Goal: Information Seeking & Learning: Compare options

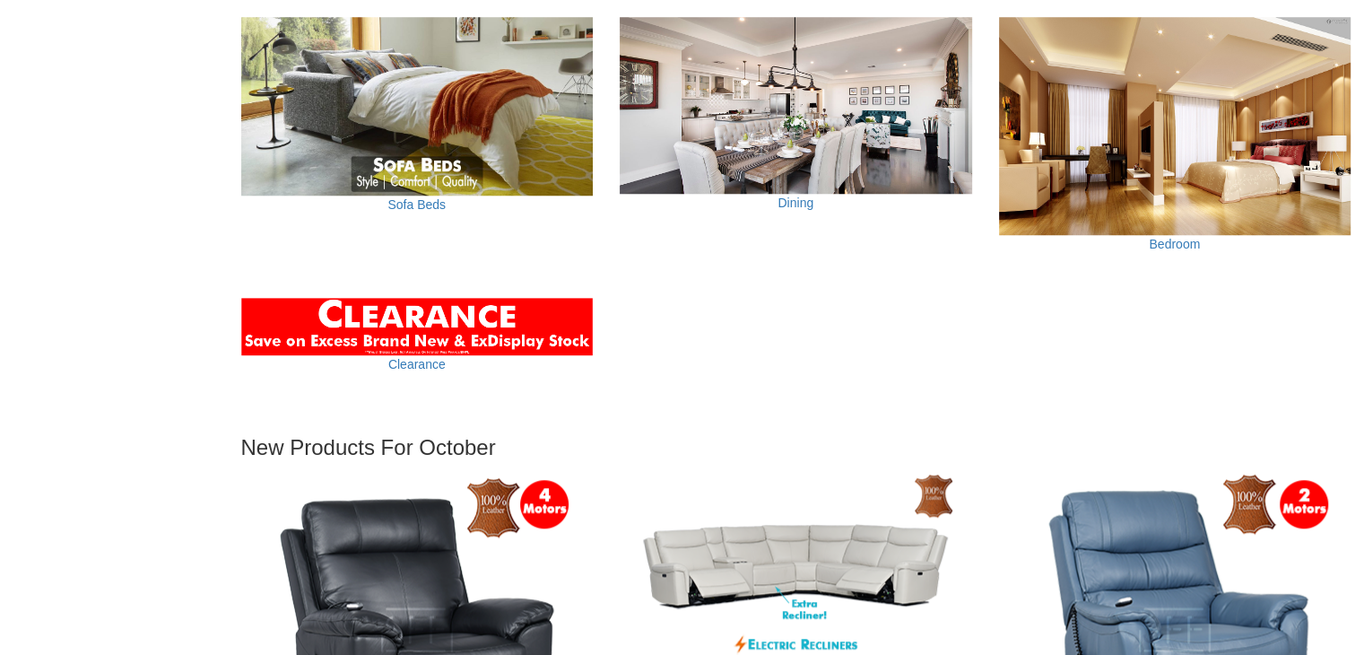
scroll to position [1467, 0]
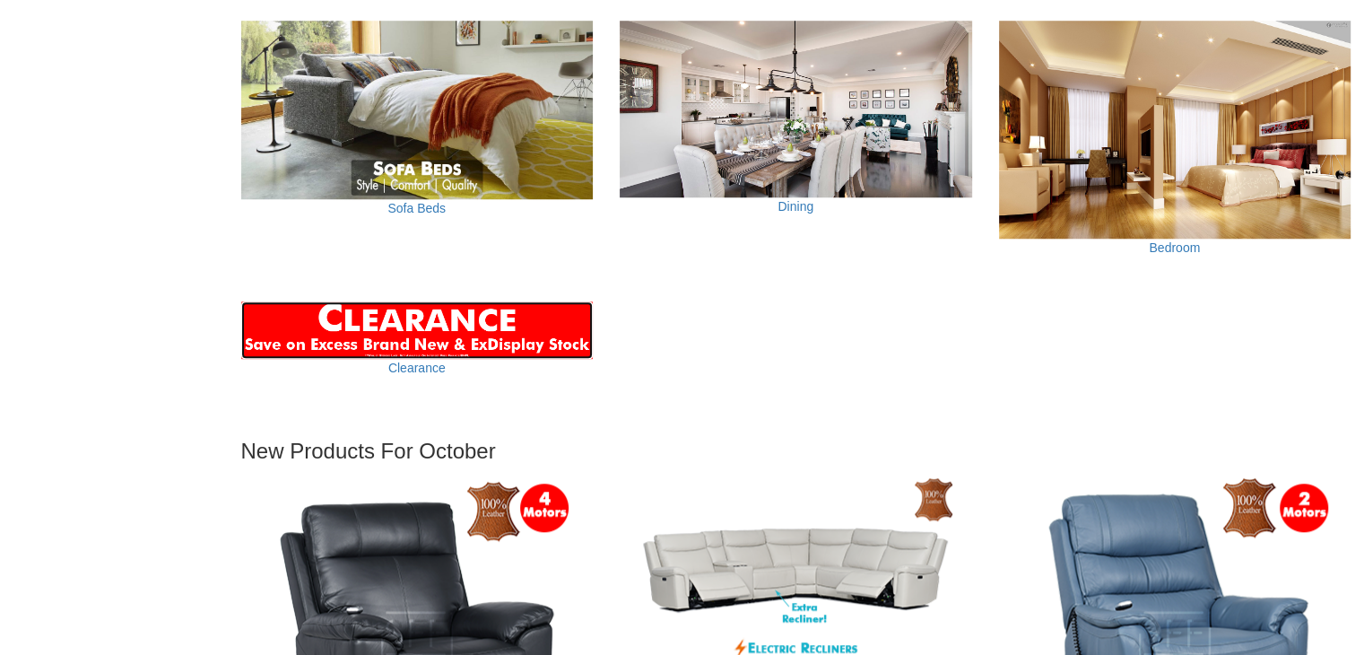
click at [452, 332] on img at bounding box center [417, 329] width 353 height 57
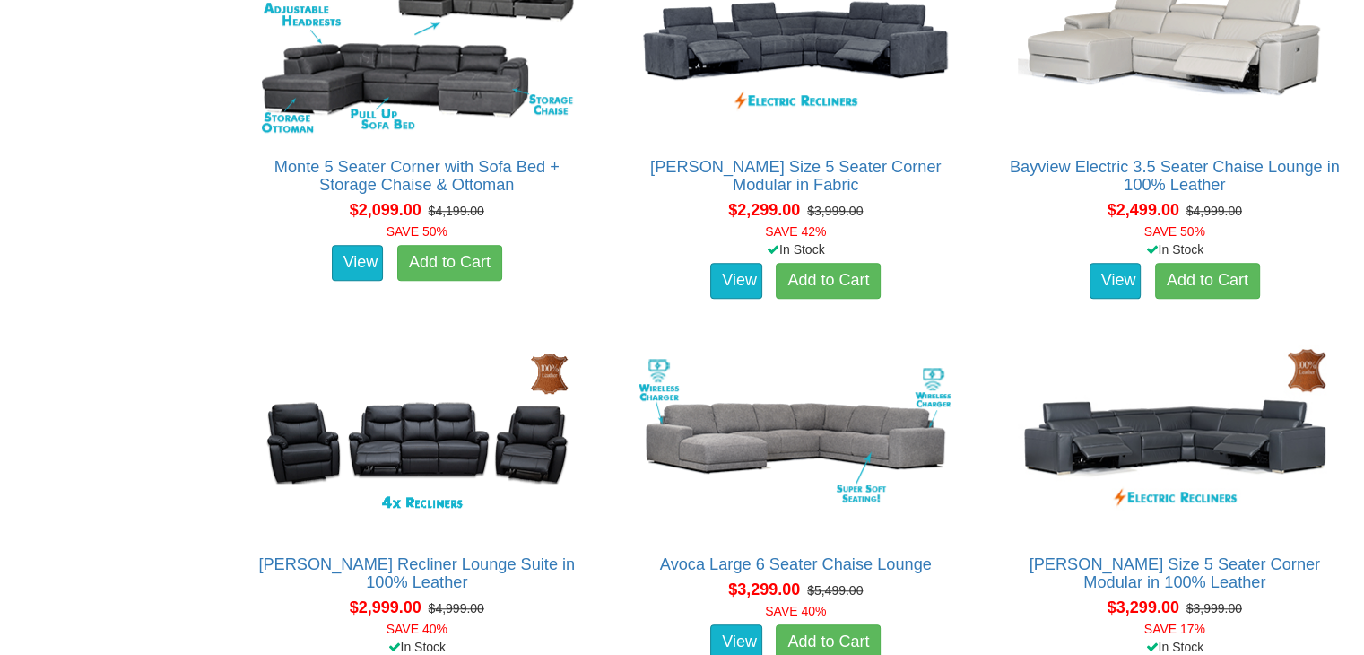
scroll to position [1306, 0]
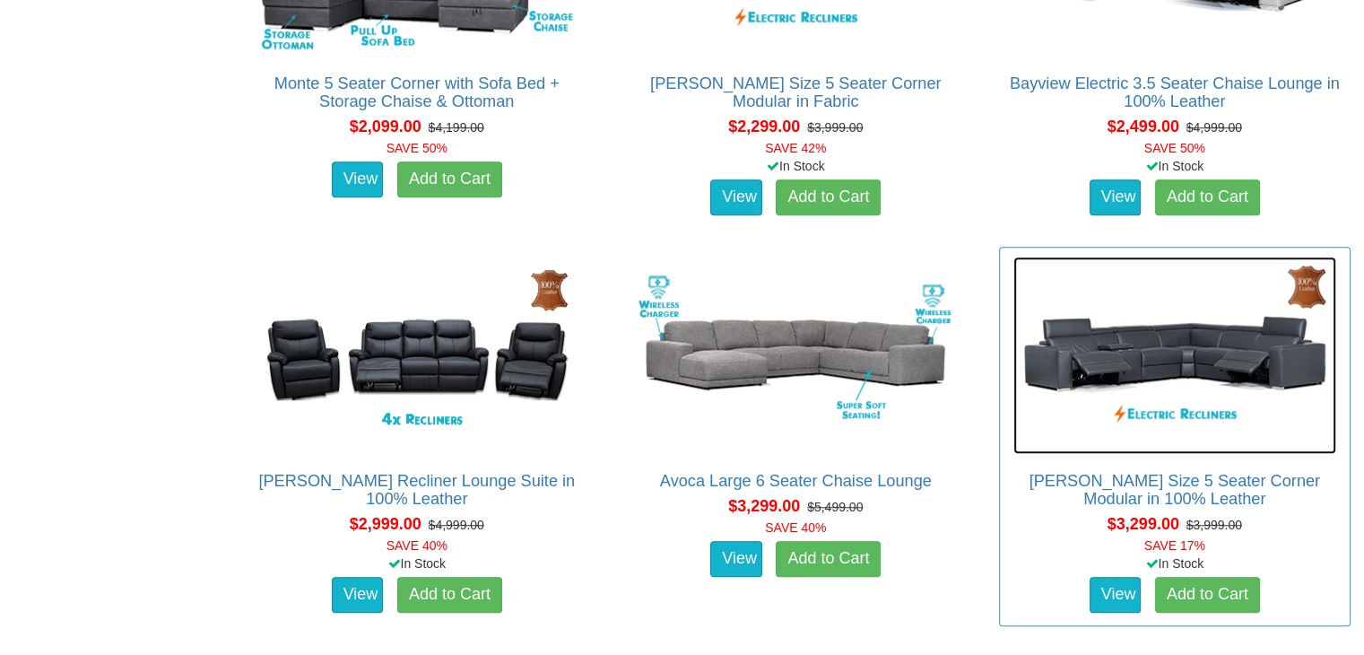
click at [1180, 347] on img at bounding box center [1175, 355] width 323 height 197
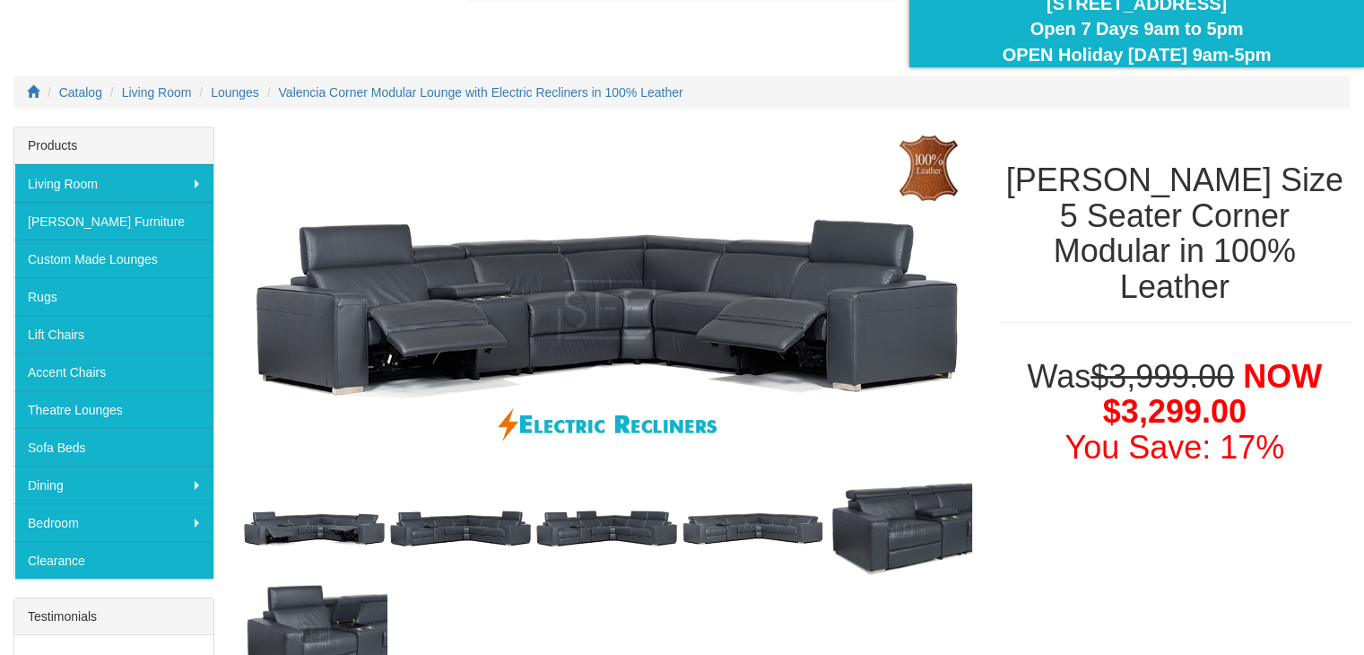
scroll to position [210, 0]
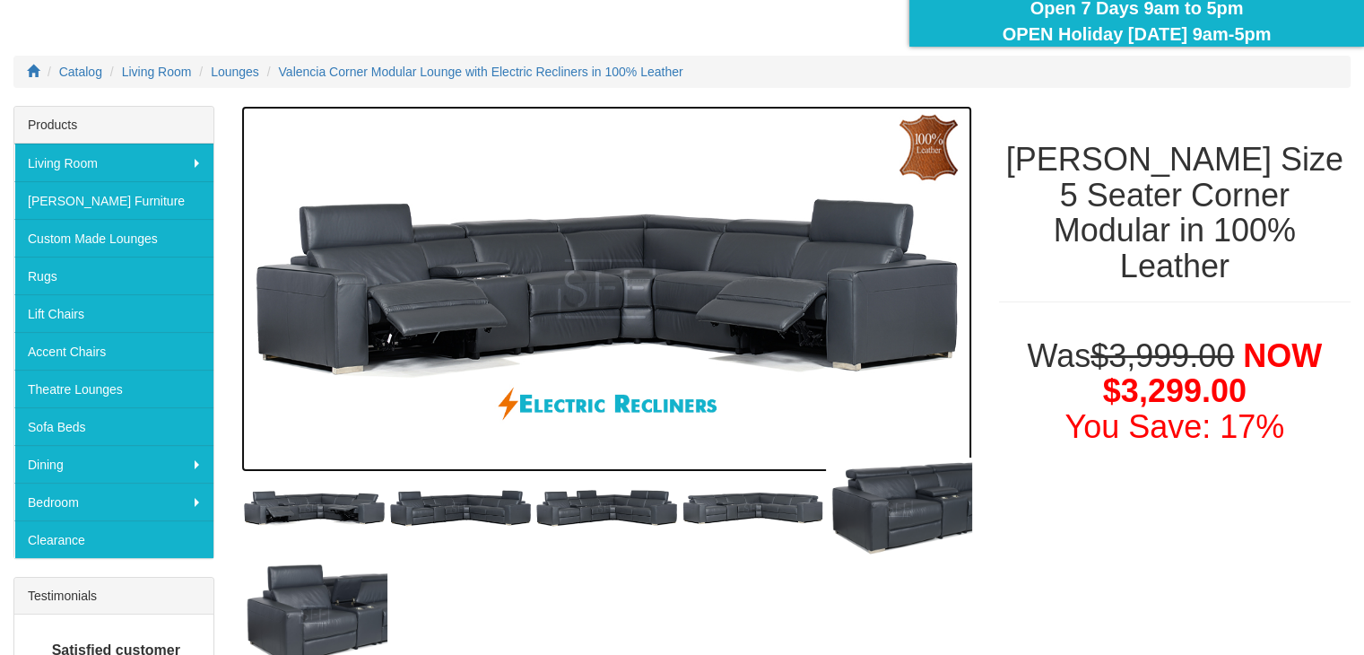
click at [602, 271] on img at bounding box center [606, 289] width 731 height 366
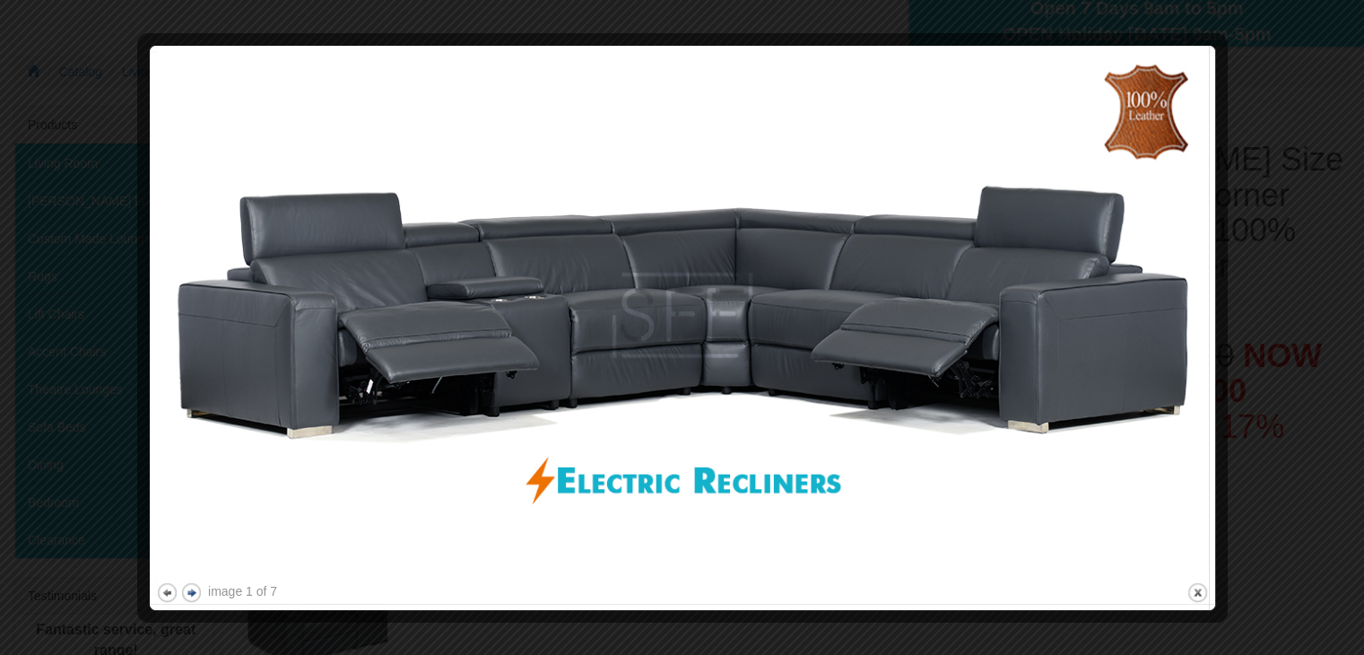
click at [196, 593] on button "next" at bounding box center [191, 592] width 22 height 22
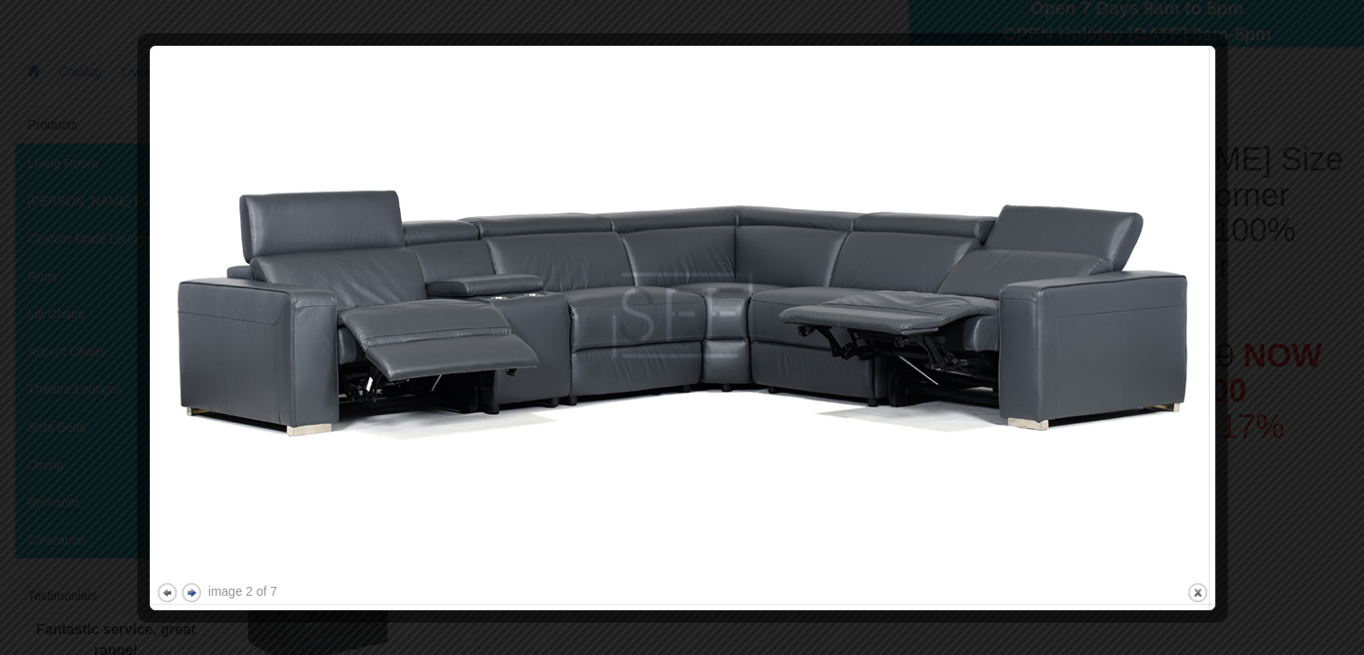
click at [196, 593] on button "next" at bounding box center [191, 592] width 22 height 22
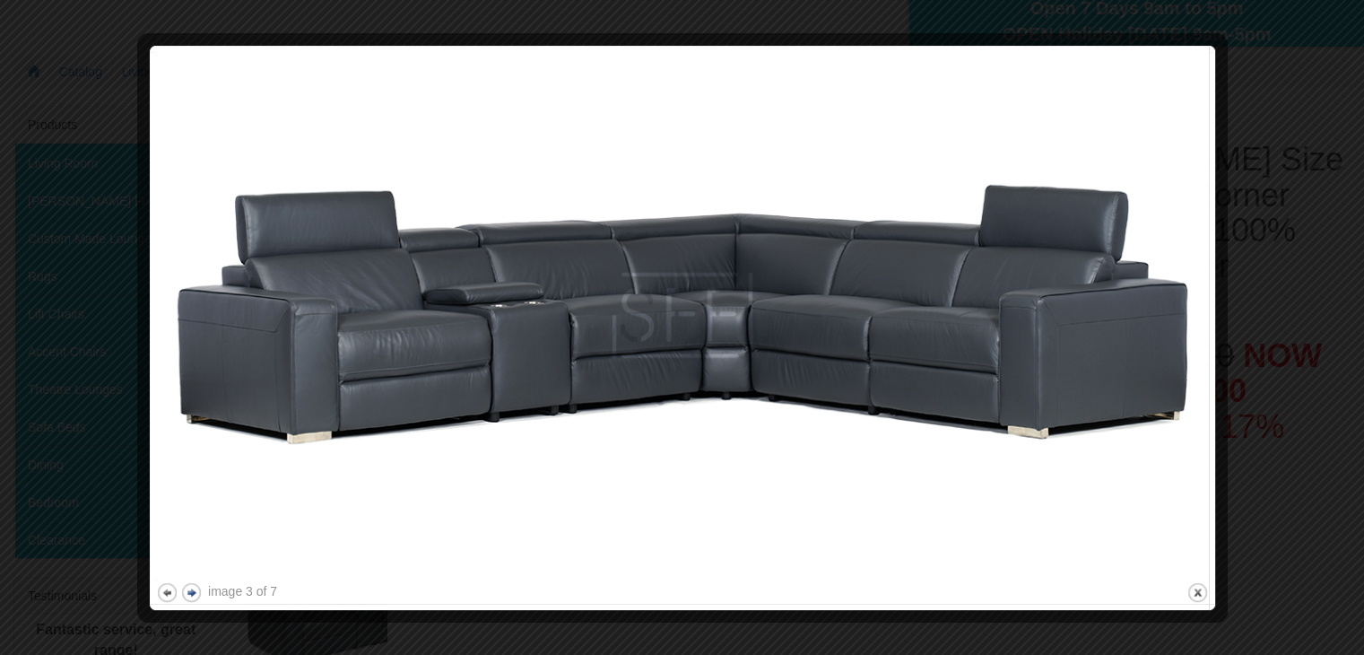
click at [196, 593] on button "next" at bounding box center [191, 592] width 22 height 22
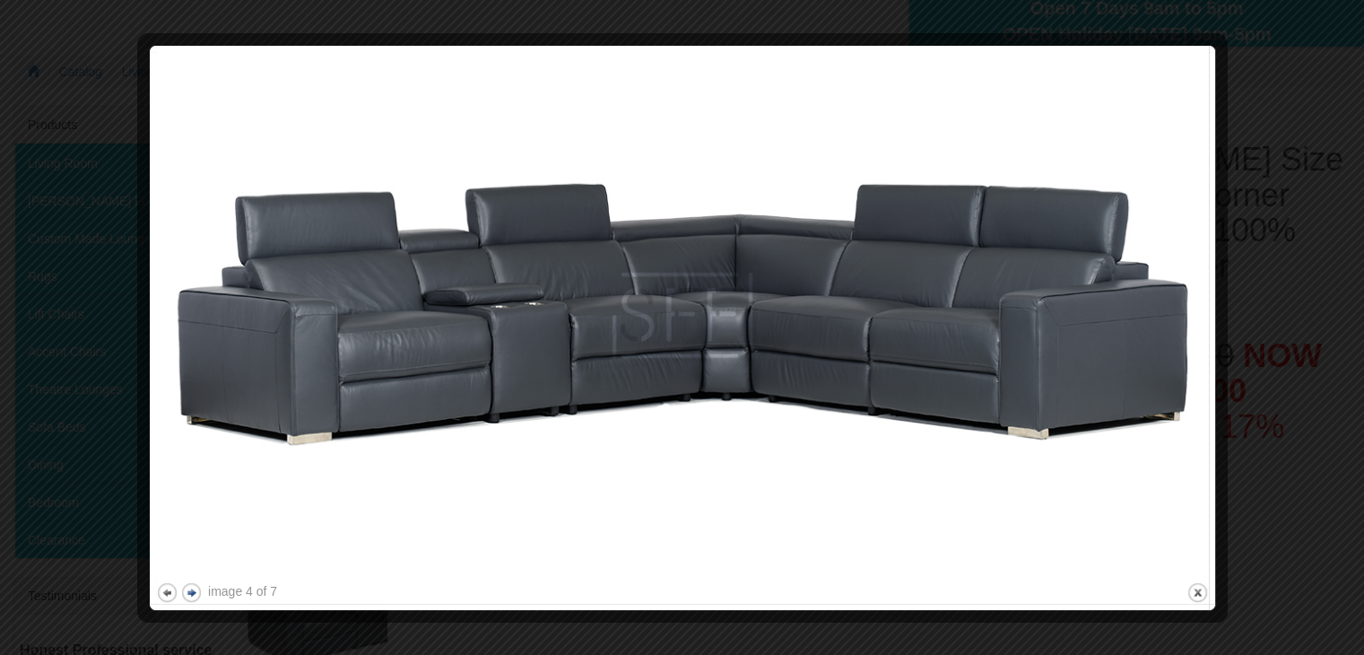
click at [196, 593] on button "next" at bounding box center [191, 592] width 22 height 22
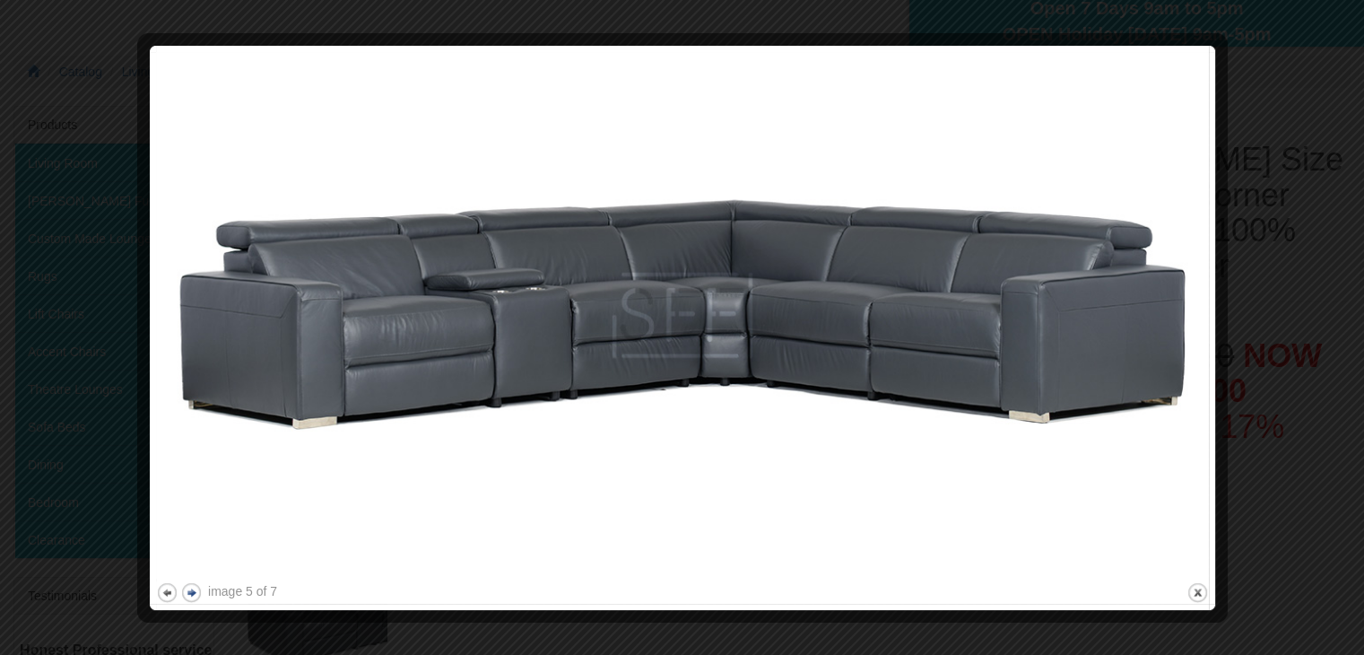
click at [196, 593] on button "next" at bounding box center [191, 592] width 22 height 22
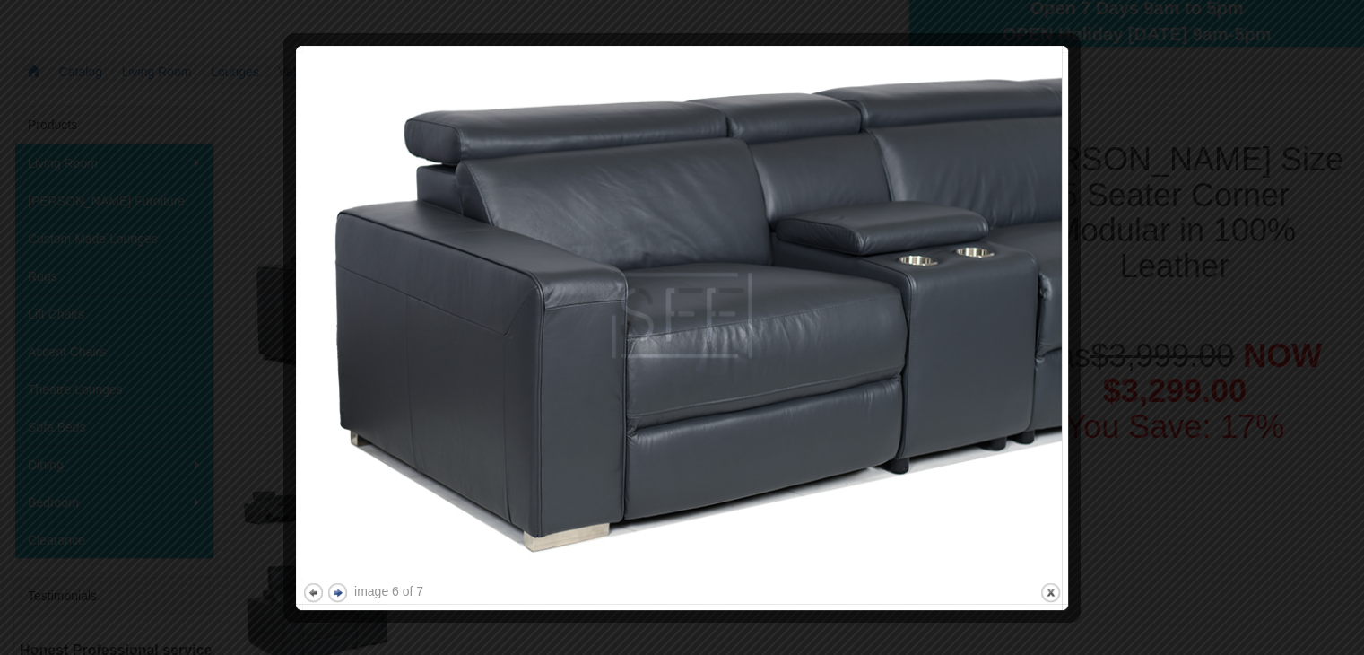
click at [196, 593] on div at bounding box center [682, 327] width 1364 height 655
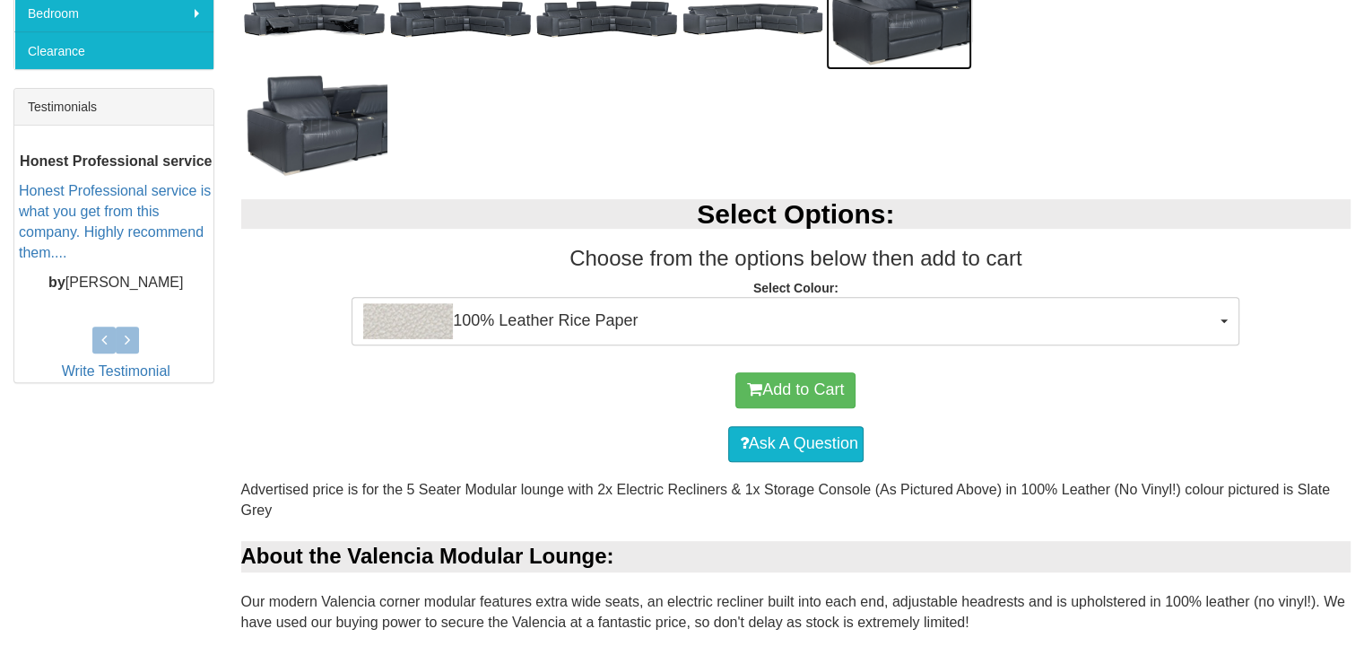
scroll to position [710, 0]
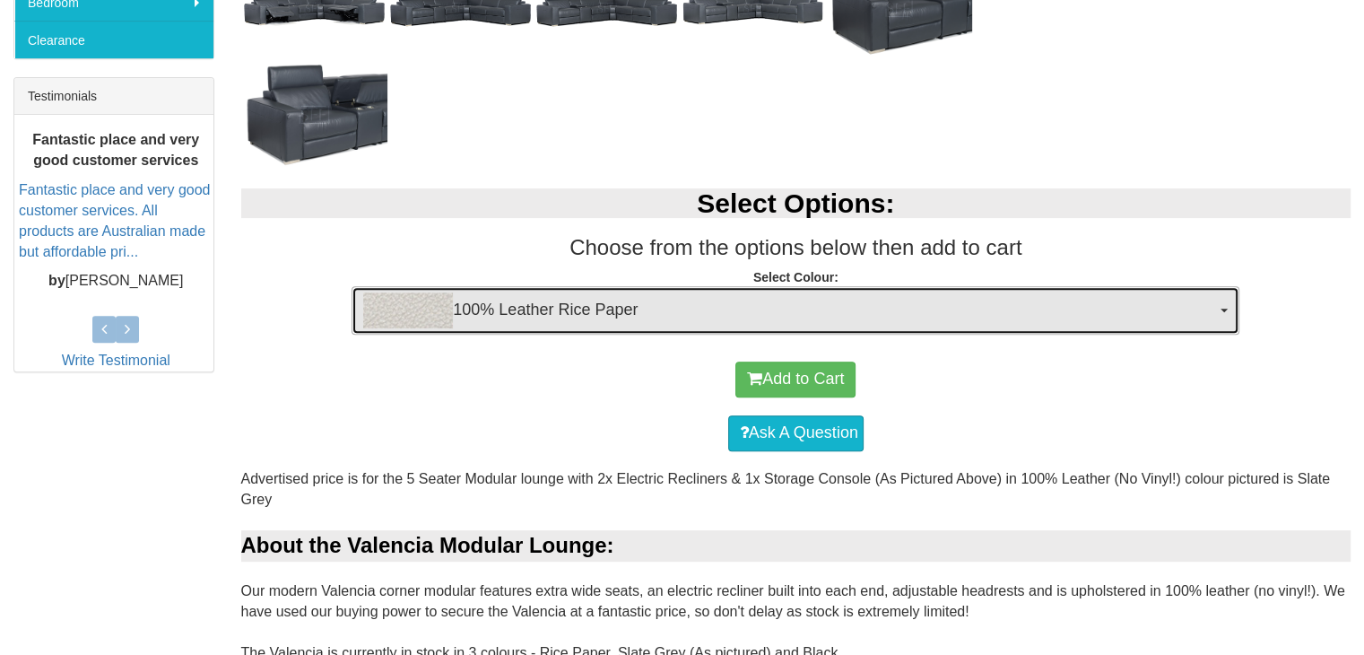
click at [1209, 318] on span "100% Leather Rice Paper" at bounding box center [789, 310] width 853 height 36
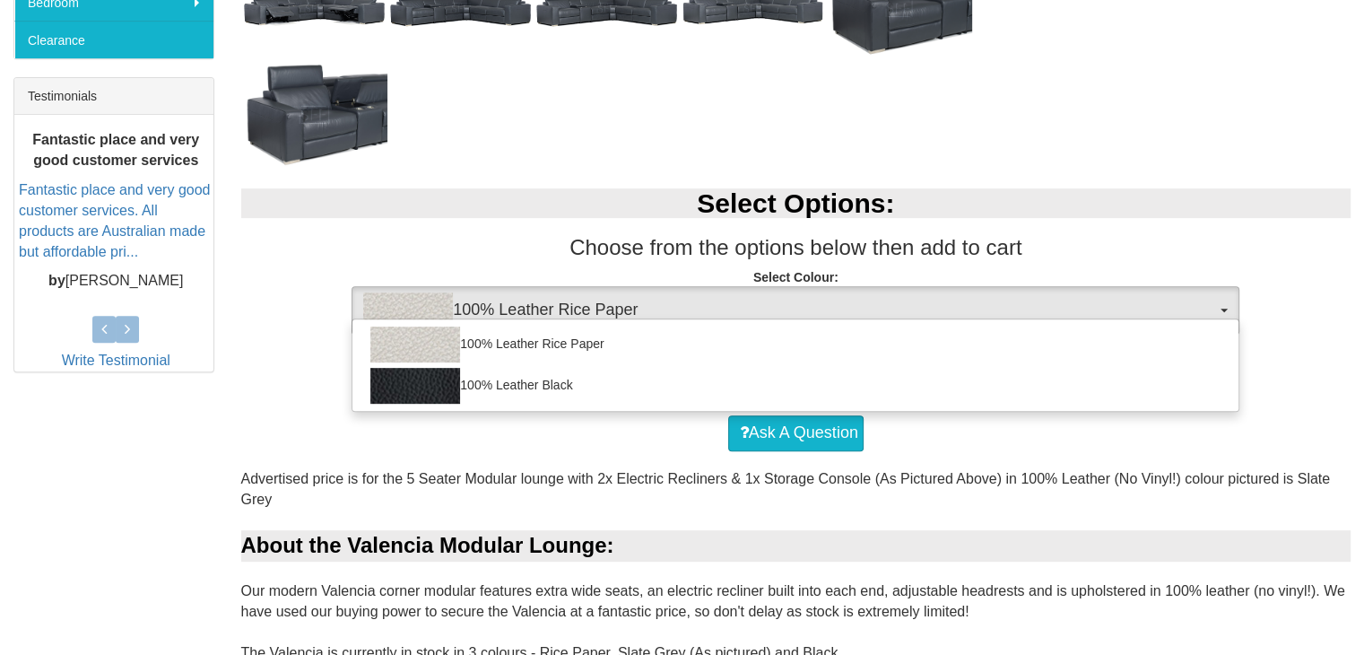
click at [1285, 268] on p "Select Colour: 100% Leather Rice Paper 100% Leather Rice Paper 100% Leather Bla…" at bounding box center [796, 292] width 1111 height 48
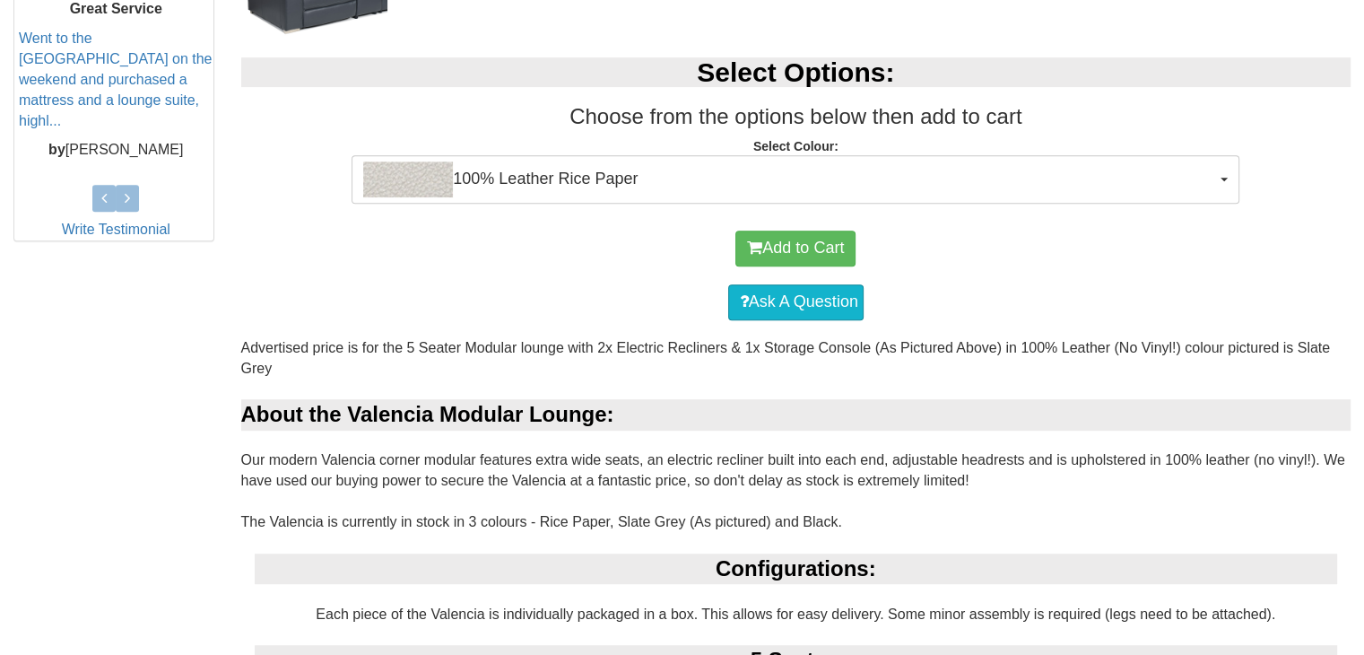
scroll to position [268, 0]
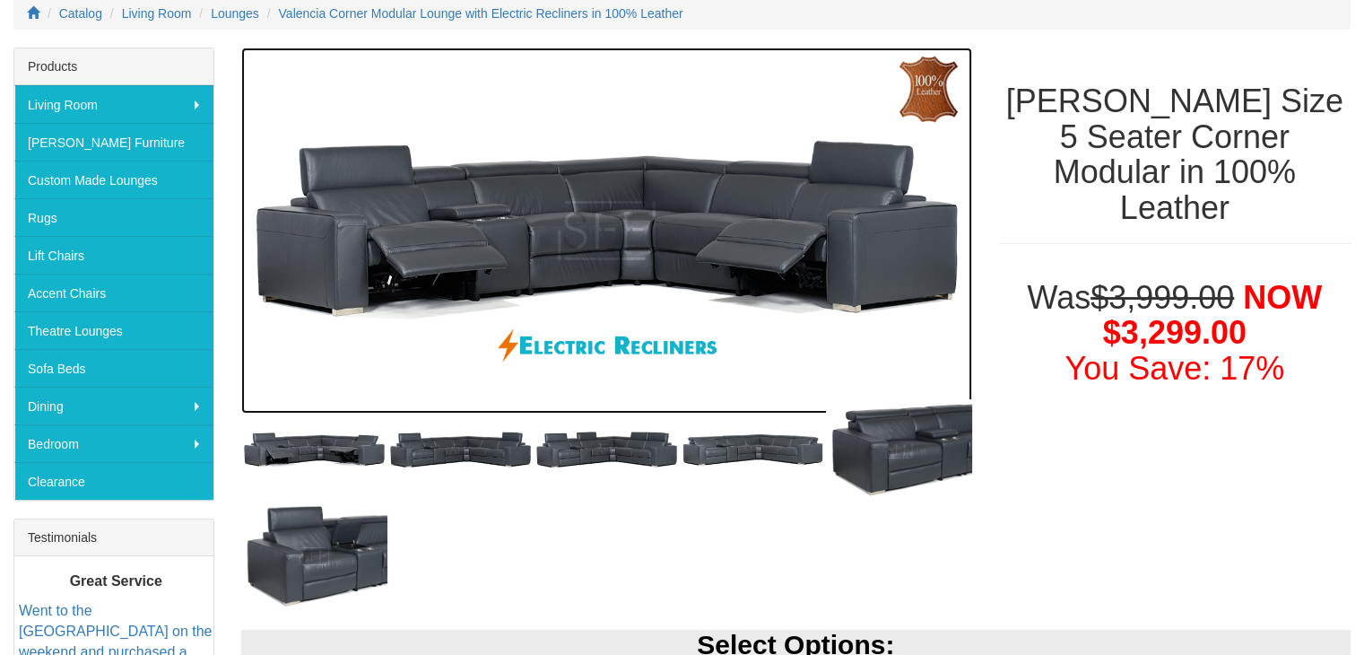
click at [539, 215] on img at bounding box center [606, 231] width 731 height 366
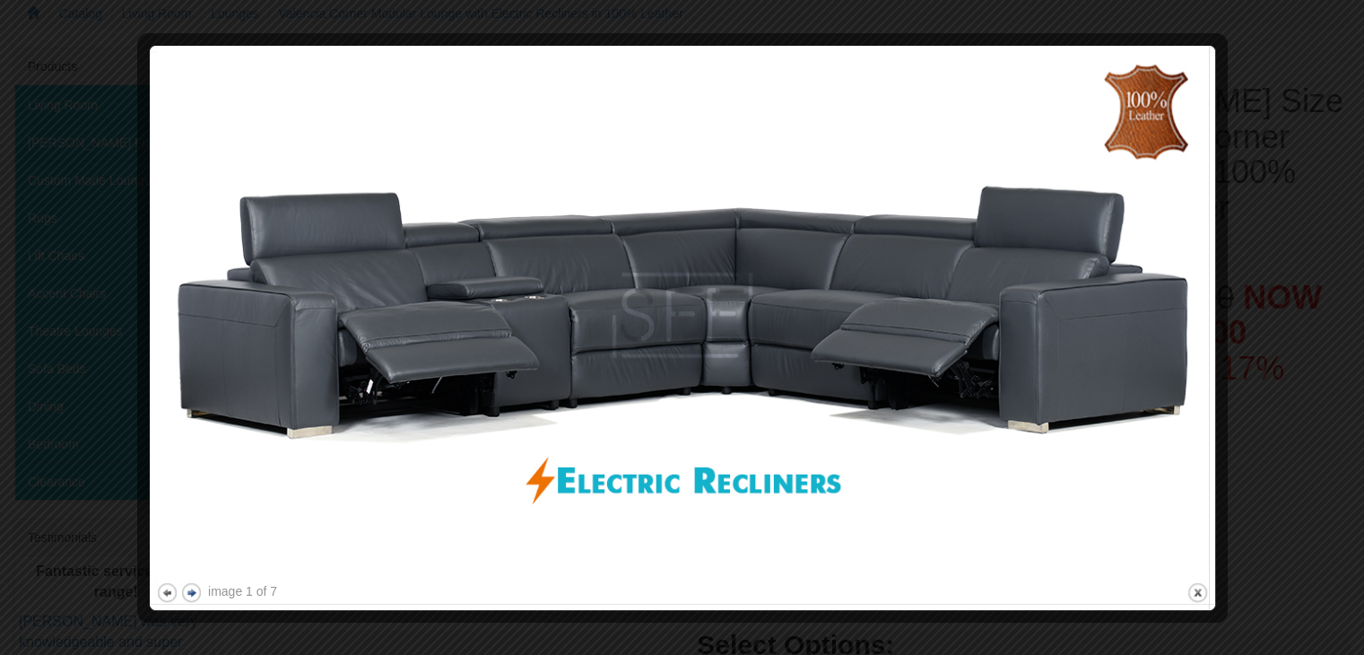
click at [188, 590] on button "next" at bounding box center [191, 592] width 22 height 22
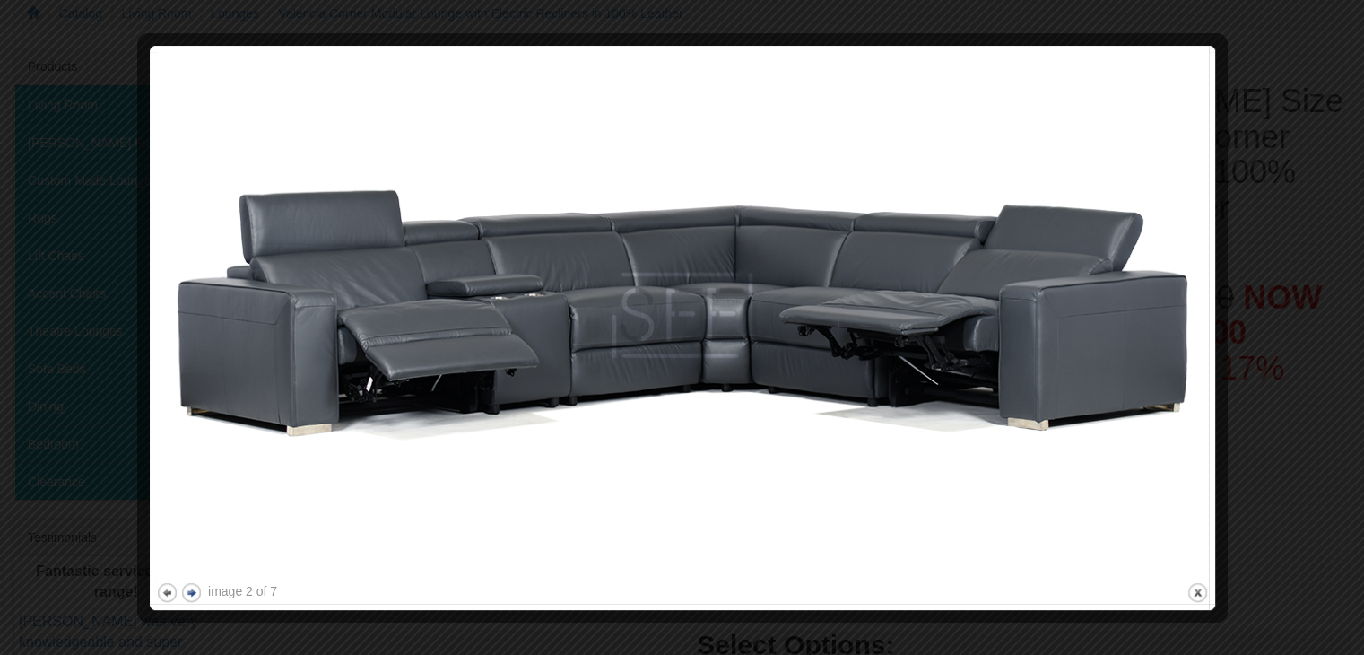
click at [188, 590] on button "next" at bounding box center [191, 592] width 22 height 22
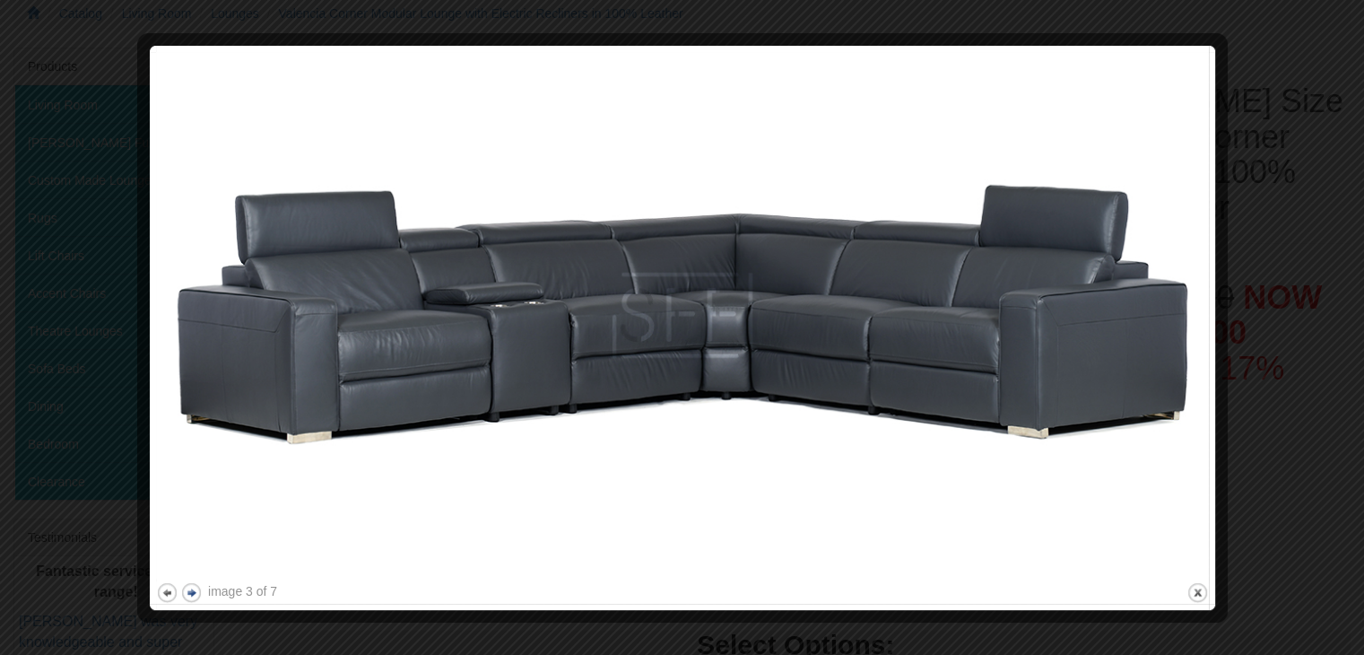
click at [188, 590] on button "next" at bounding box center [191, 592] width 22 height 22
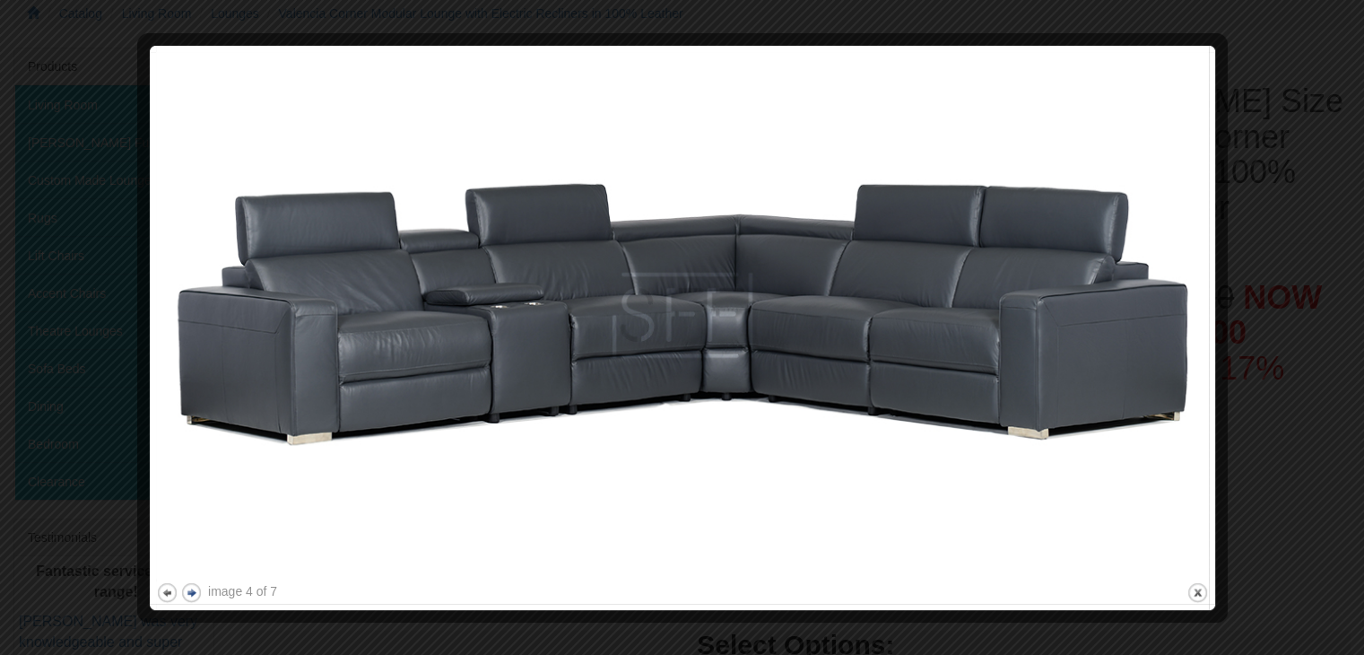
click at [188, 590] on button "next" at bounding box center [191, 592] width 22 height 22
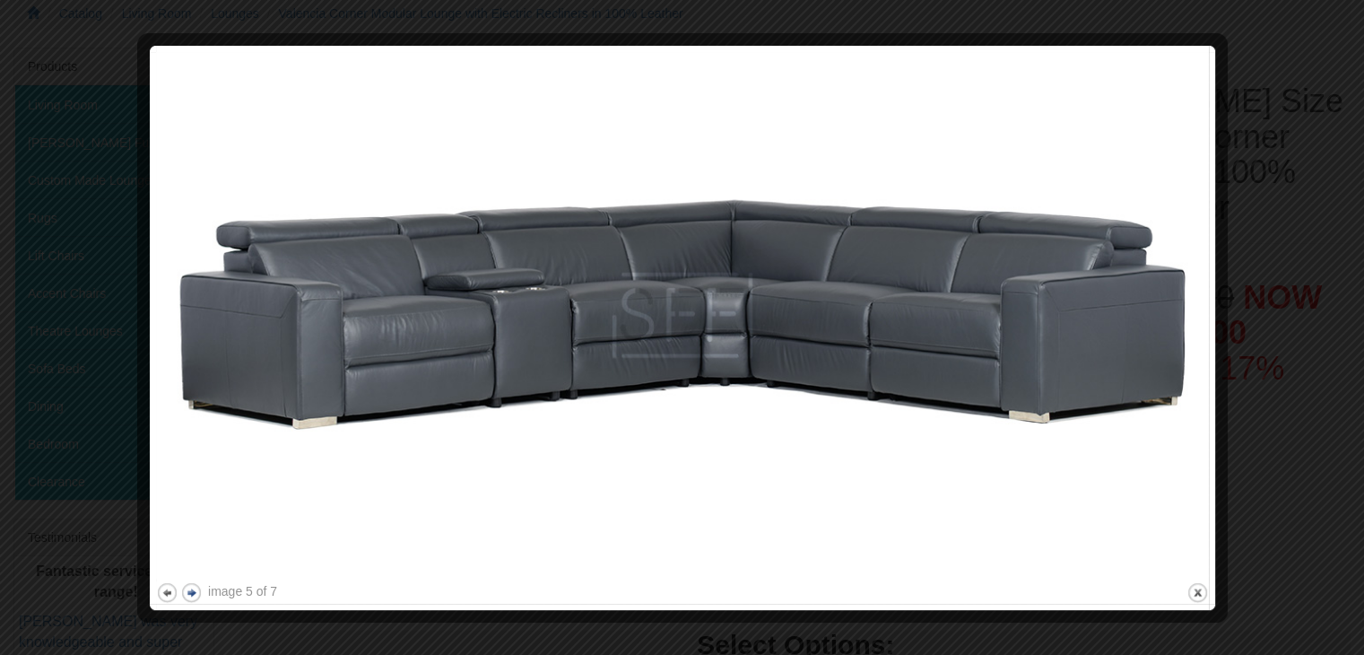
click at [188, 590] on button "next" at bounding box center [191, 592] width 22 height 22
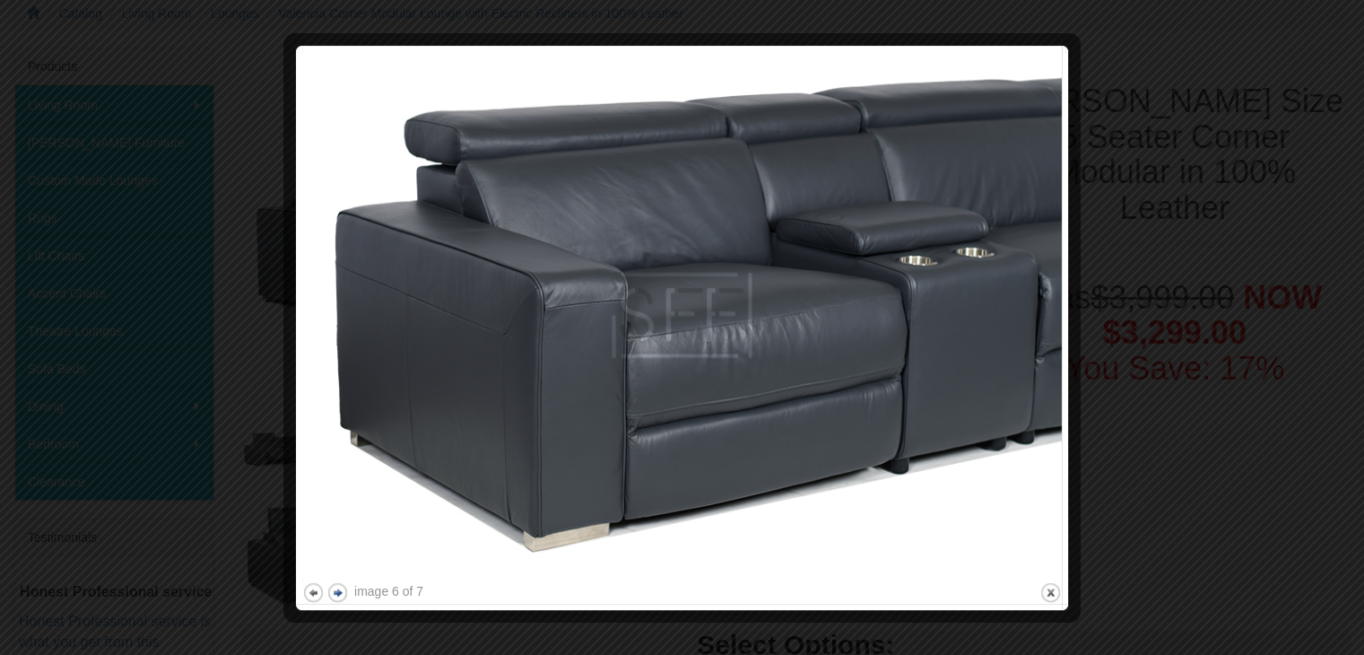
click at [188, 590] on div at bounding box center [682, 327] width 1364 height 655
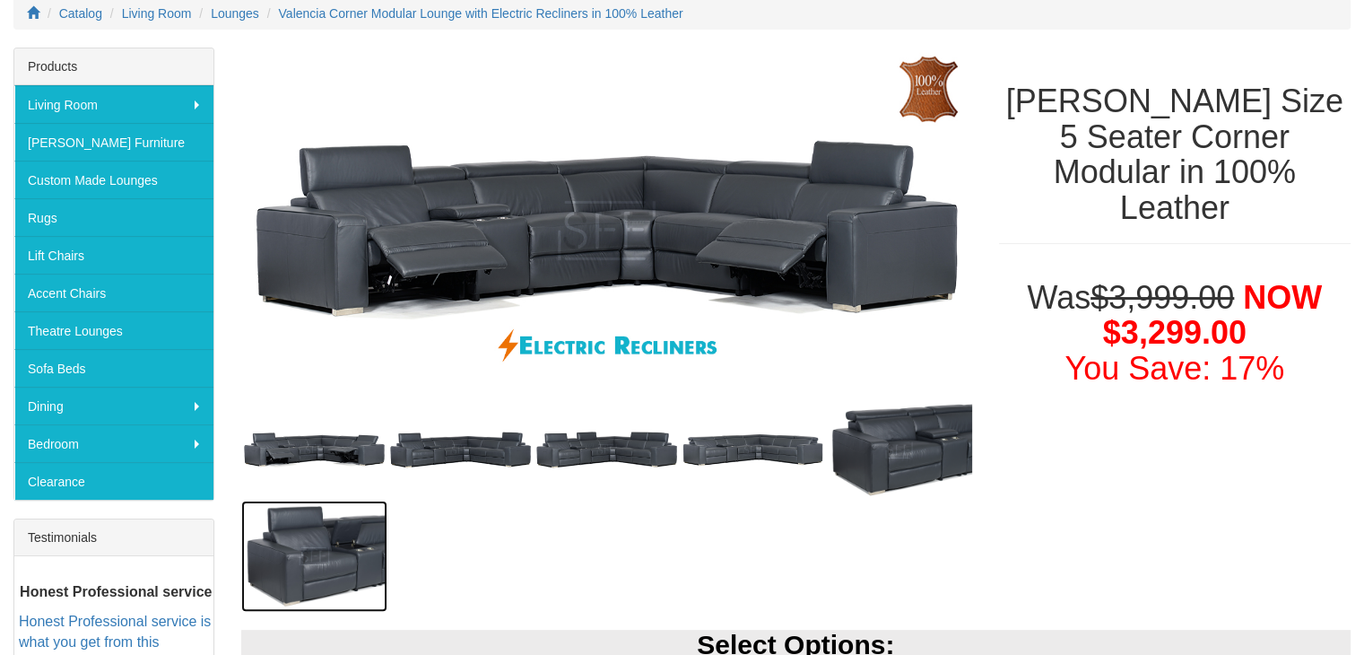
click at [324, 570] on img at bounding box center [314, 556] width 146 height 111
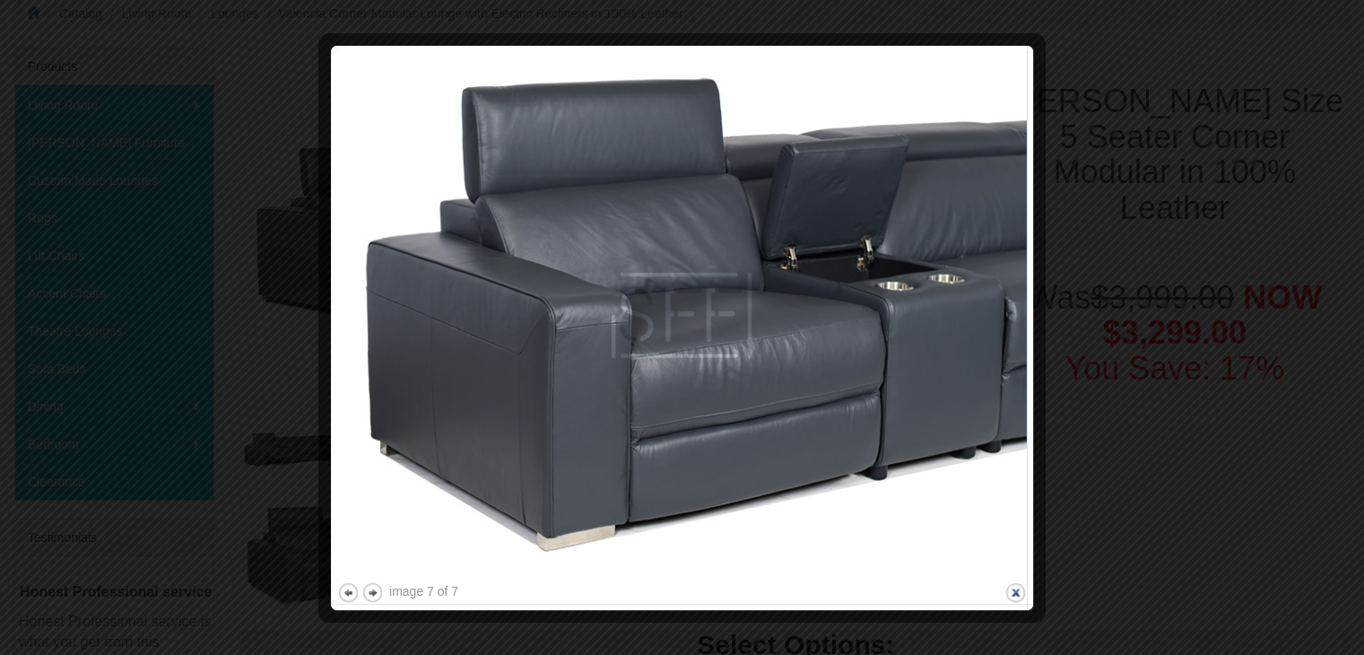
click at [1019, 582] on button "close" at bounding box center [1016, 592] width 22 height 22
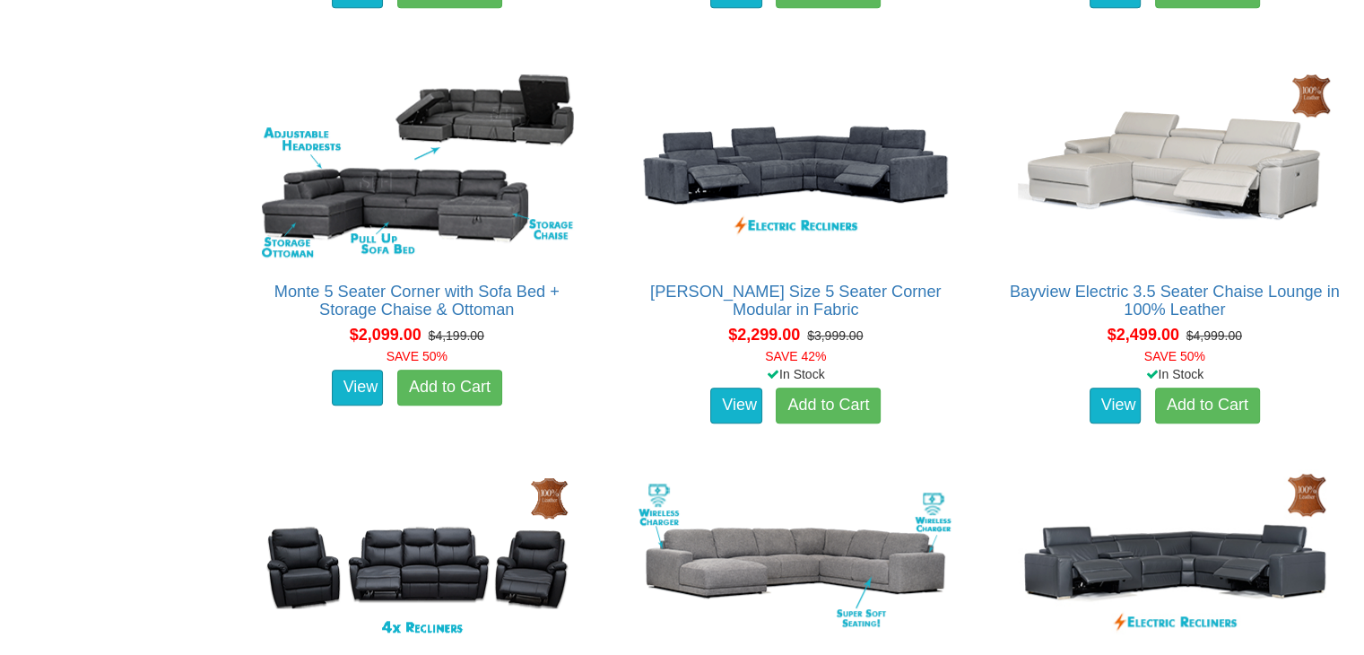
scroll to position [1091, 0]
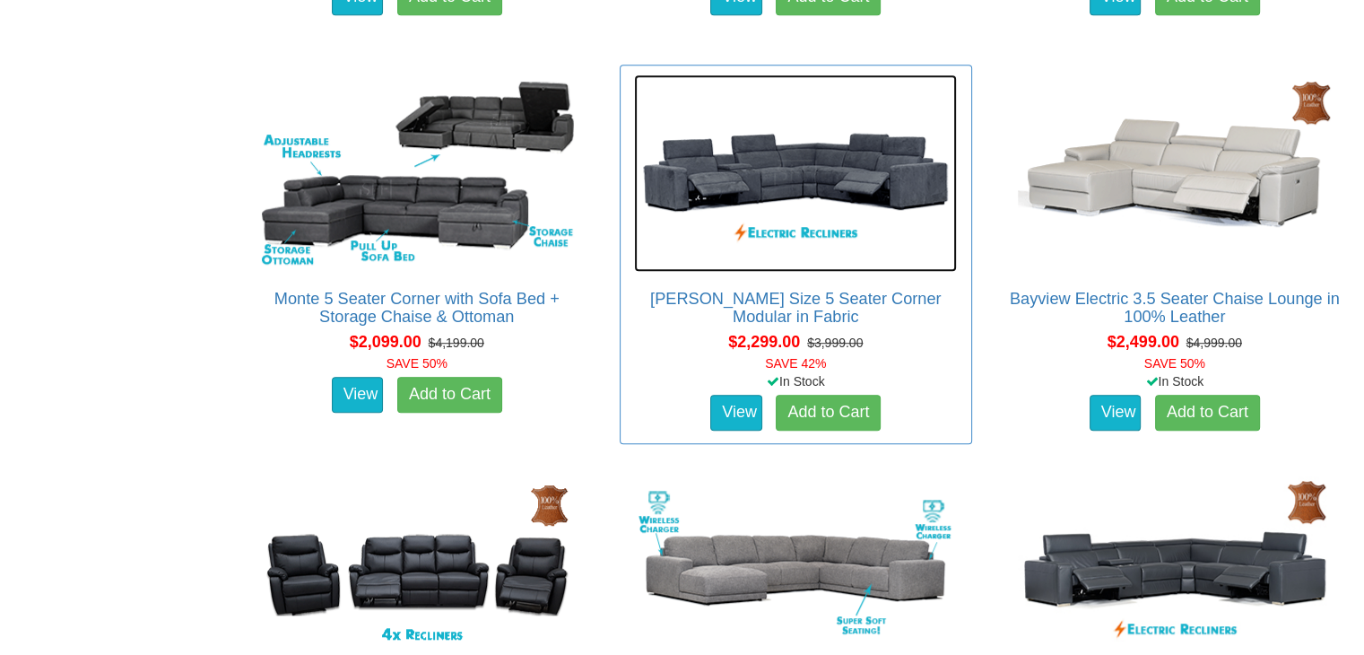
click at [766, 153] on img at bounding box center [795, 172] width 323 height 197
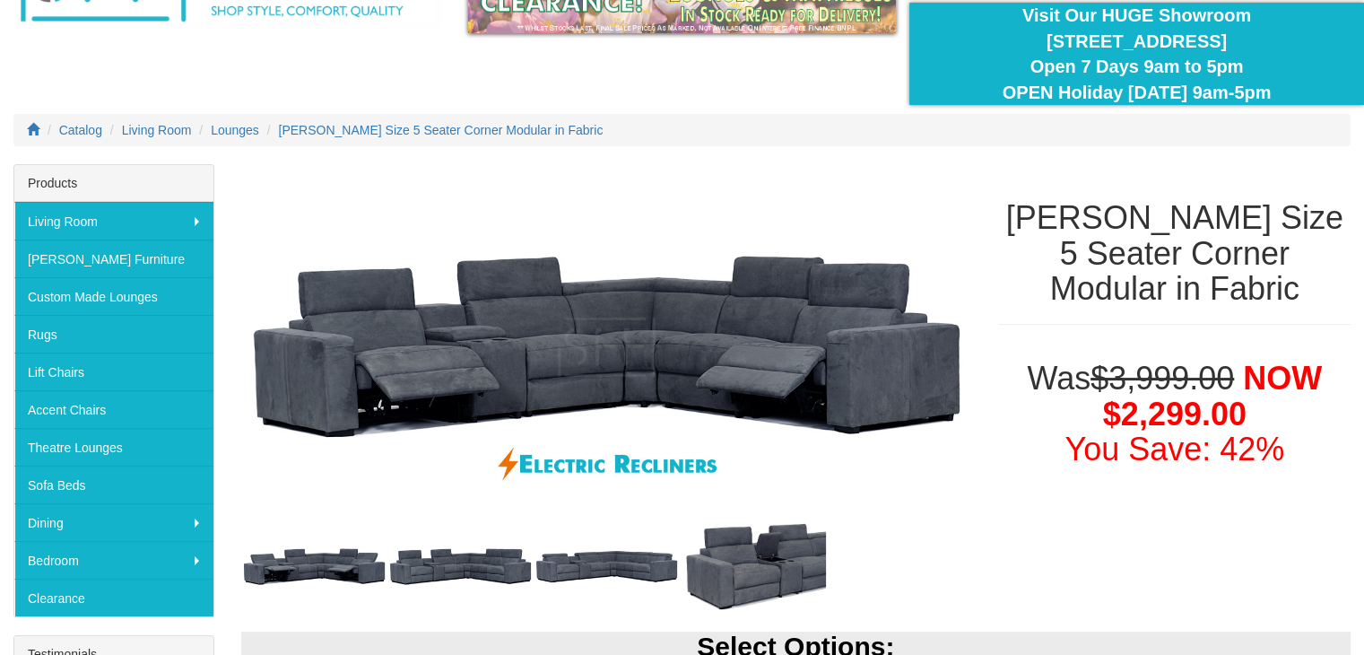
scroll to position [202, 0]
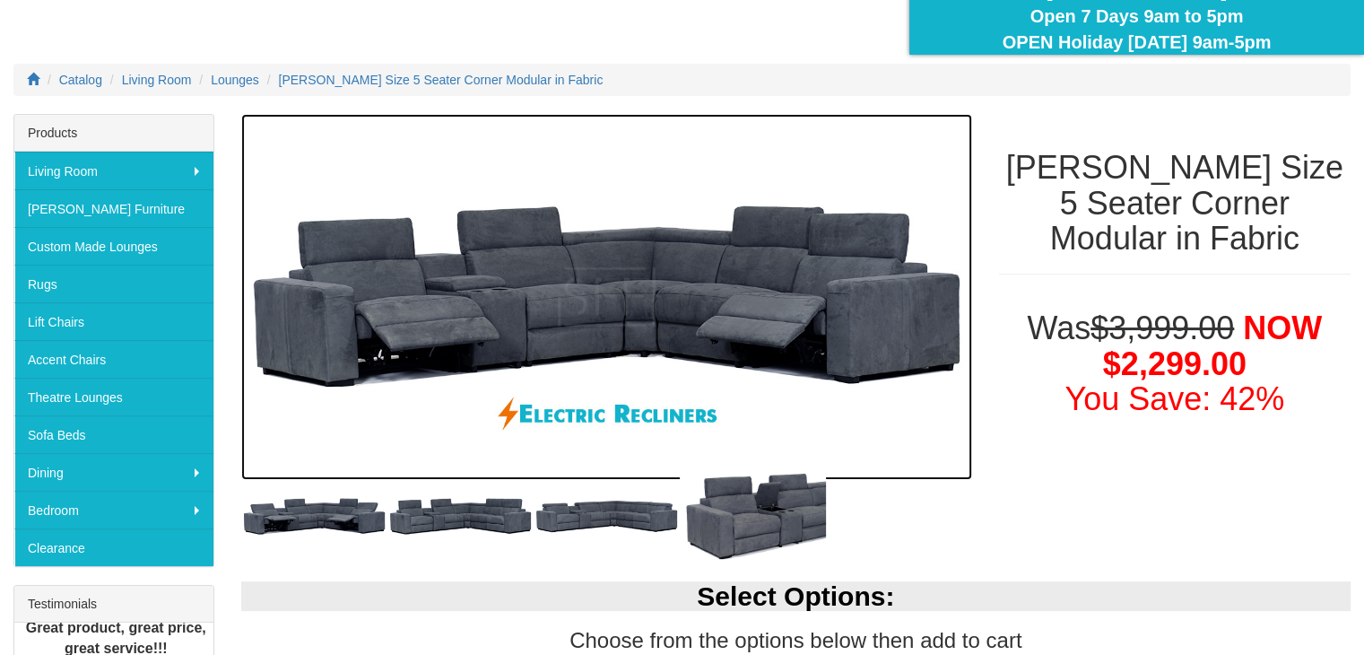
click at [565, 266] on img at bounding box center [606, 297] width 731 height 366
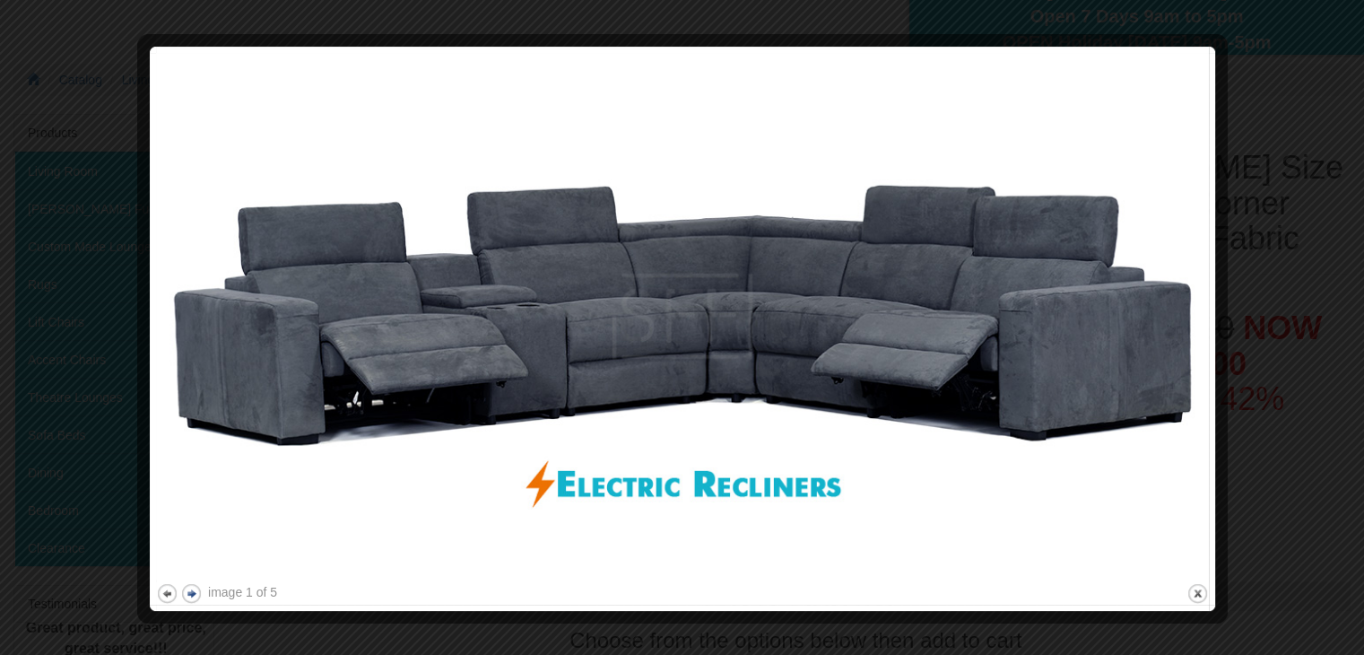
click at [191, 593] on button "next" at bounding box center [191, 593] width 22 height 22
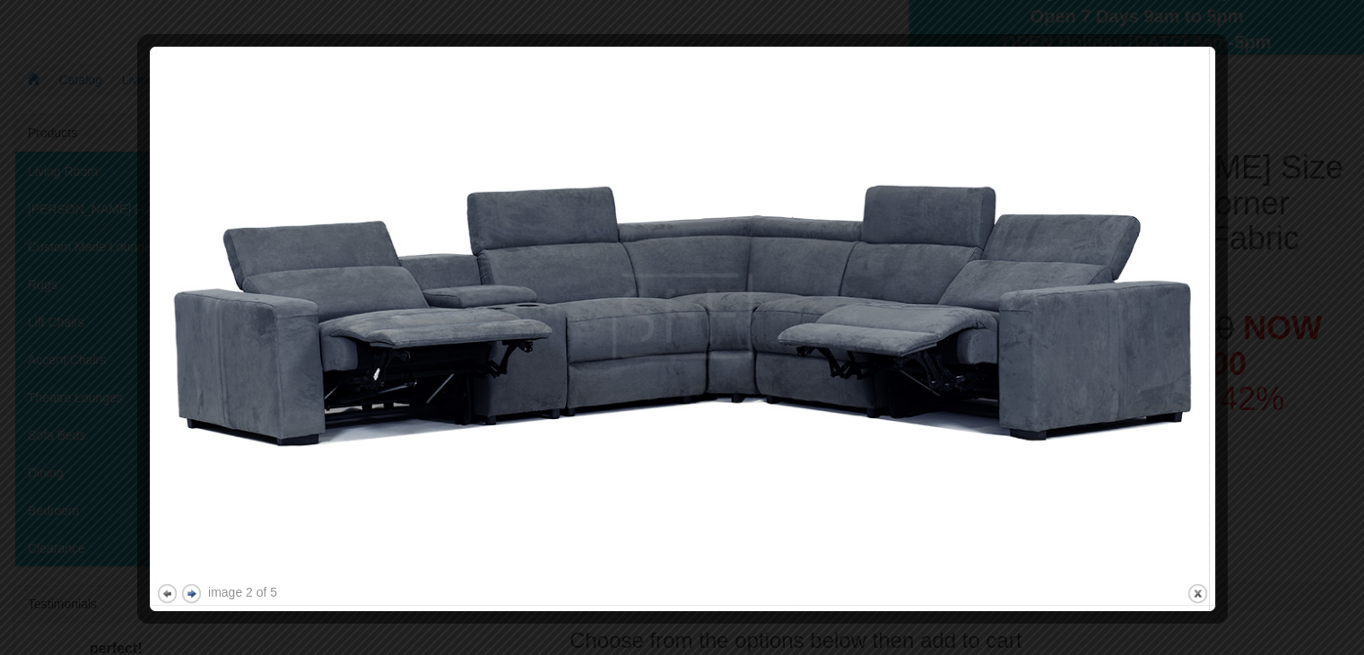
click at [191, 593] on button "next" at bounding box center [191, 593] width 22 height 22
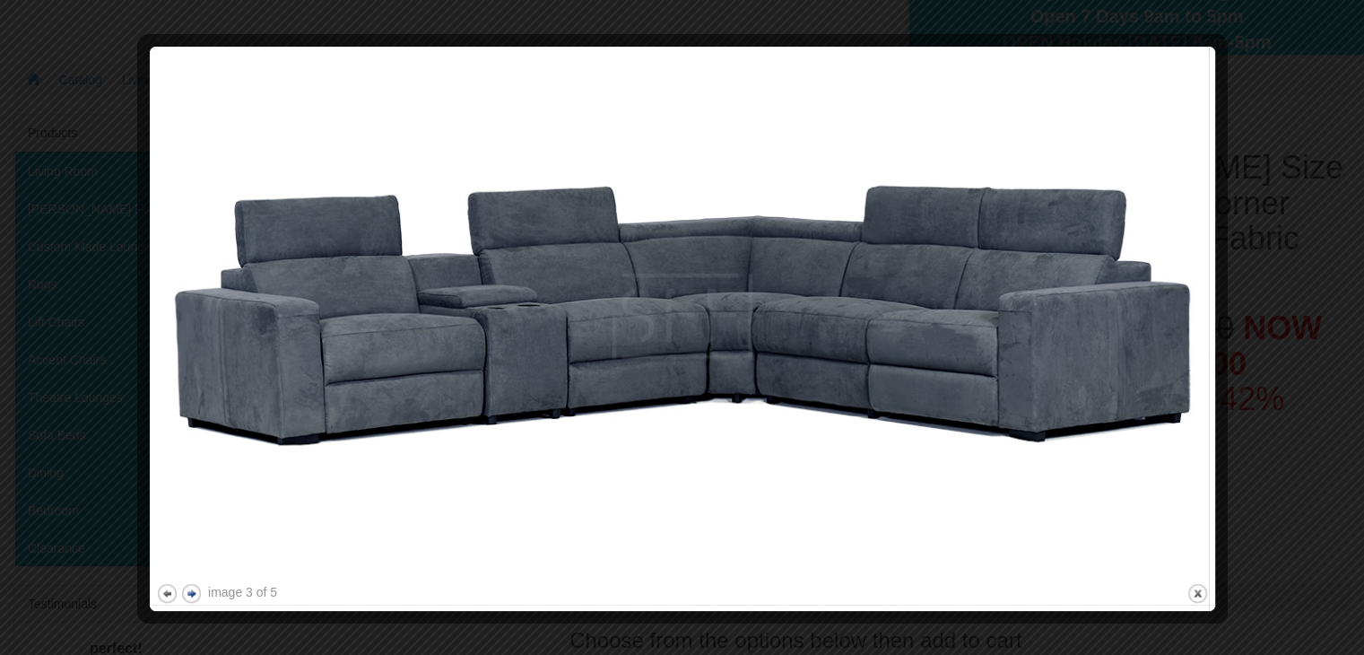
click at [191, 593] on button "next" at bounding box center [191, 593] width 22 height 22
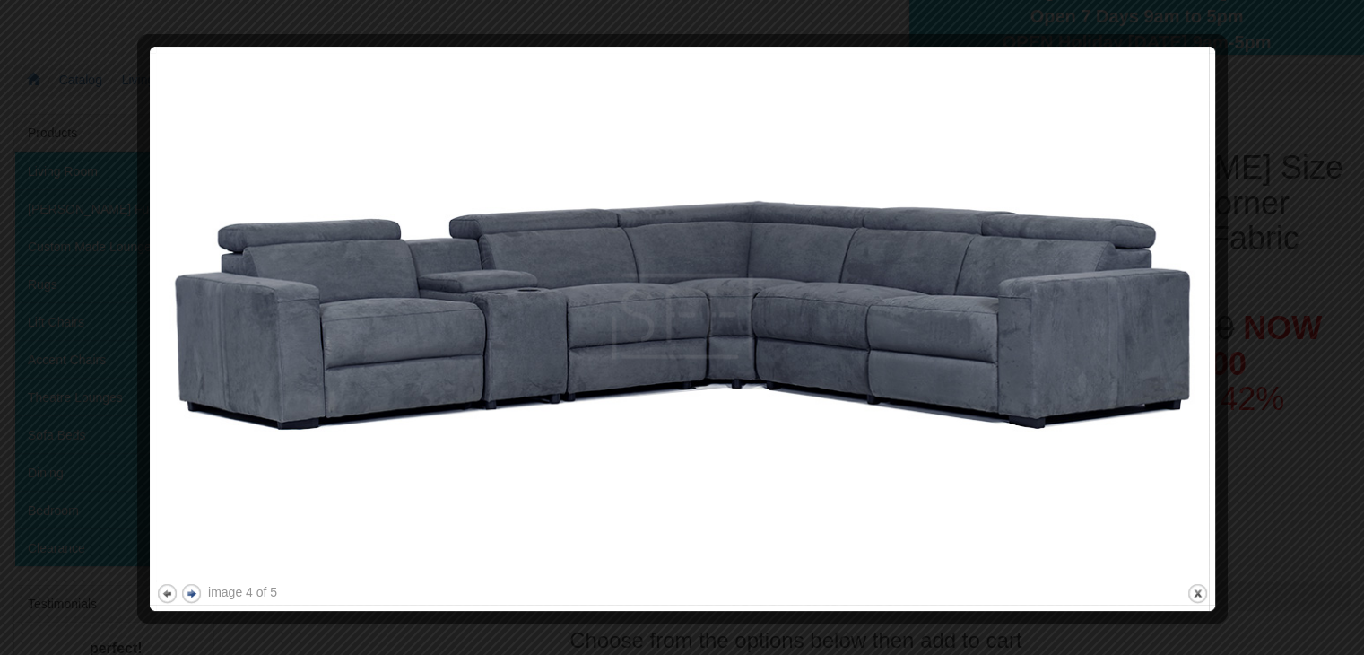
click at [191, 593] on button "next" at bounding box center [191, 593] width 22 height 22
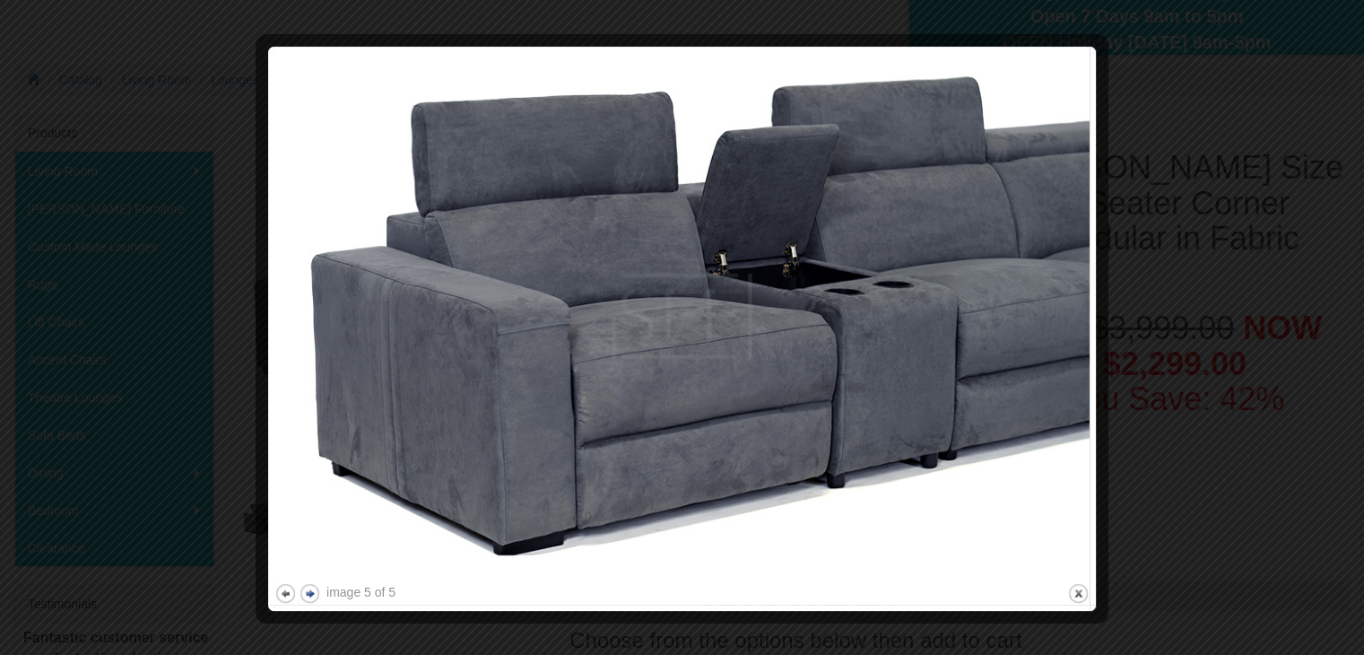
click at [191, 593] on div at bounding box center [682, 327] width 1364 height 655
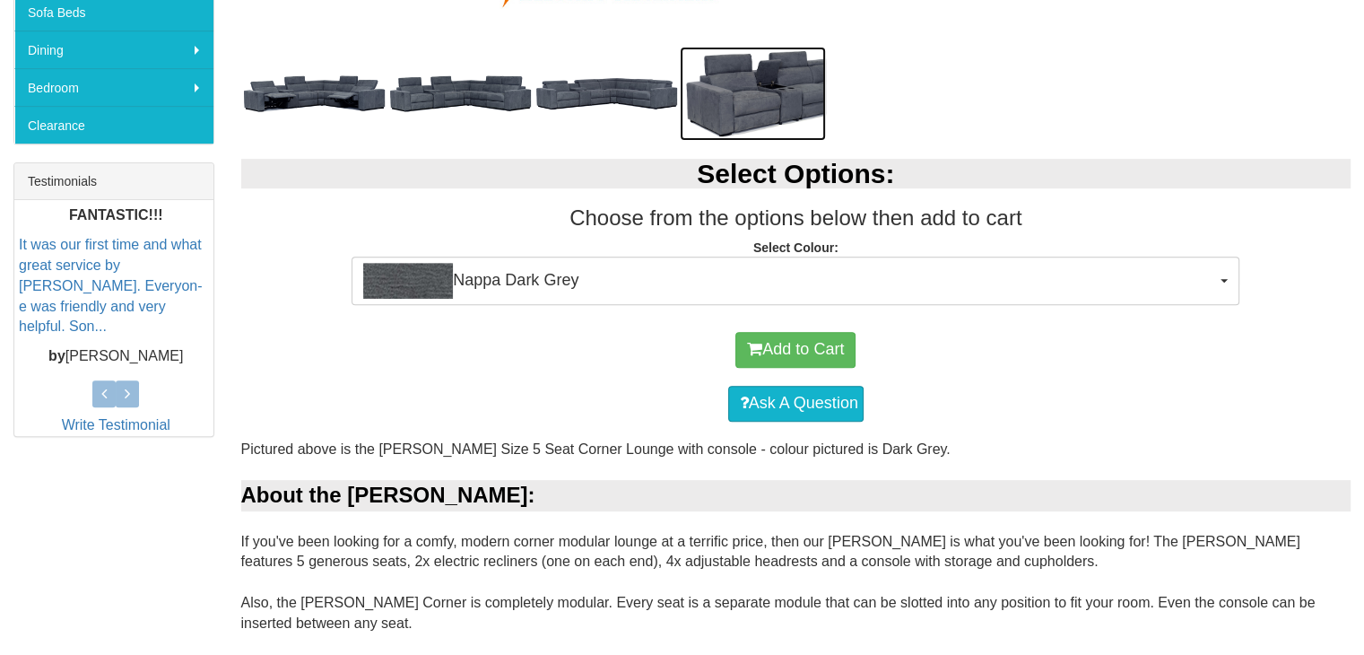
scroll to position [710, 0]
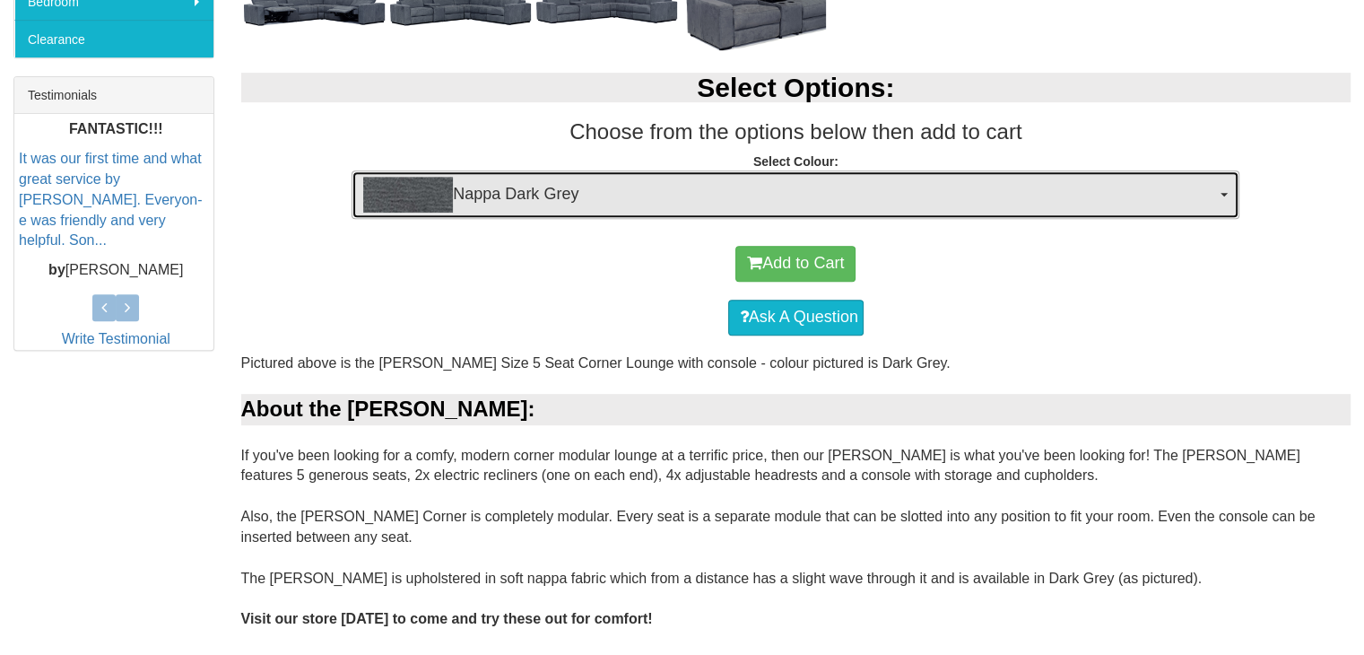
click at [1200, 191] on span "Nappa Dark Grey" at bounding box center [789, 195] width 853 height 36
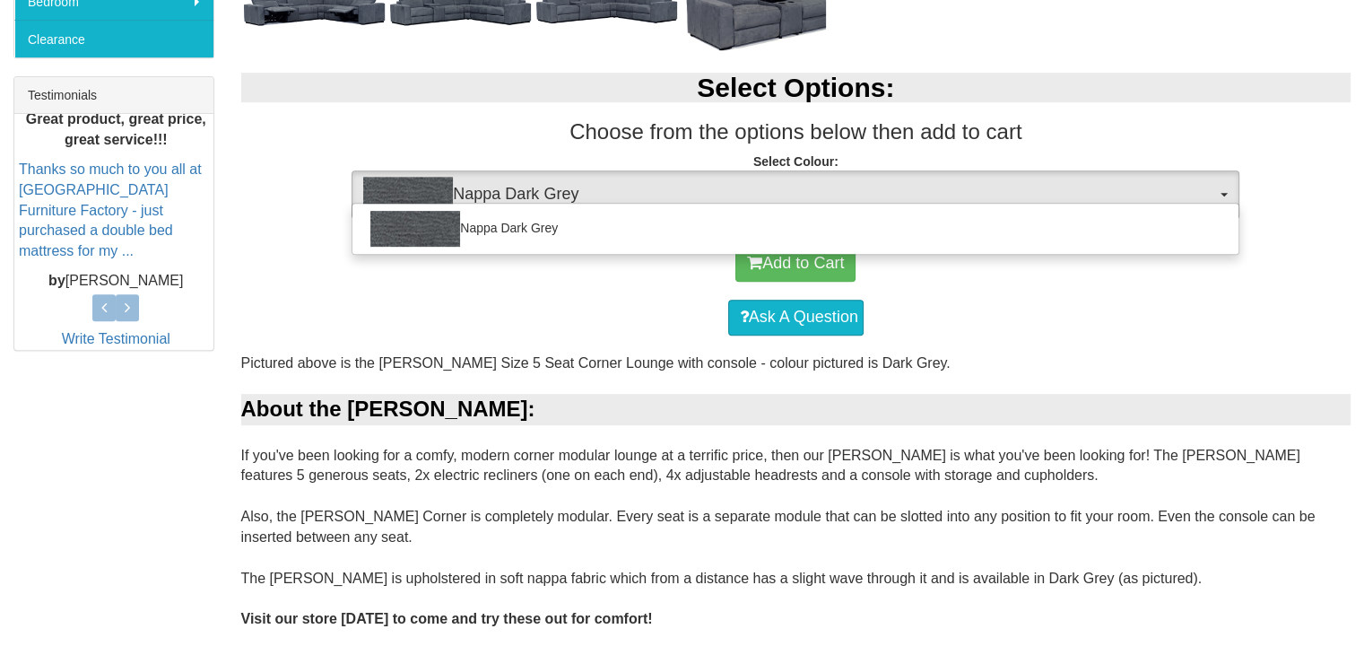
click at [1243, 268] on div "Add to Cart" at bounding box center [796, 264] width 1093 height 54
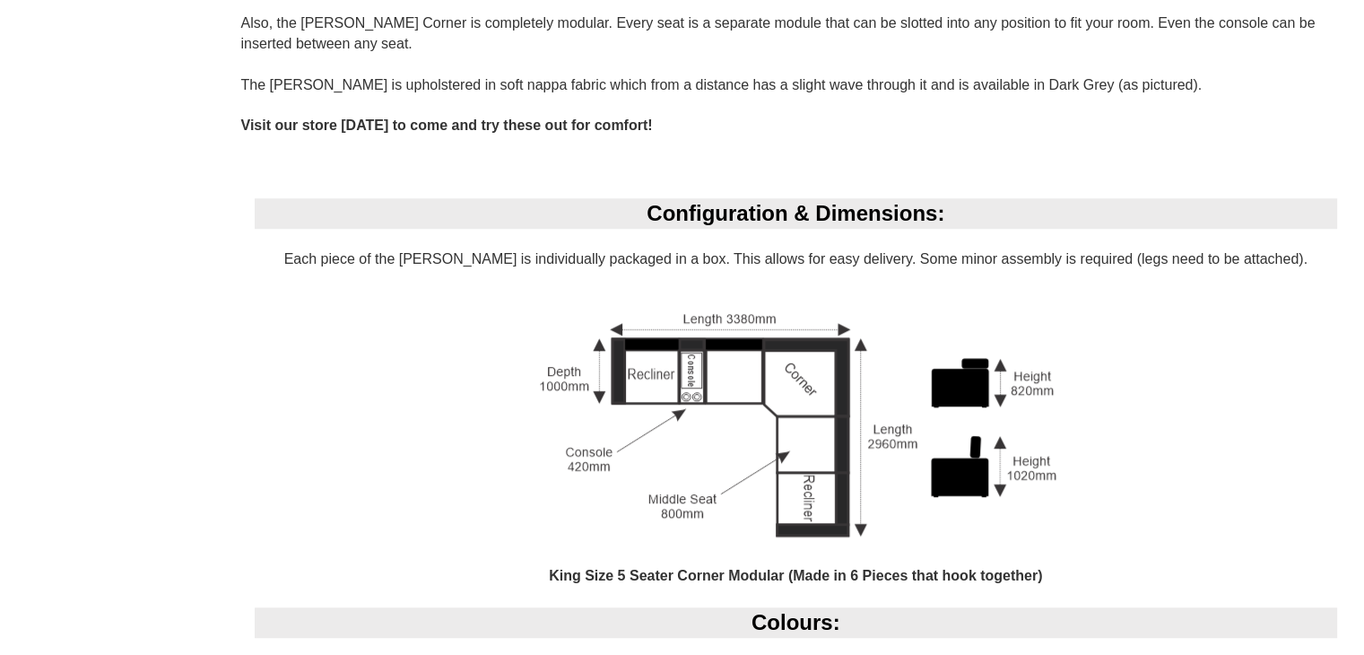
scroll to position [1227, 0]
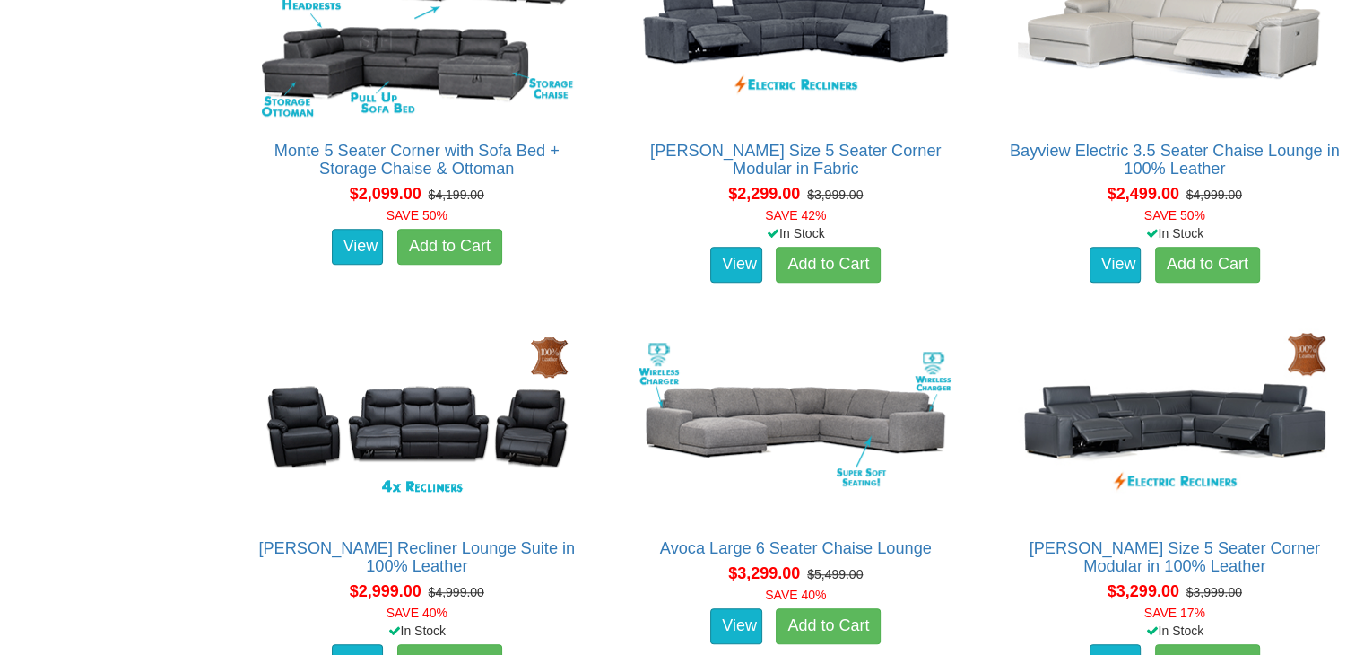
scroll to position [1252, 0]
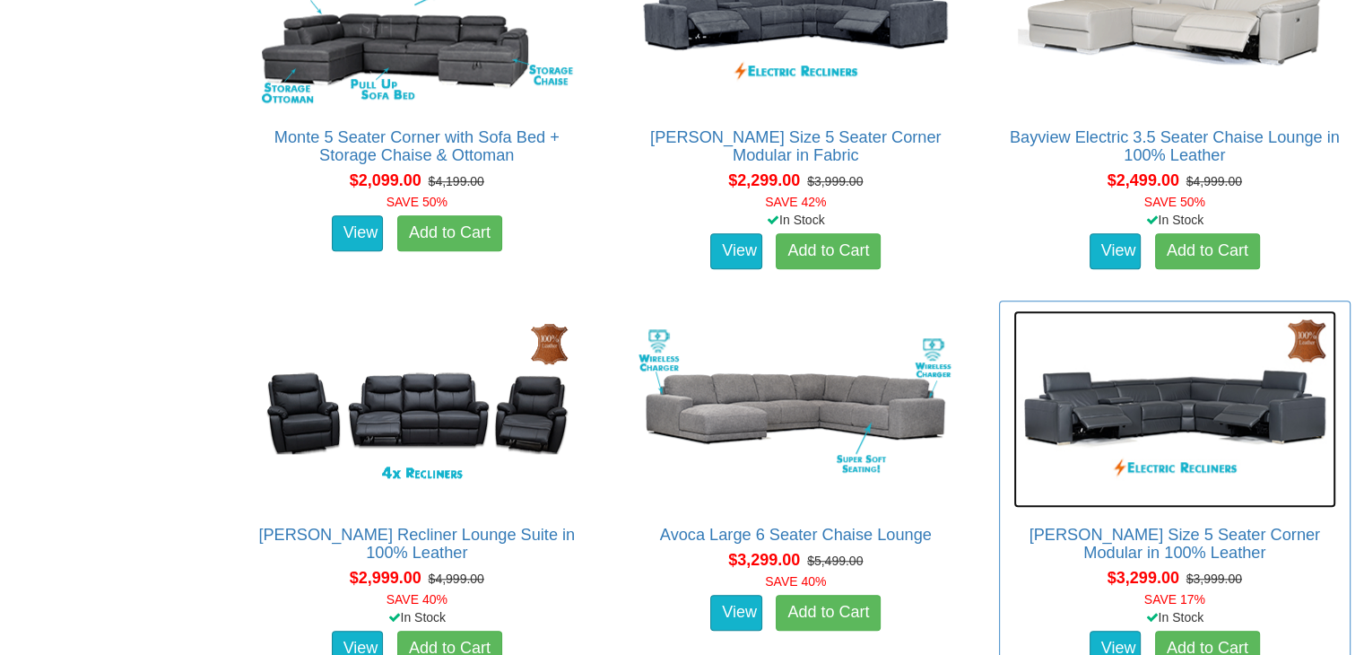
click at [1246, 392] on img at bounding box center [1175, 408] width 323 height 197
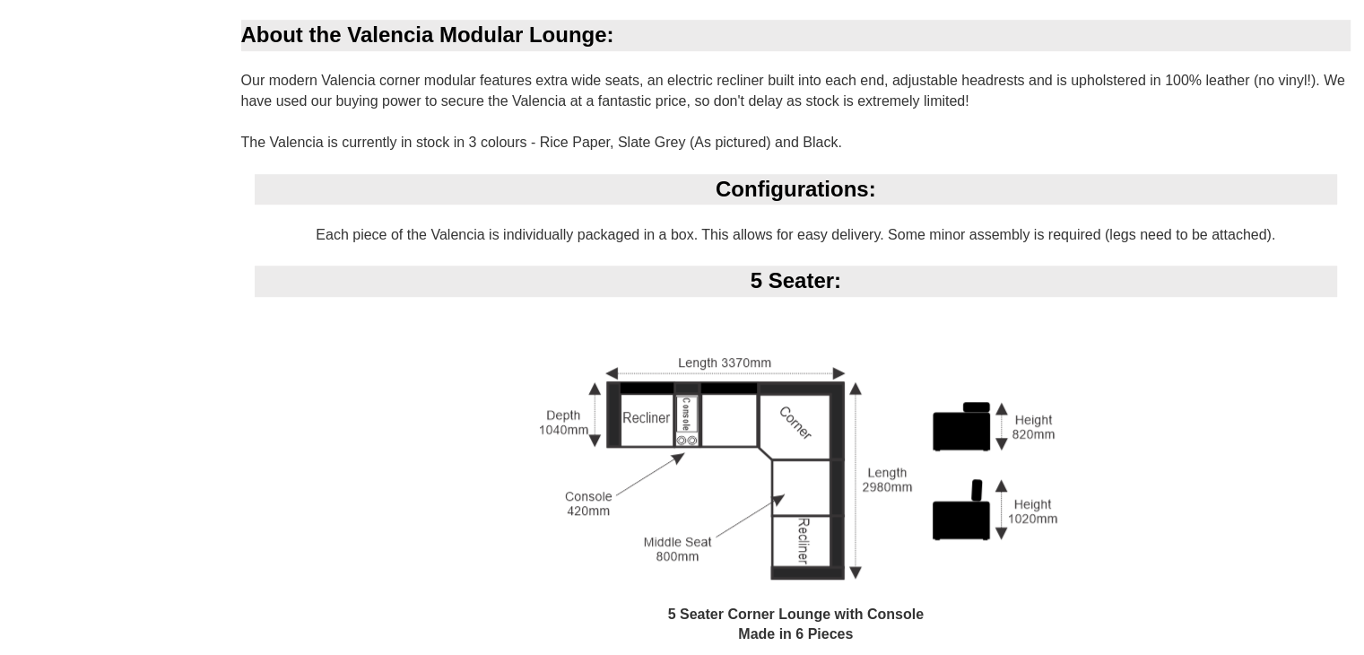
scroll to position [1245, 0]
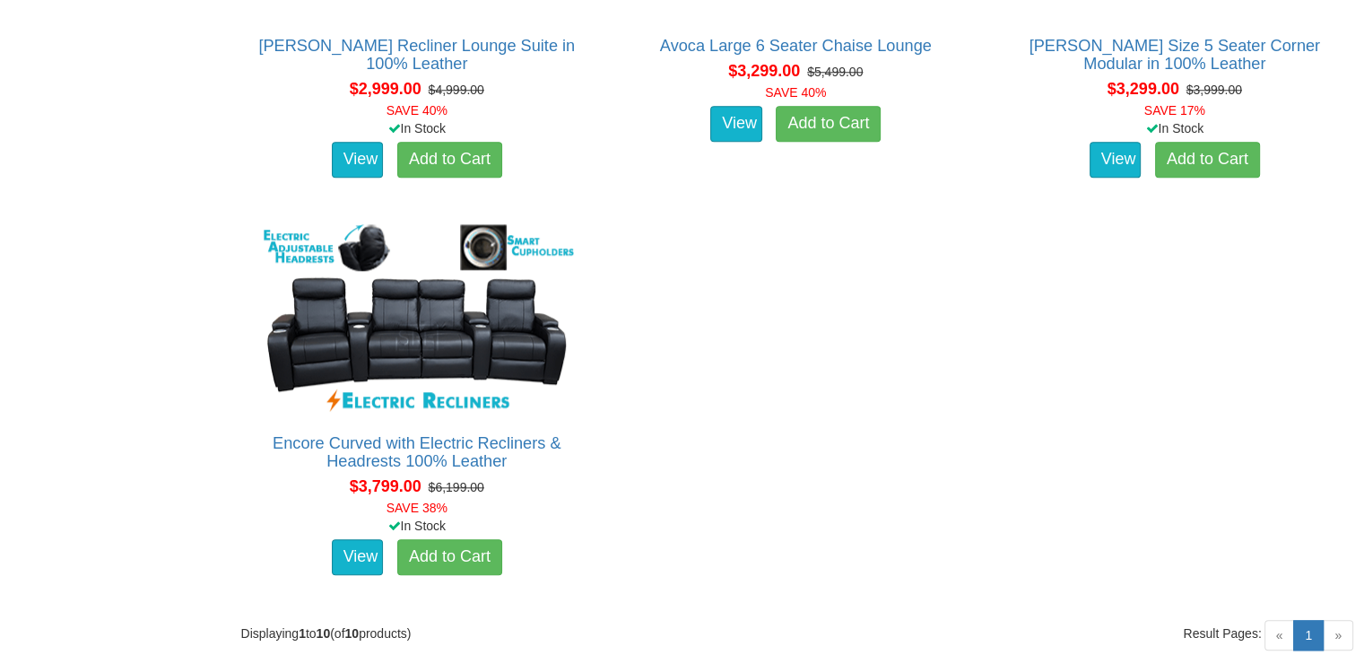
scroll to position [1650, 0]
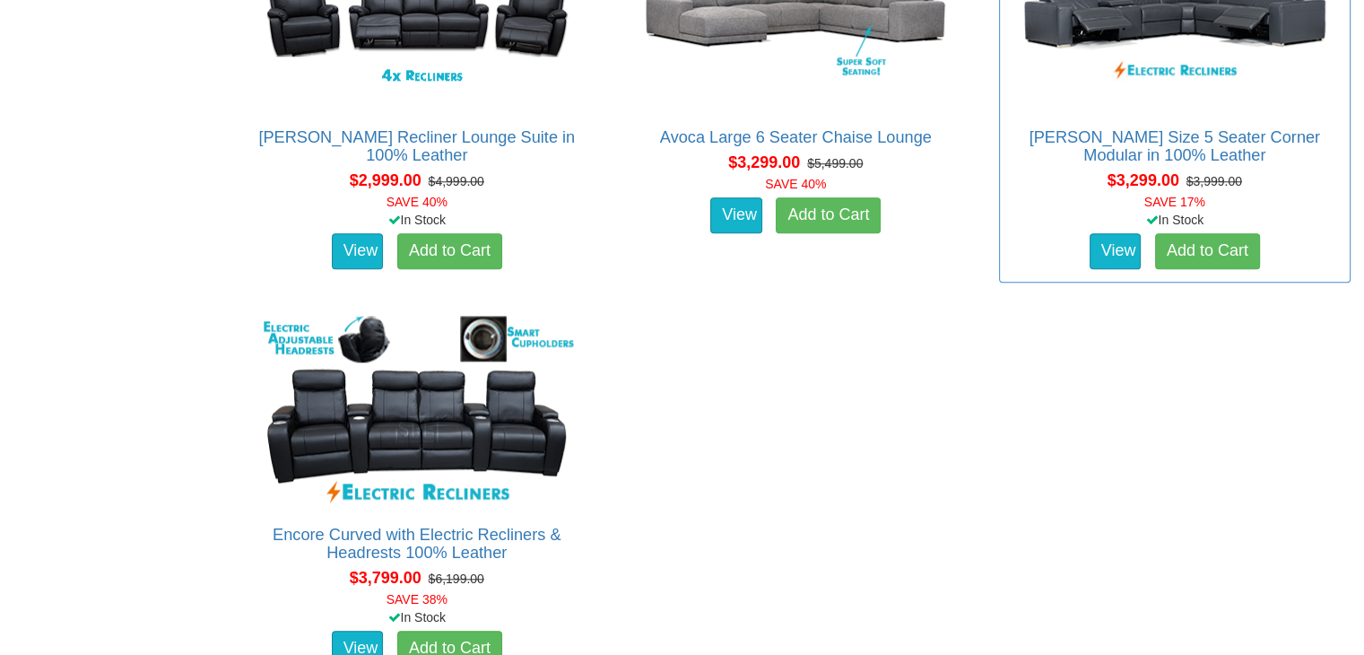
drag, startPoint x: 1360, startPoint y: 424, endPoint x: 1283, endPoint y: 270, distance: 172.5
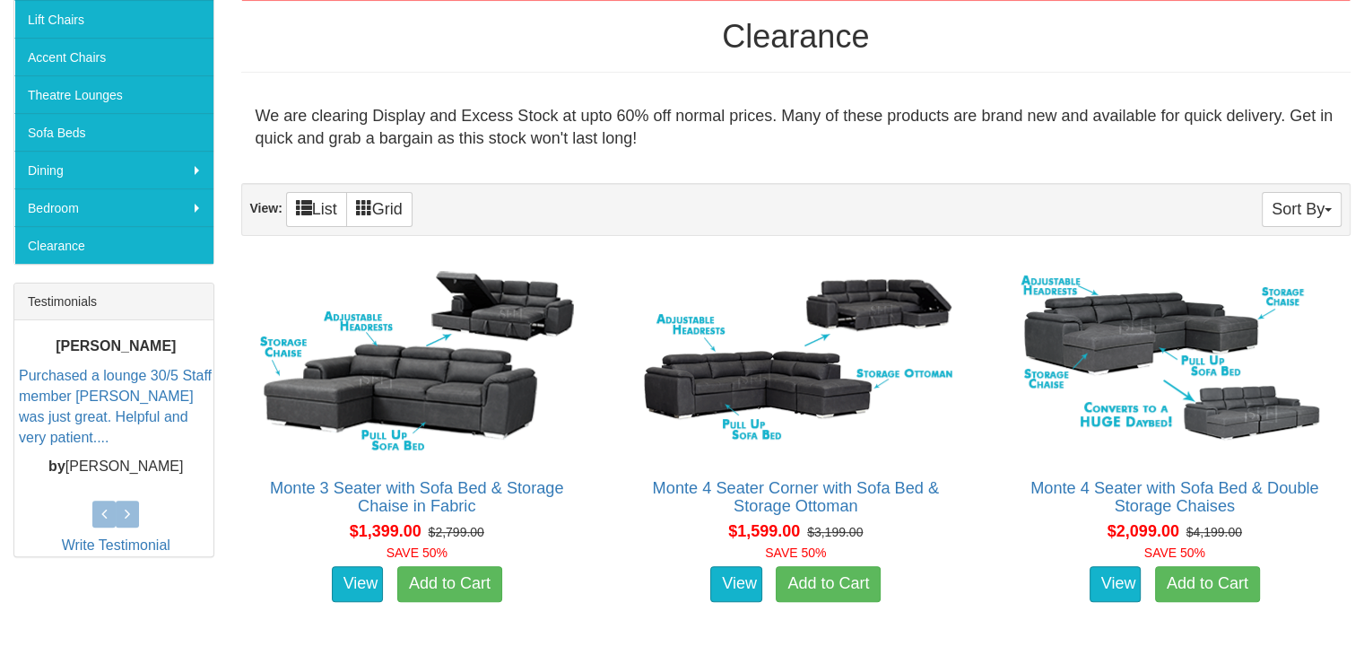
scroll to position [0, 0]
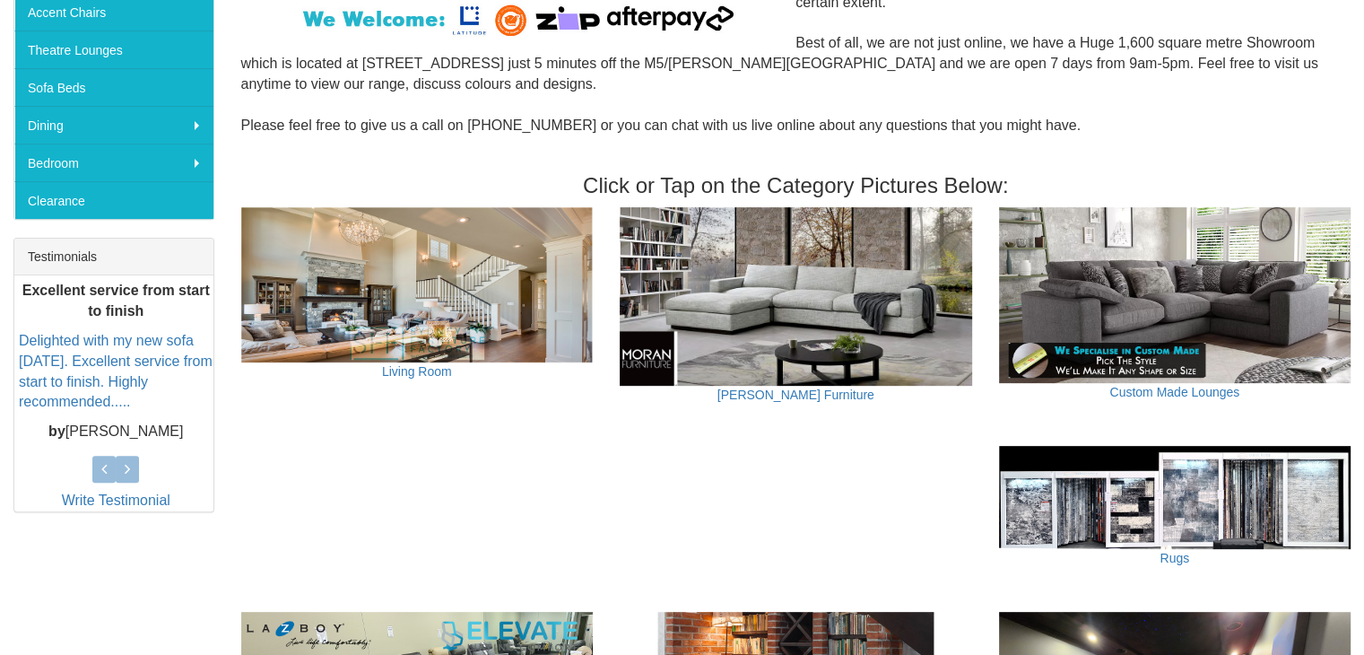
scroll to position [533, 0]
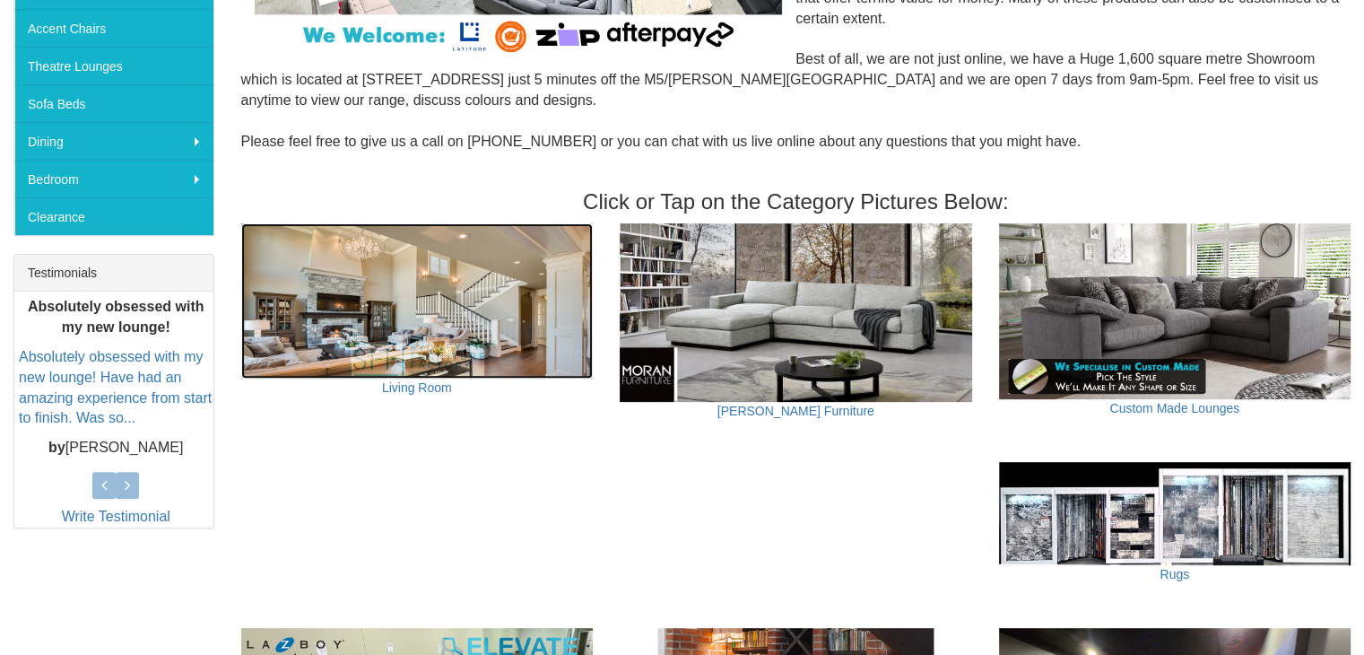
click at [331, 319] on img at bounding box center [417, 300] width 353 height 155
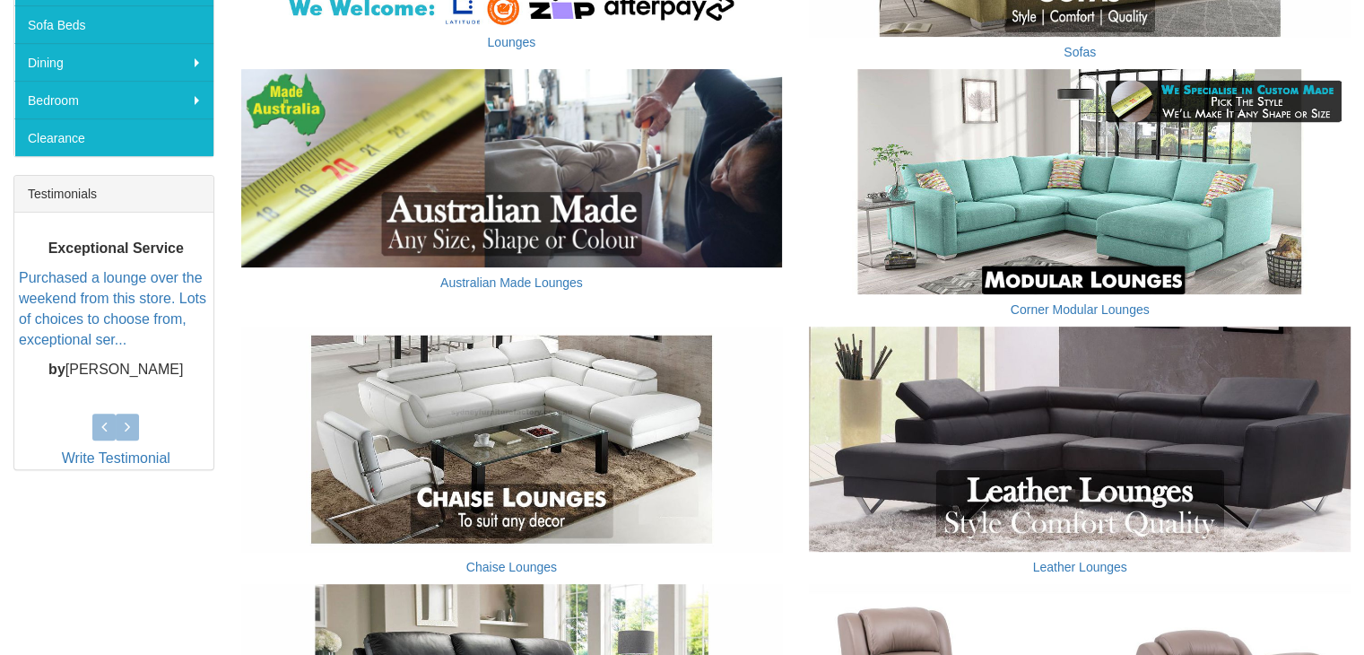
scroll to position [645, 0]
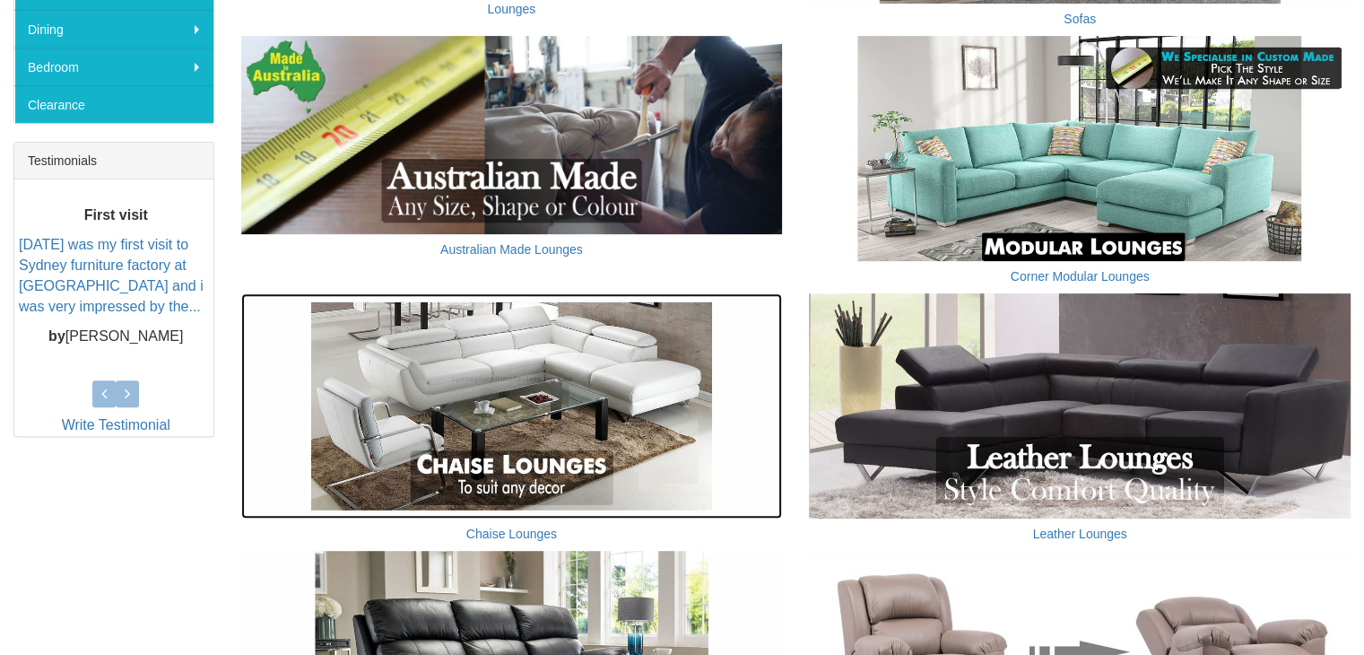
click at [587, 411] on img at bounding box center [512, 406] width 542 height 226
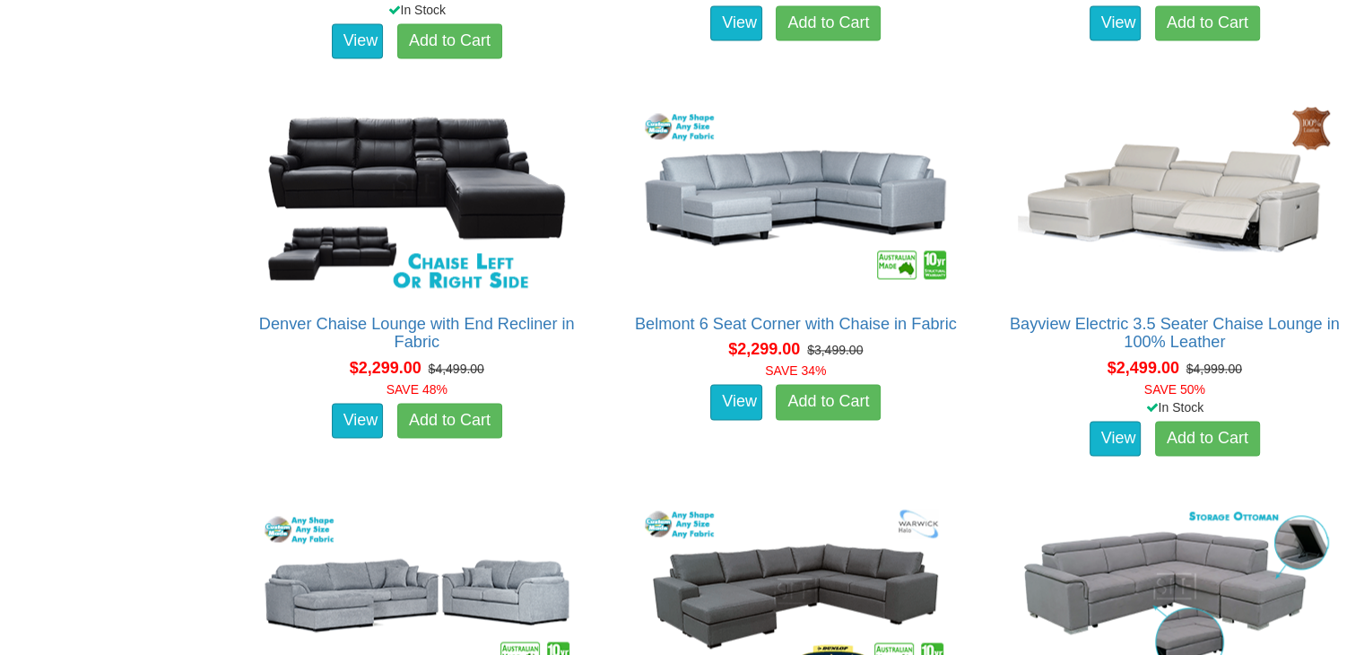
scroll to position [2648, 0]
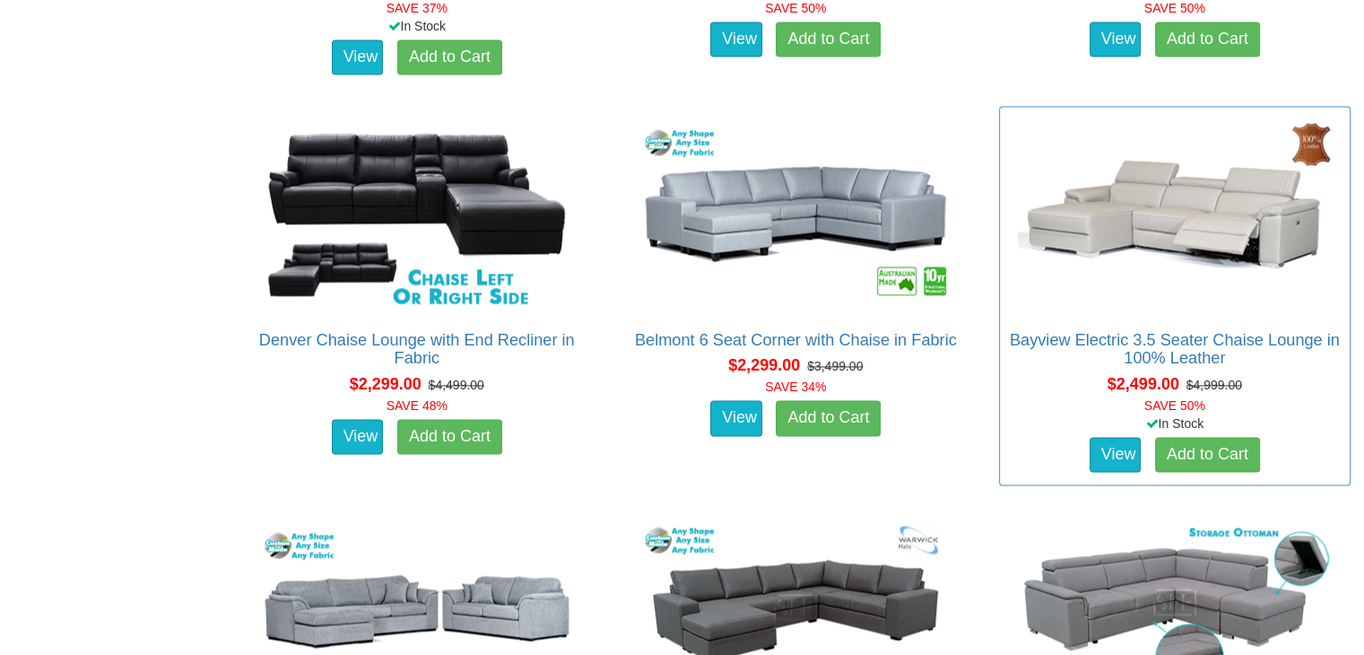
drag, startPoint x: 1363, startPoint y: 295, endPoint x: 1245, endPoint y: 197, distance: 152.9
click at [1245, 197] on div "Bayview Electric 3.5 Seater Chaise Lounge in 100% Leather Advertised price is f…" at bounding box center [1175, 295] width 379 height 379
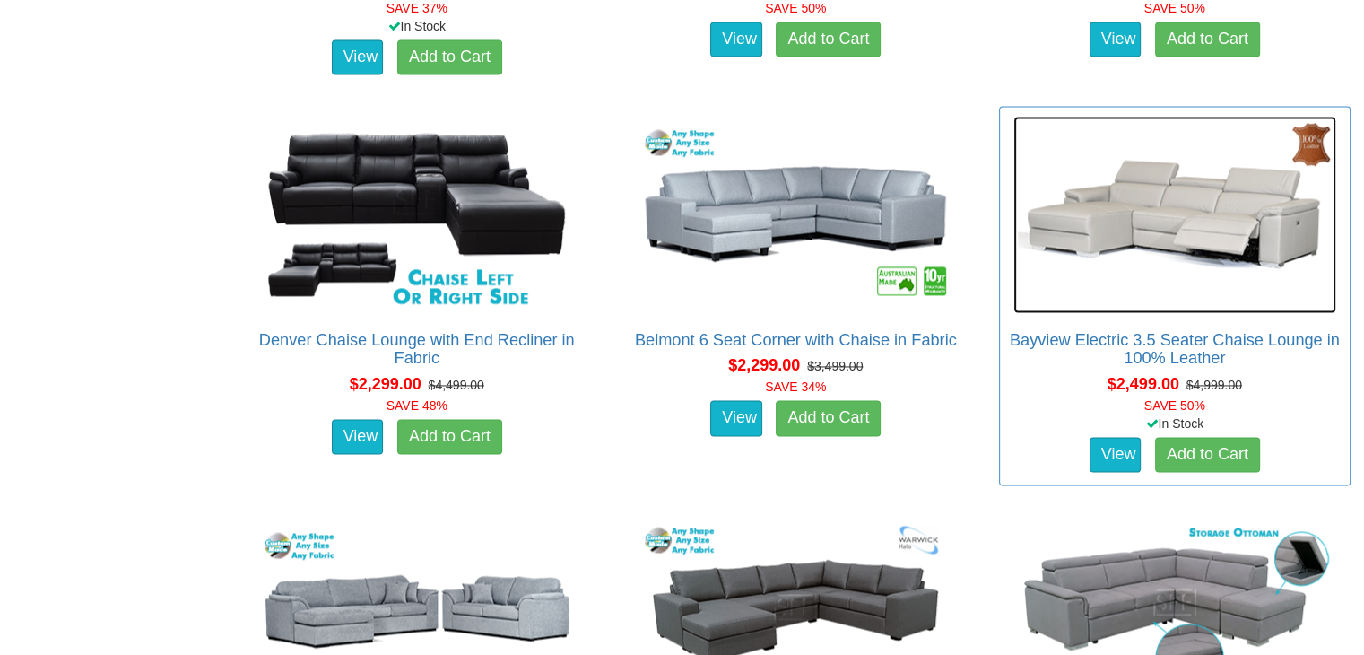
click at [1245, 197] on img at bounding box center [1175, 214] width 323 height 197
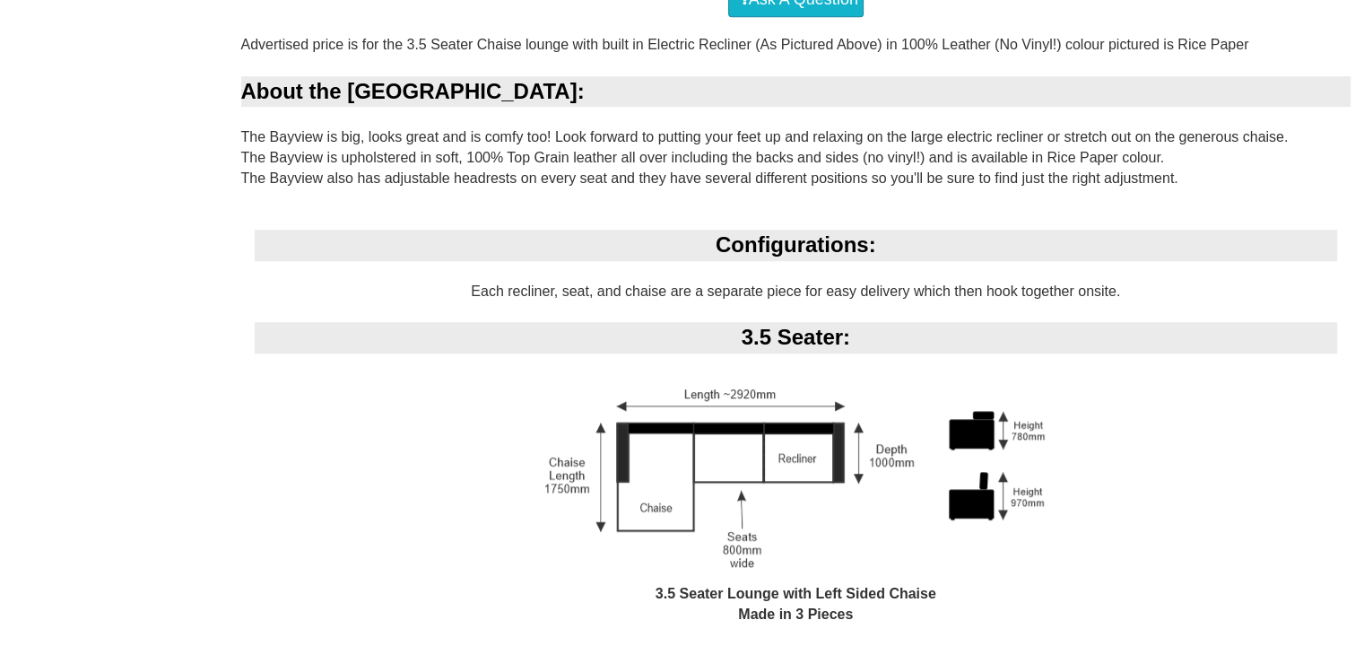
scroll to position [1184, 0]
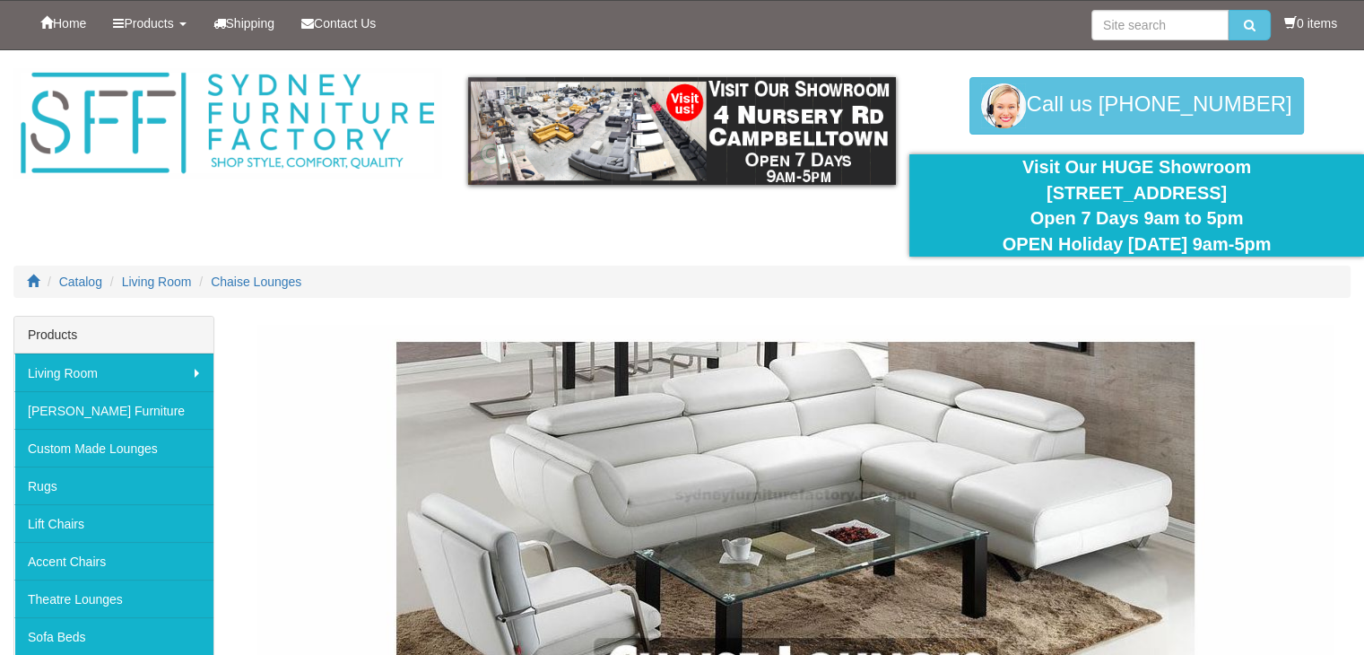
scroll to position [187, 0]
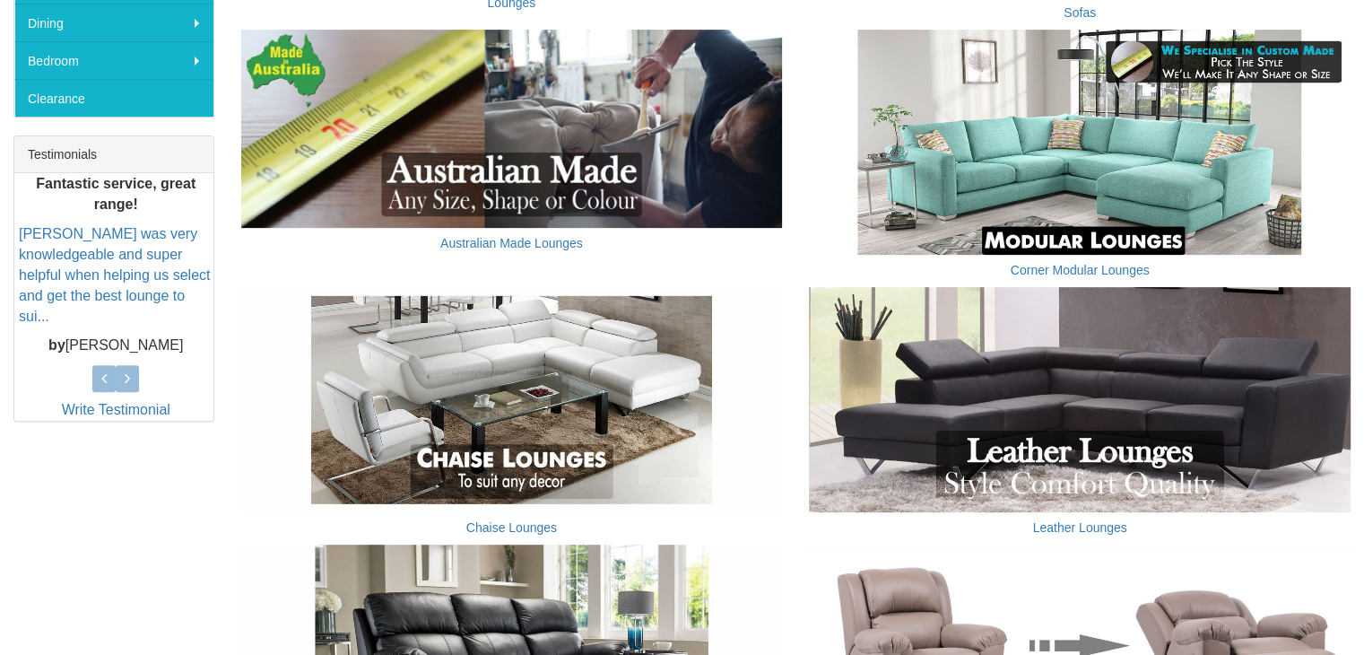
scroll to position [677, 0]
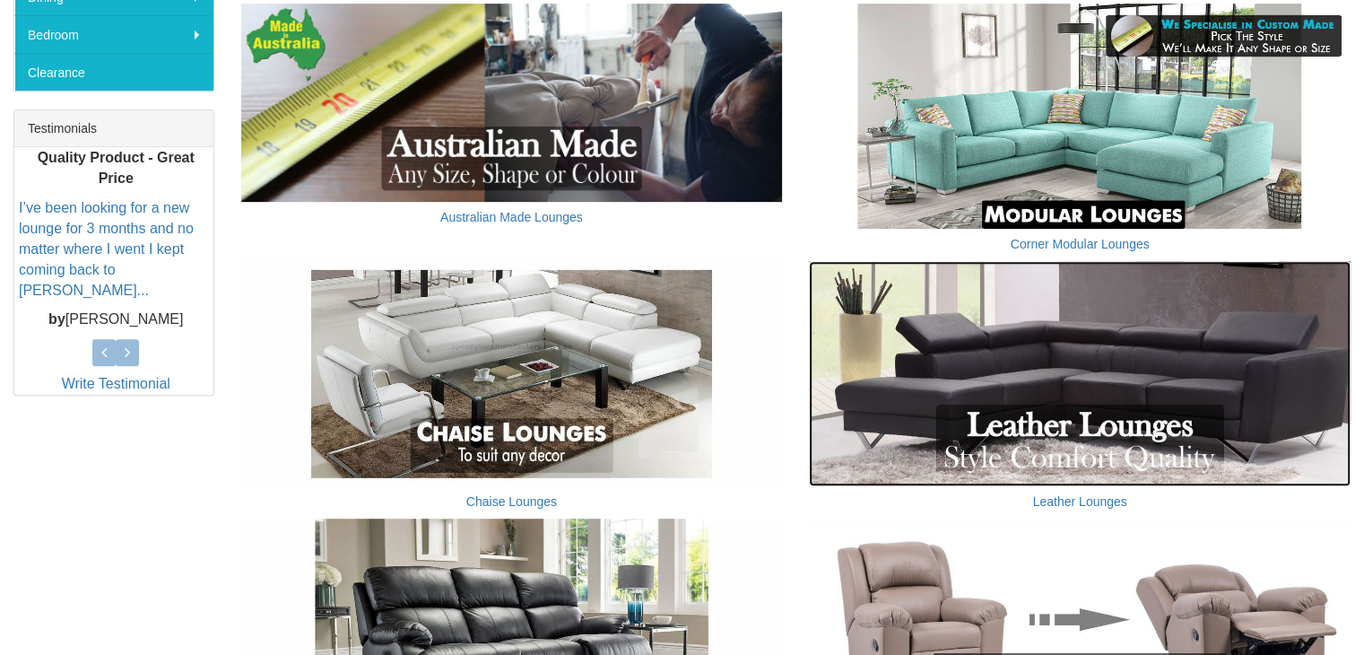
click at [1125, 396] on img at bounding box center [1080, 374] width 542 height 226
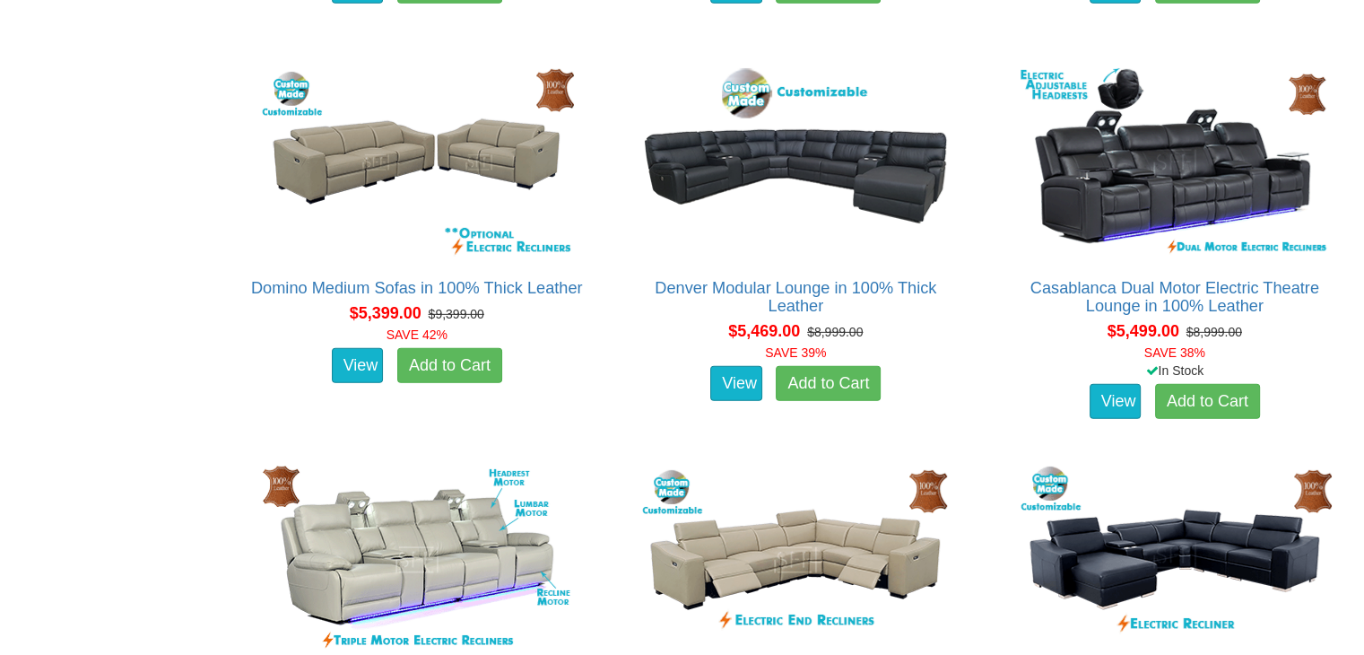
scroll to position [5468, 0]
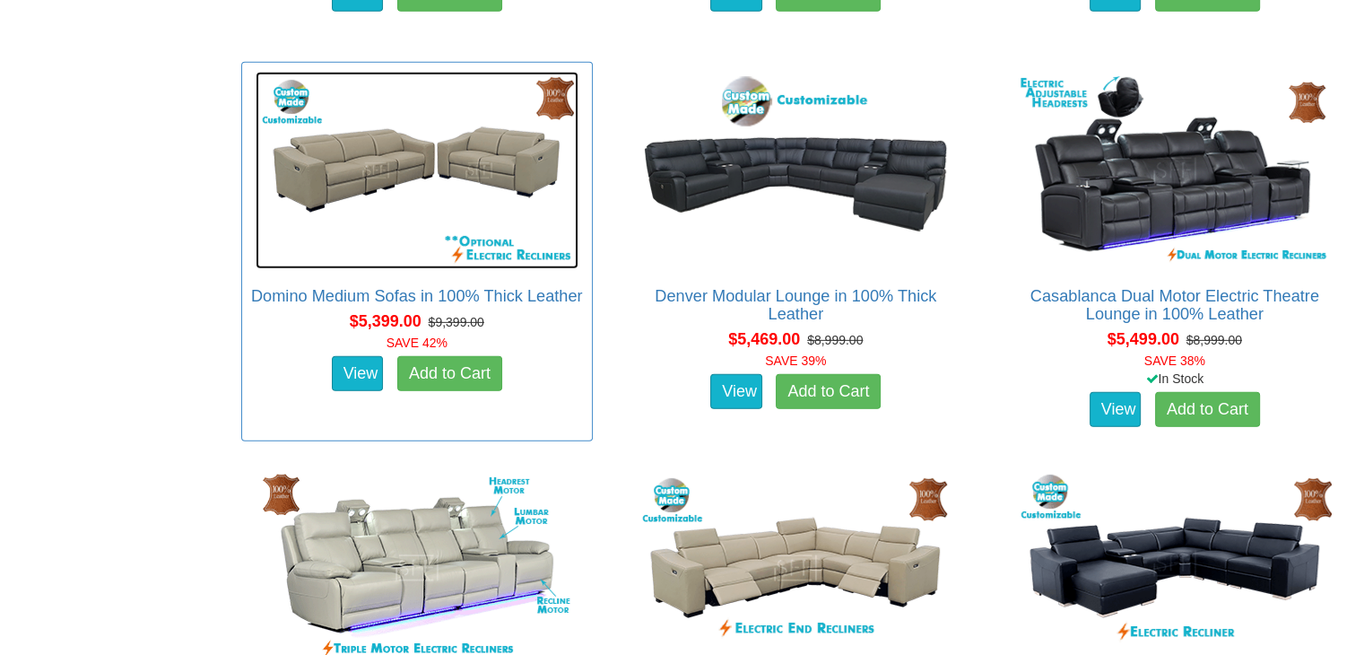
click at [477, 179] on img at bounding box center [417, 170] width 323 height 197
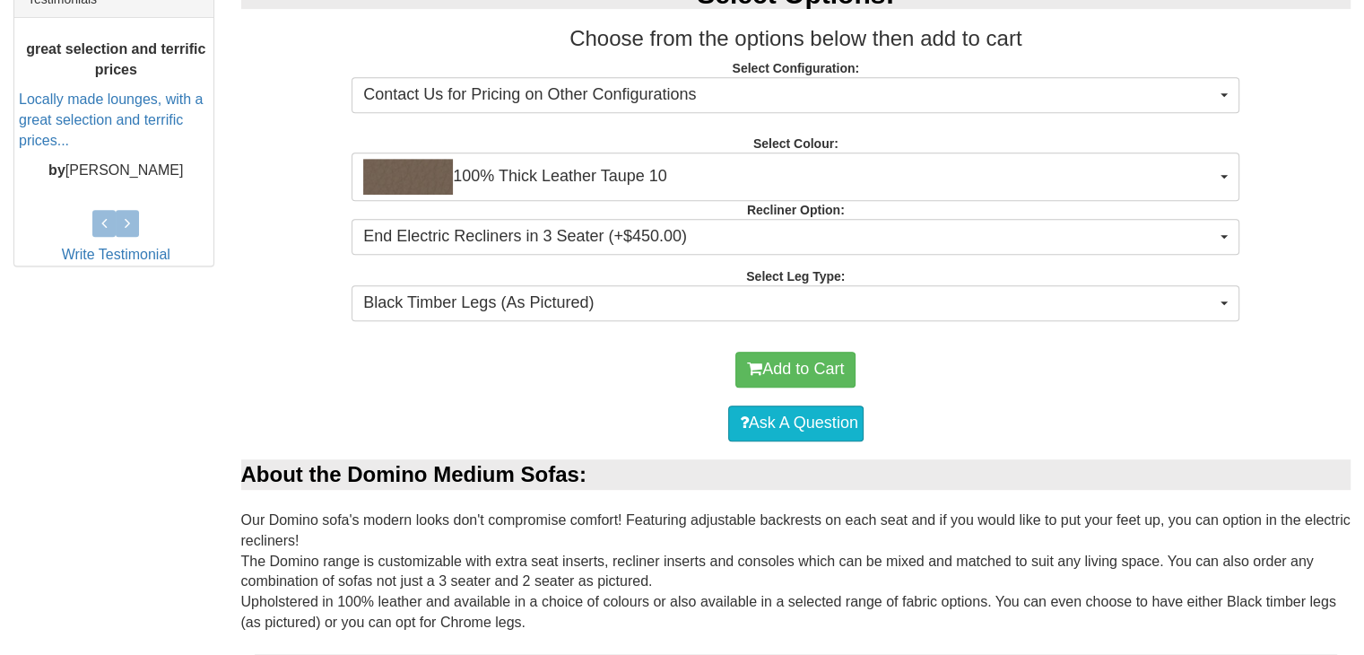
scroll to position [803, 0]
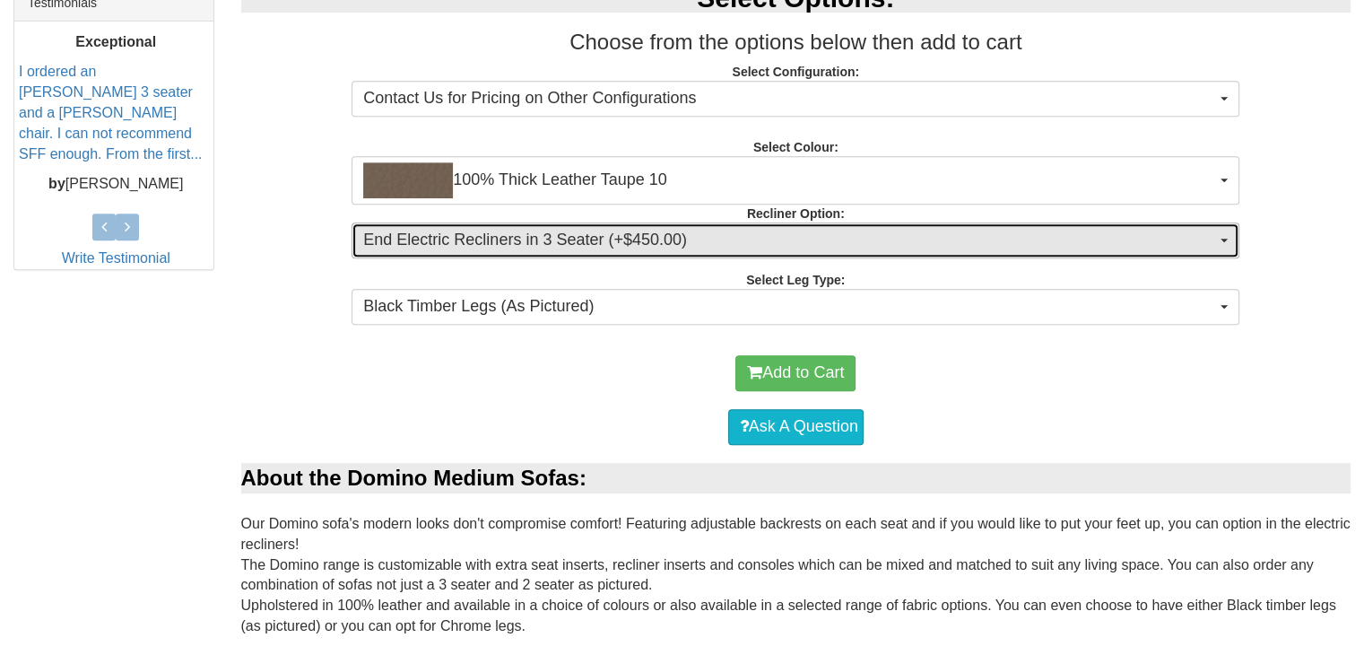
click at [1235, 234] on button "End Electric Recliners in 3 Seater (+$450.00)" at bounding box center [796, 240] width 888 height 36
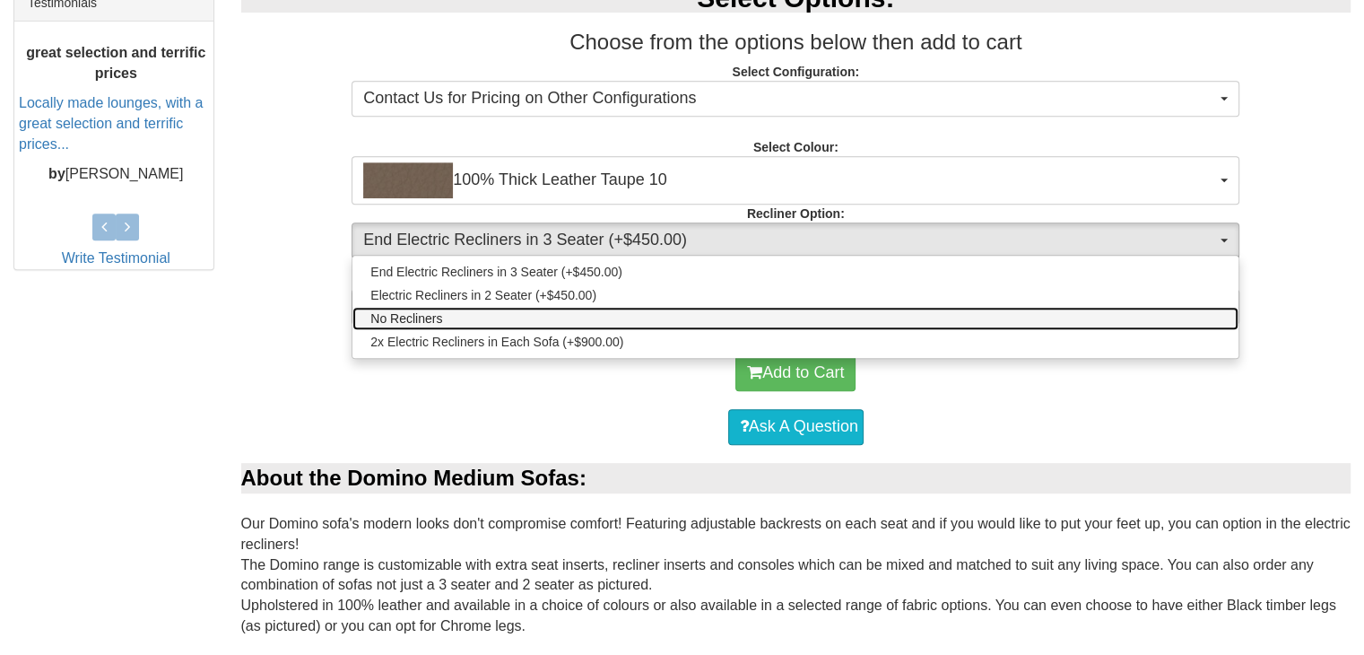
click at [510, 313] on link "No Recliners" at bounding box center [796, 318] width 886 height 23
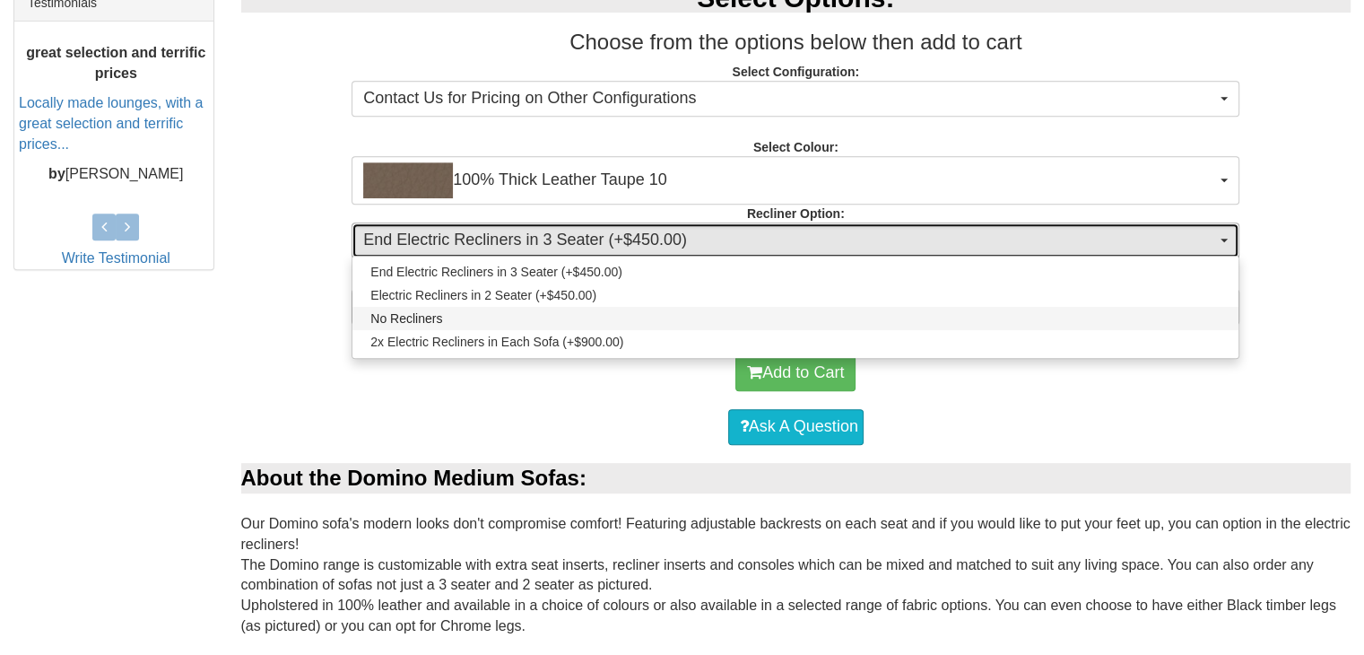
select select "1712"
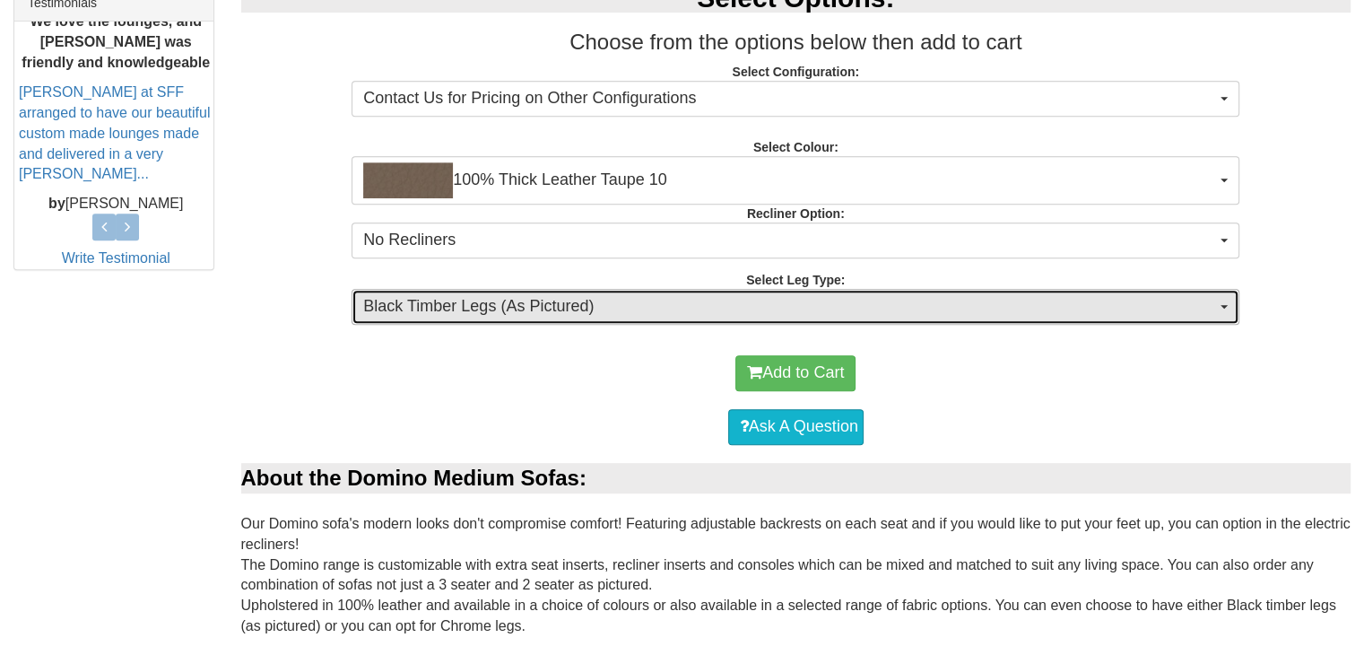
click at [941, 311] on span "Black Timber Legs (As Pictured)" at bounding box center [789, 306] width 853 height 23
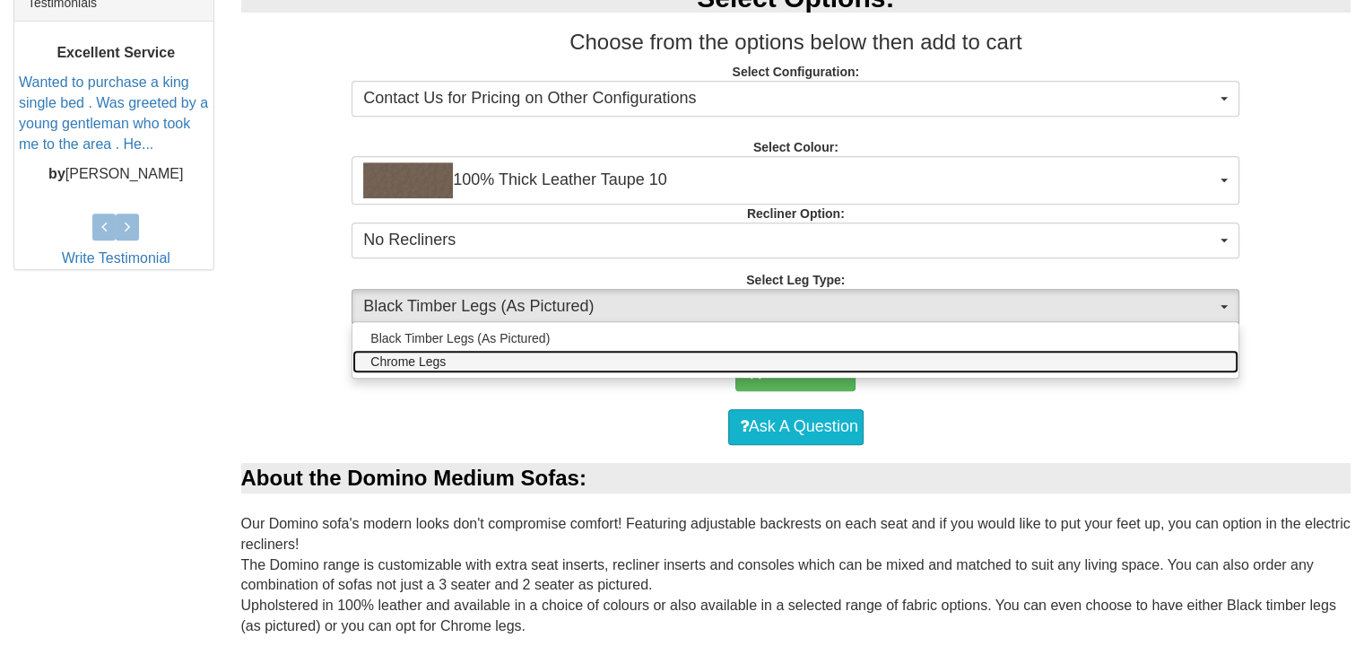
click at [1122, 361] on link "Chrome Legs" at bounding box center [796, 361] width 886 height 23
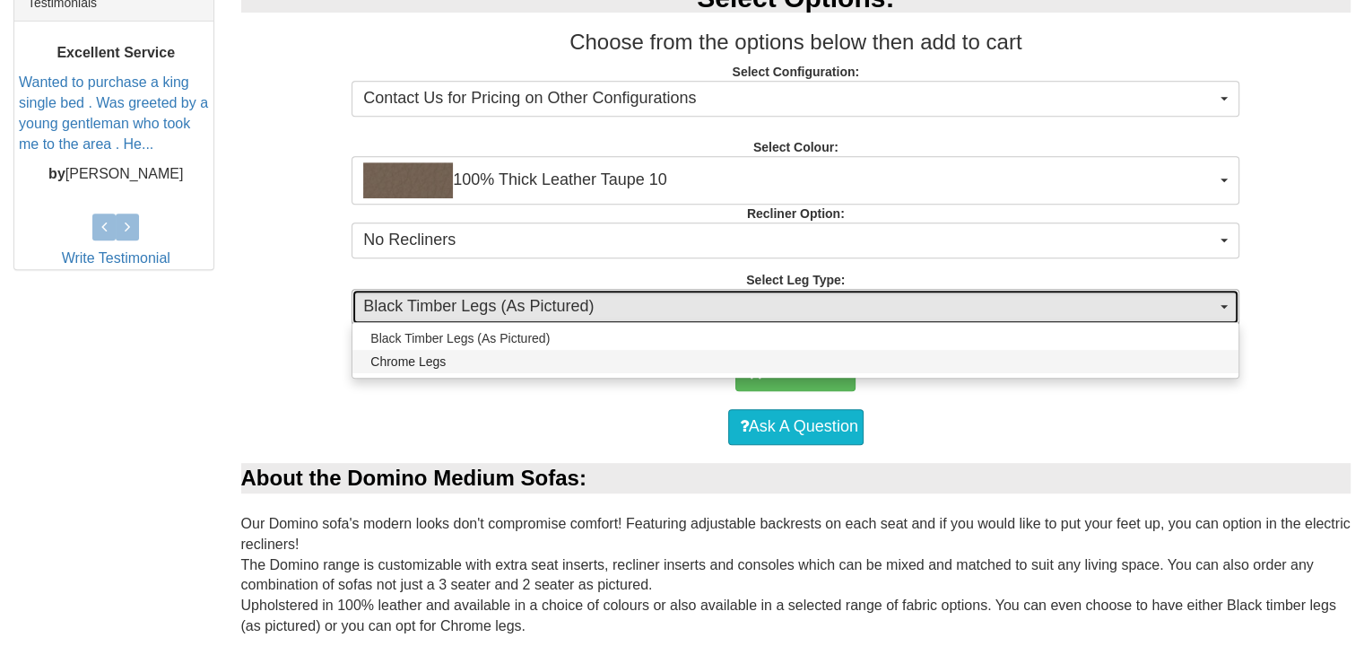
select select "1710"
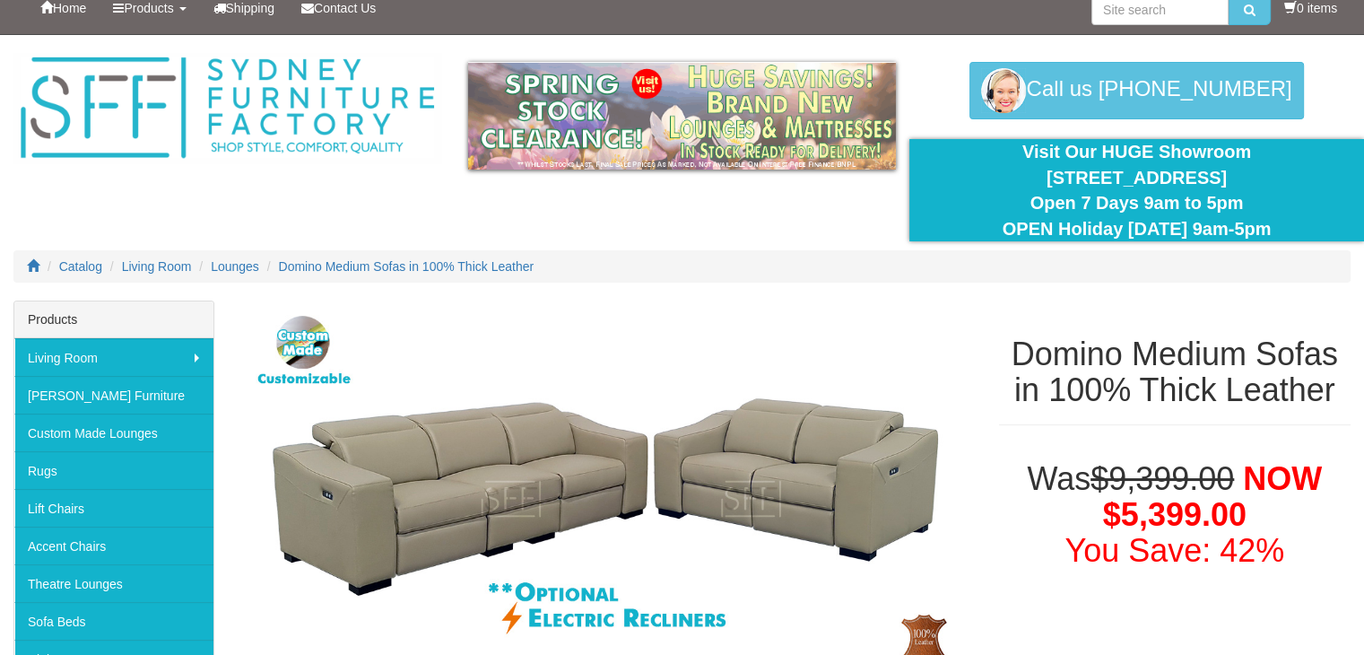
scroll to position [0, 0]
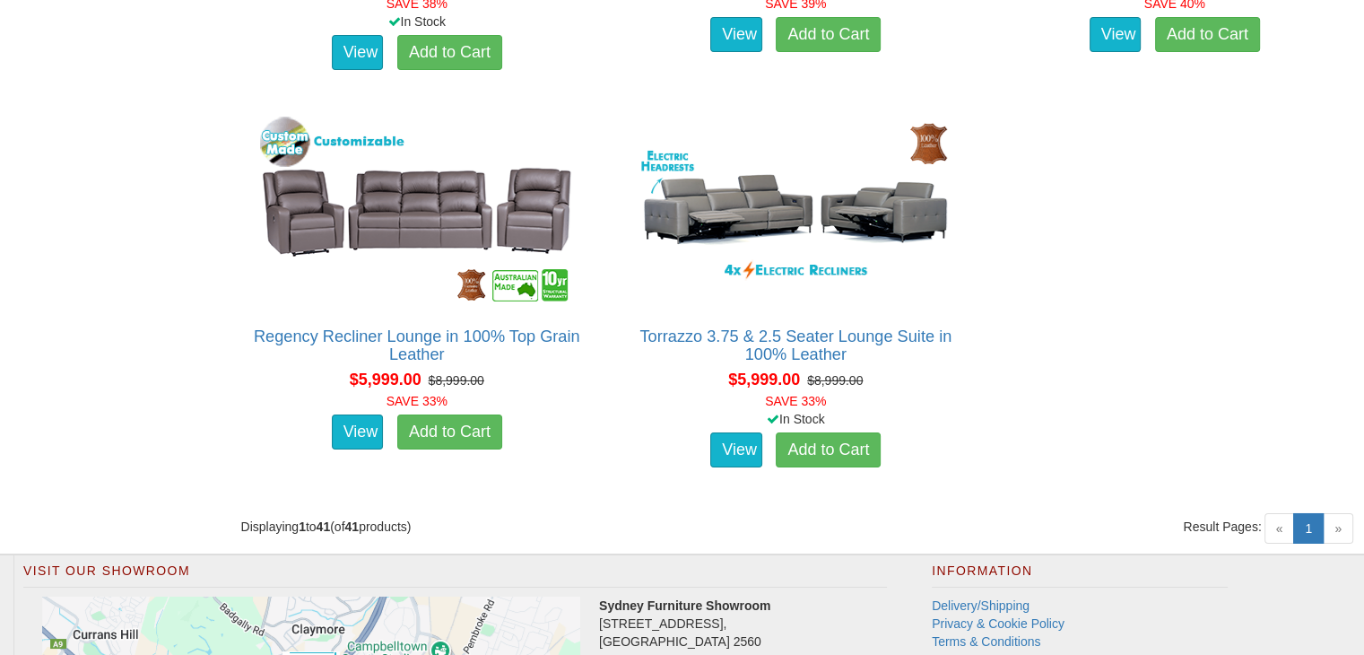
scroll to position [6240, 0]
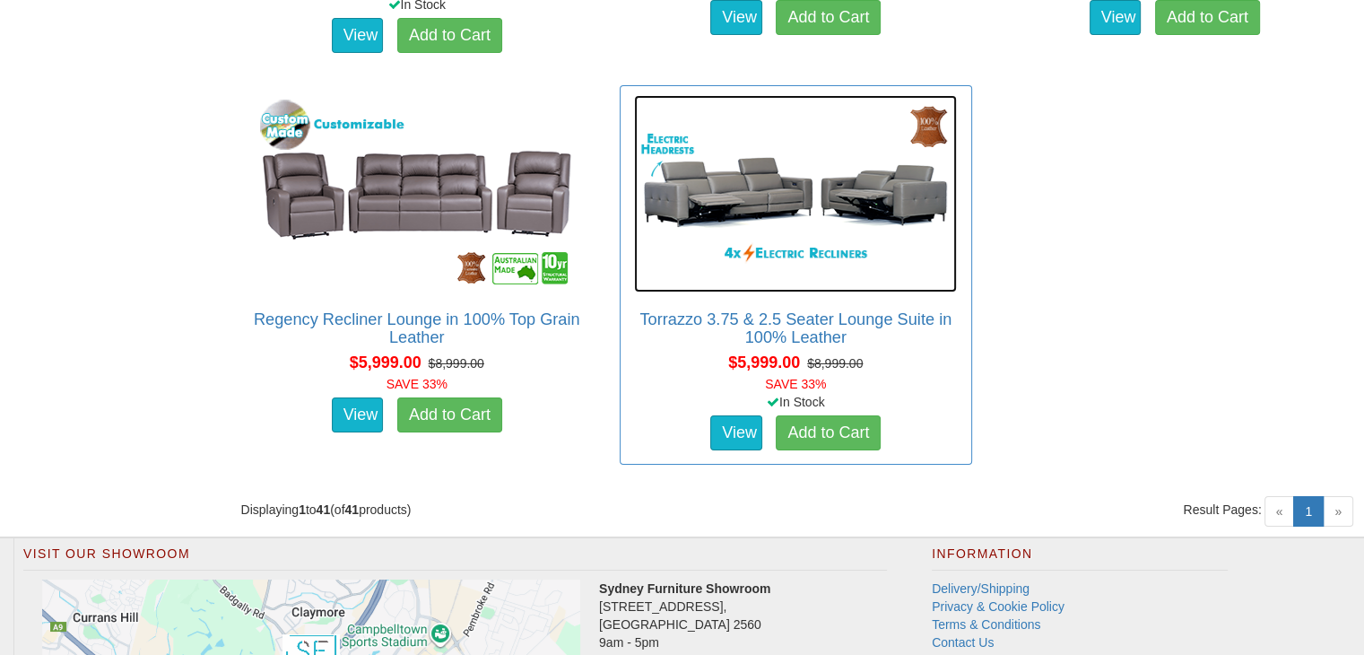
click at [858, 247] on img at bounding box center [795, 193] width 323 height 197
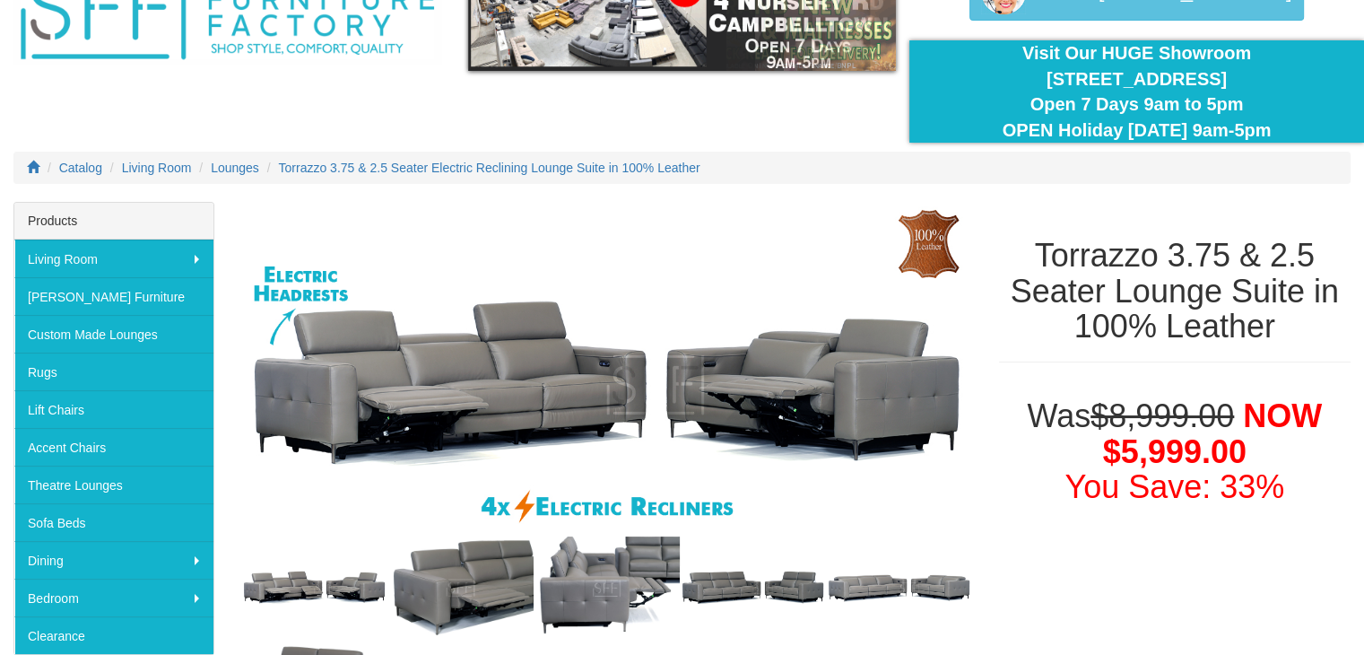
scroll to position [98, 0]
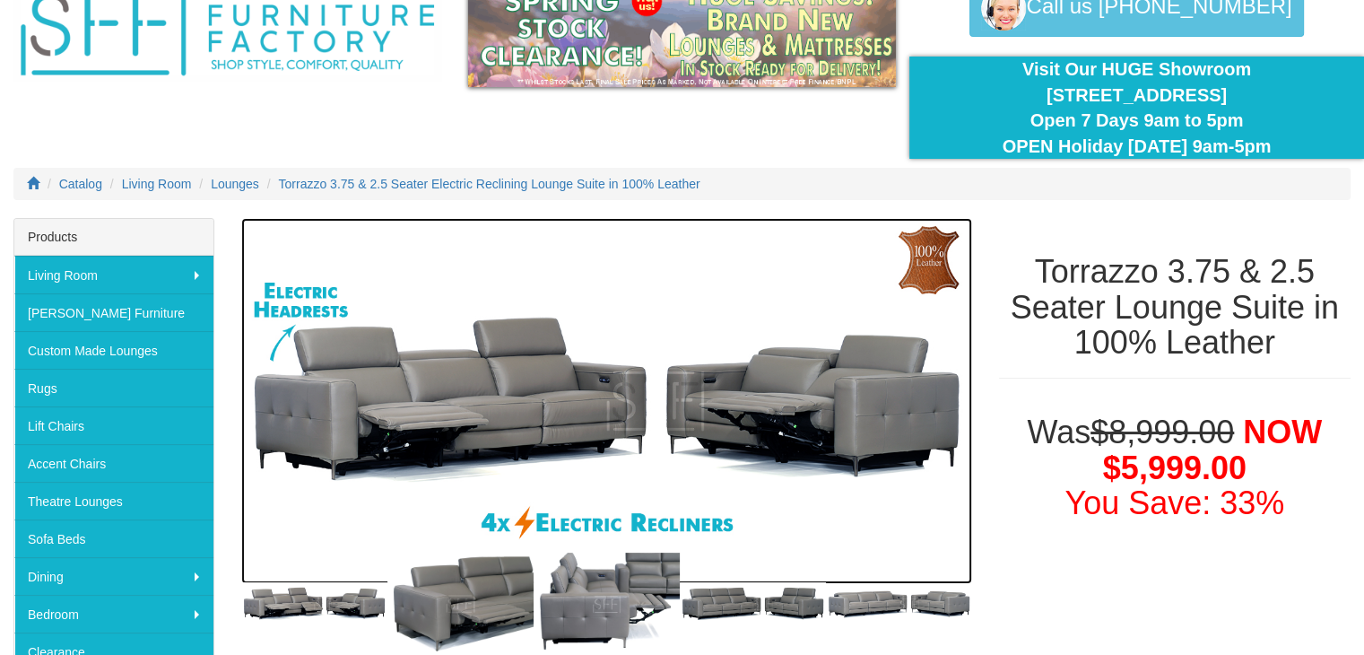
click at [489, 403] on img at bounding box center [606, 401] width 731 height 366
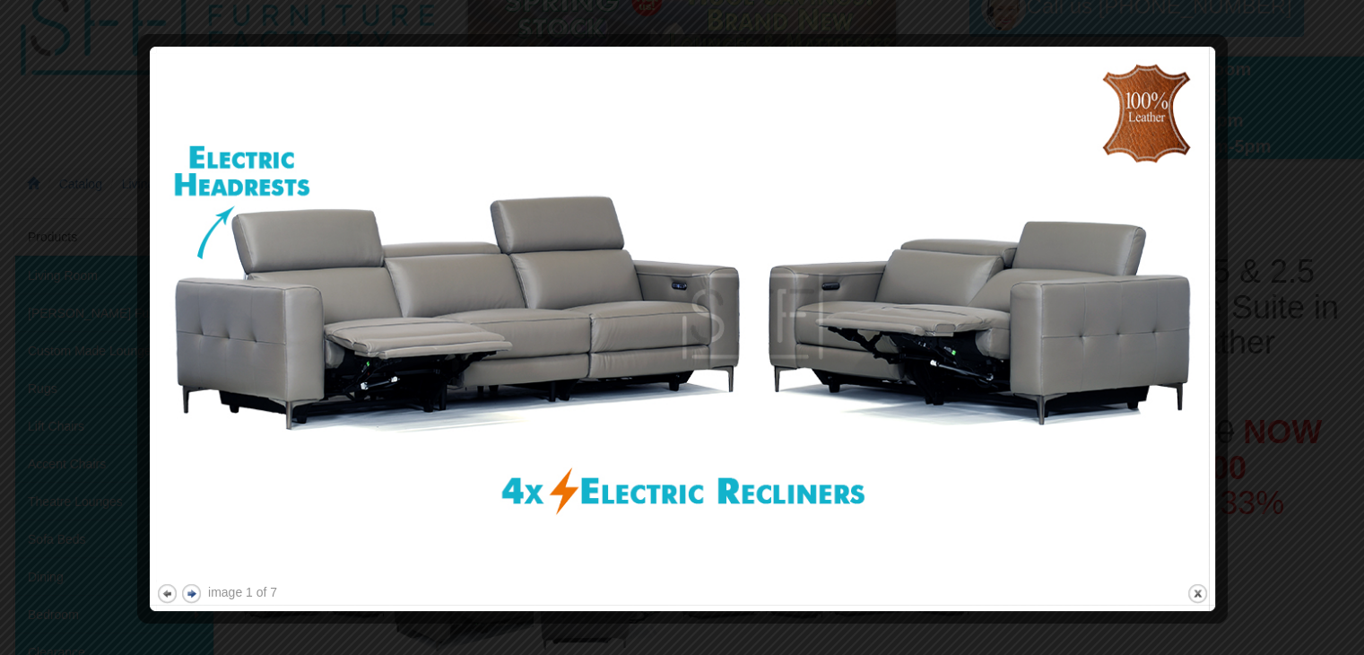
click at [194, 592] on button "next" at bounding box center [191, 593] width 22 height 22
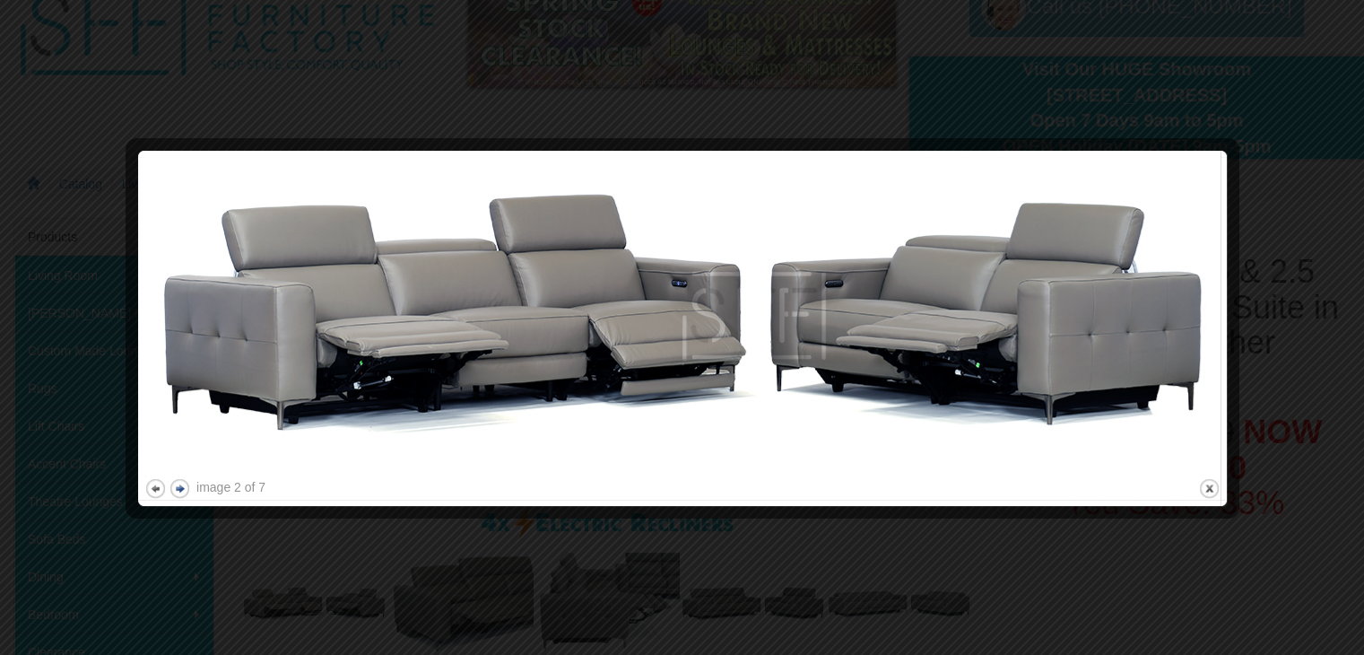
click at [194, 592] on div at bounding box center [682, 327] width 1364 height 655
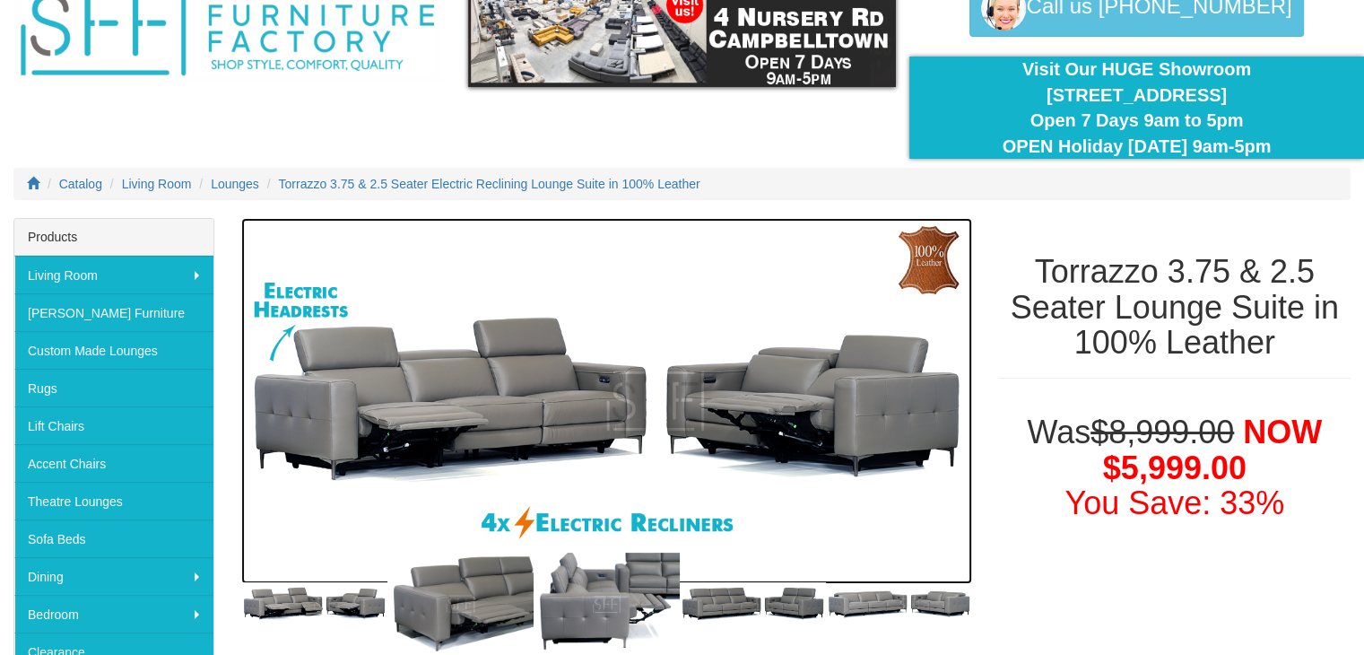
click at [808, 362] on img at bounding box center [606, 401] width 731 height 366
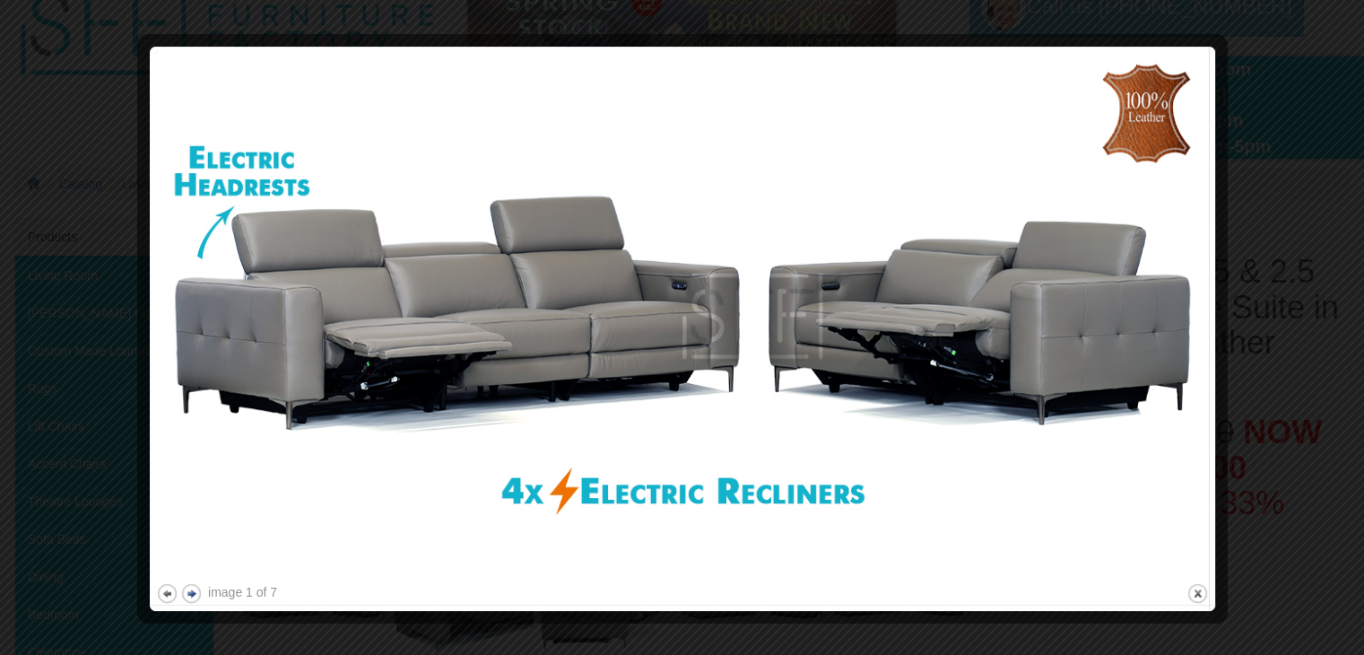
click at [190, 592] on button "next" at bounding box center [191, 593] width 22 height 22
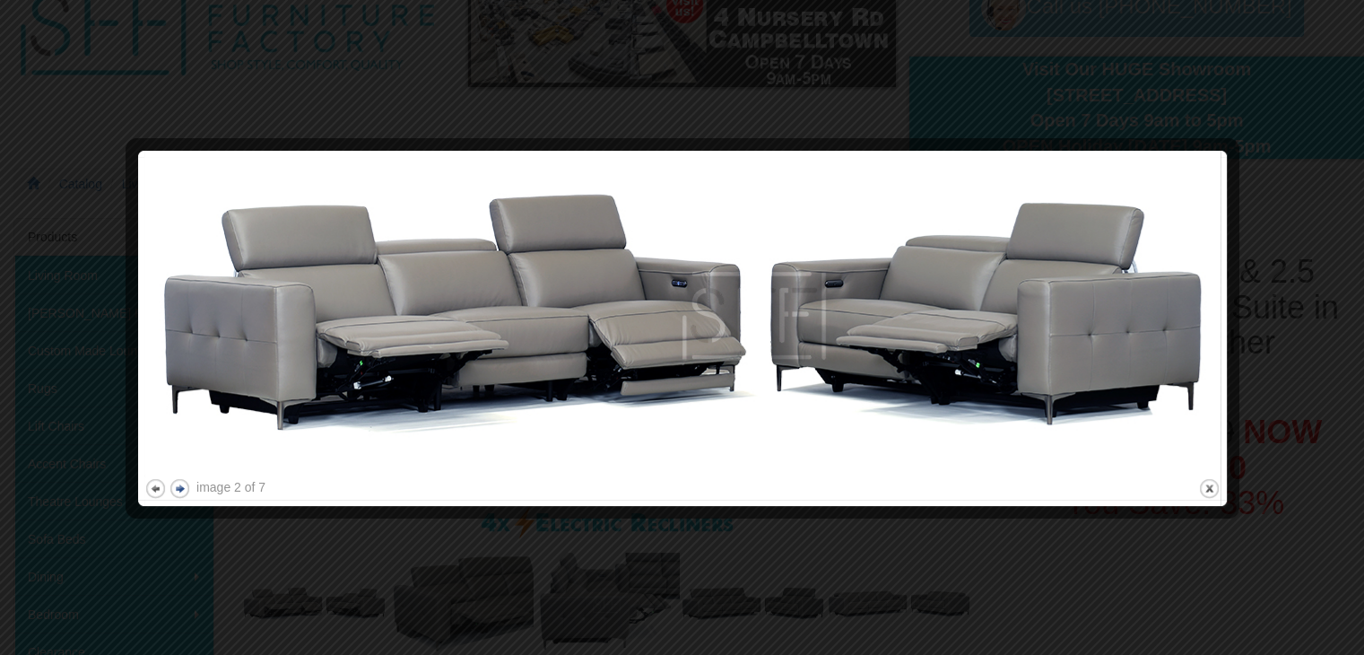
click at [179, 484] on button "next" at bounding box center [180, 488] width 22 height 22
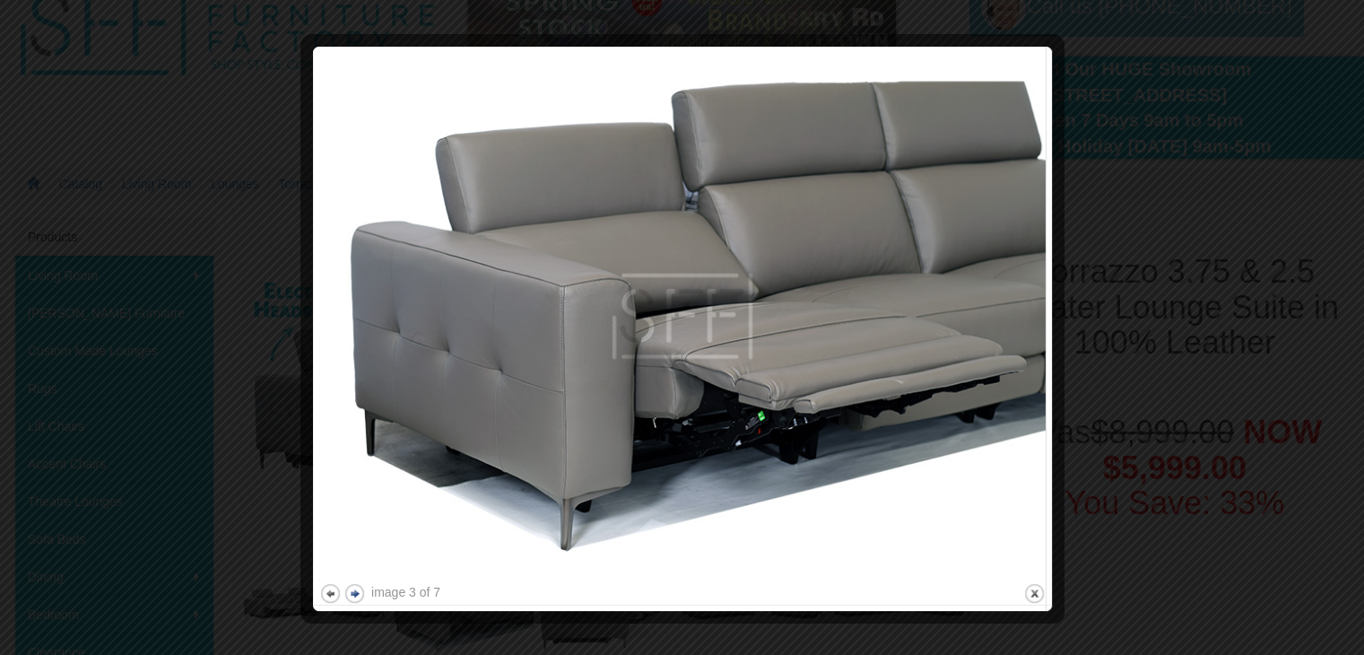
click at [355, 592] on button "next" at bounding box center [355, 593] width 22 height 22
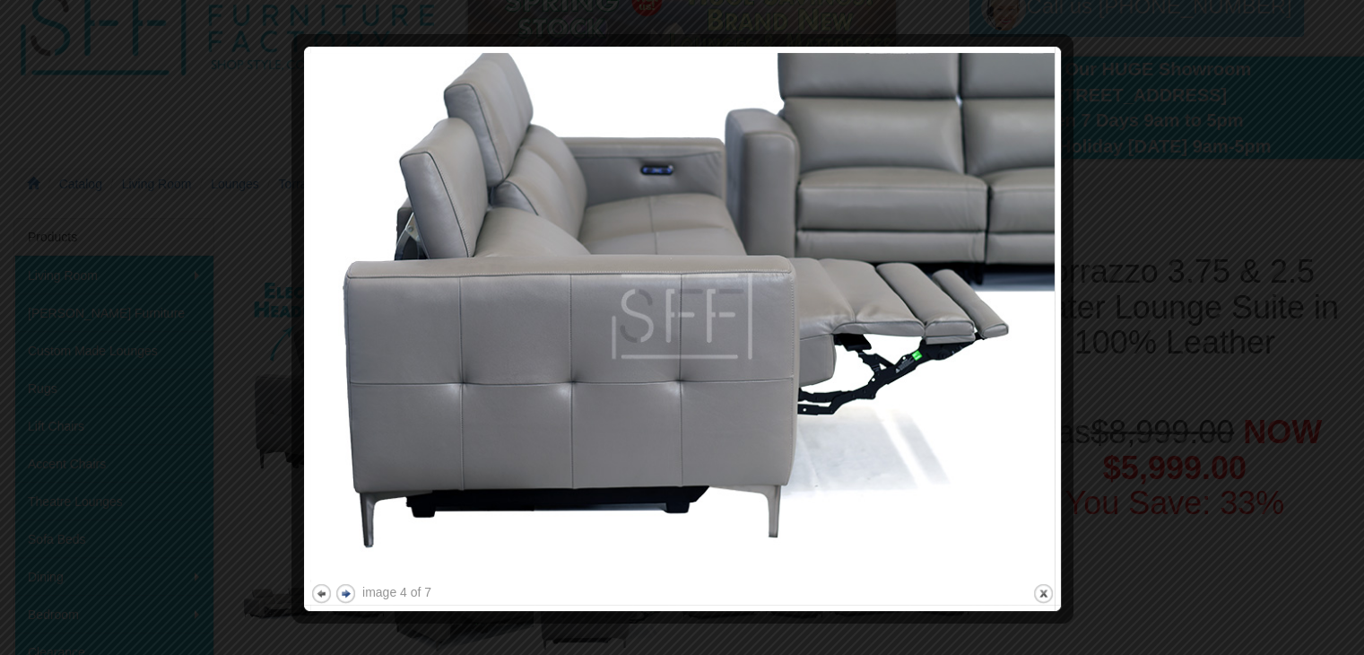
click at [348, 589] on button "next" at bounding box center [346, 593] width 22 height 22
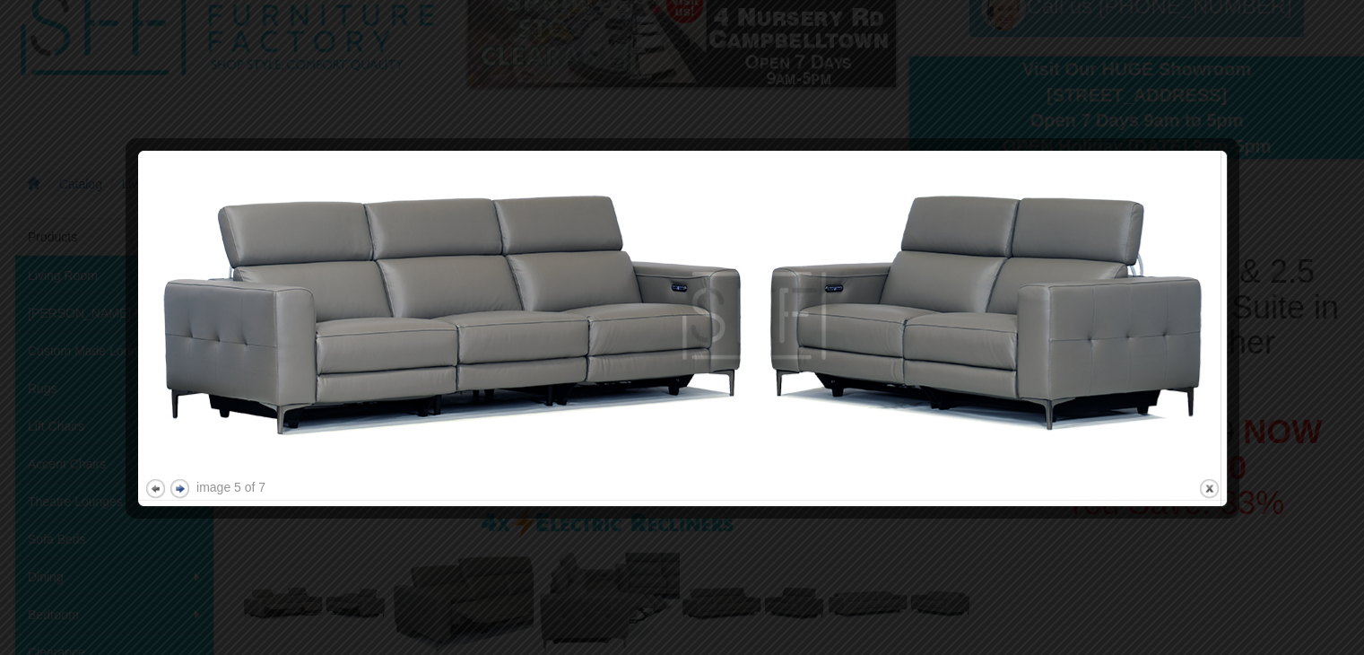
click at [179, 485] on button "next" at bounding box center [180, 488] width 22 height 22
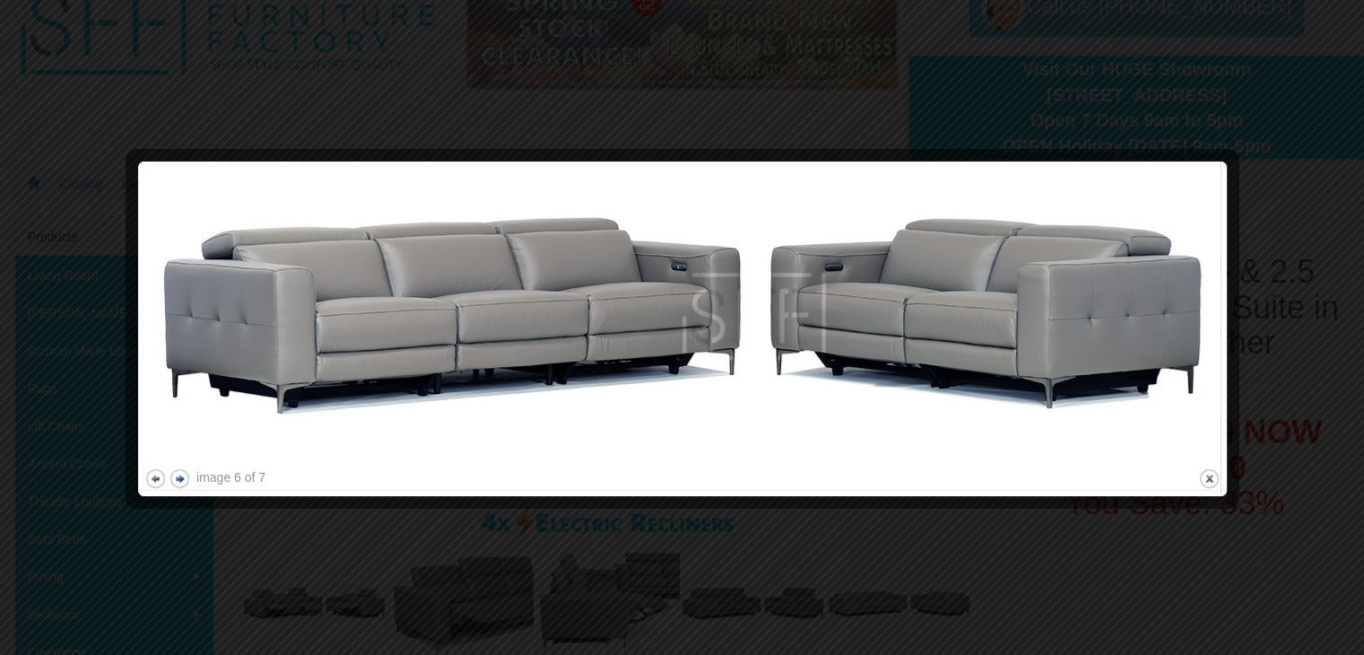
click at [183, 472] on button "next" at bounding box center [180, 478] width 22 height 22
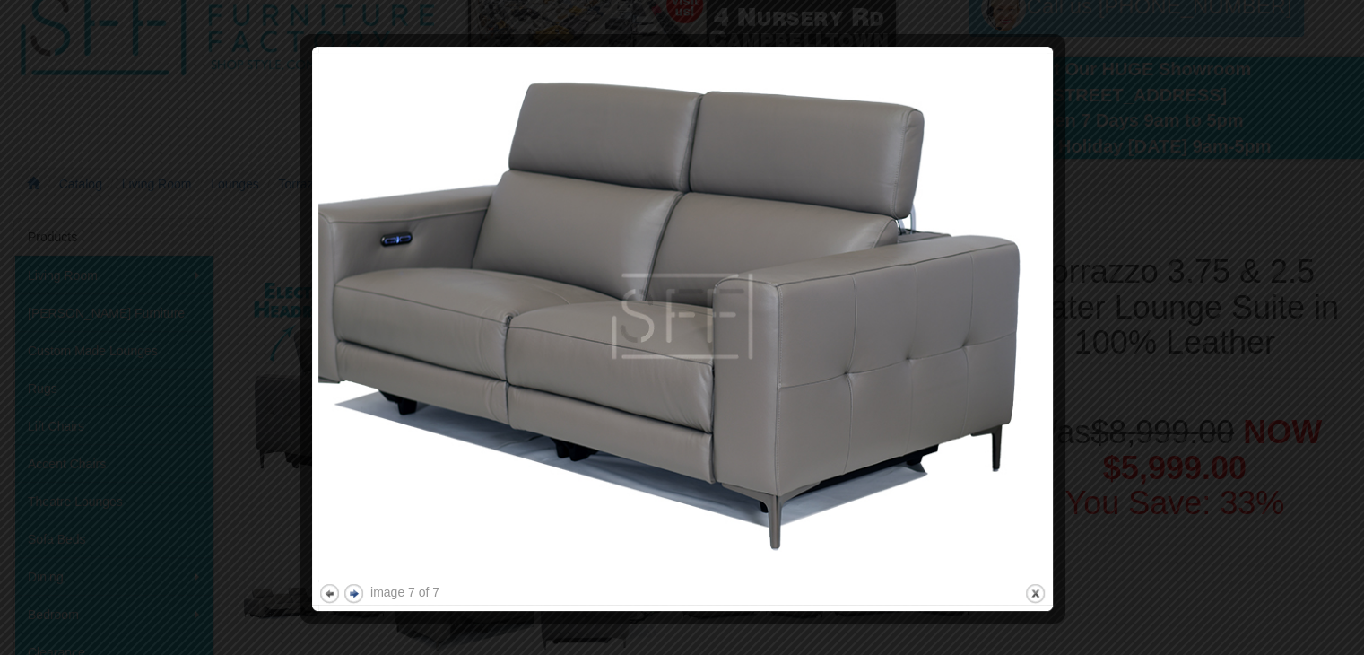
click at [353, 594] on button "next" at bounding box center [354, 593] width 22 height 22
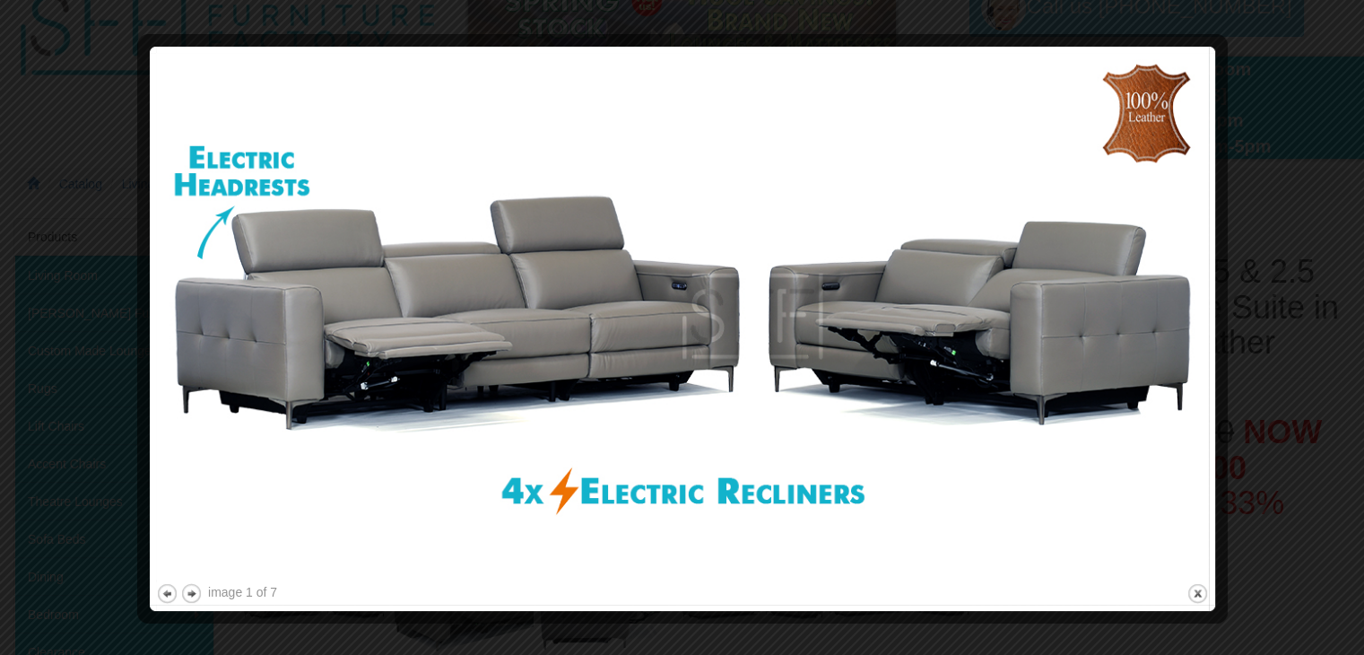
click at [1298, 216] on div at bounding box center [682, 327] width 1364 height 655
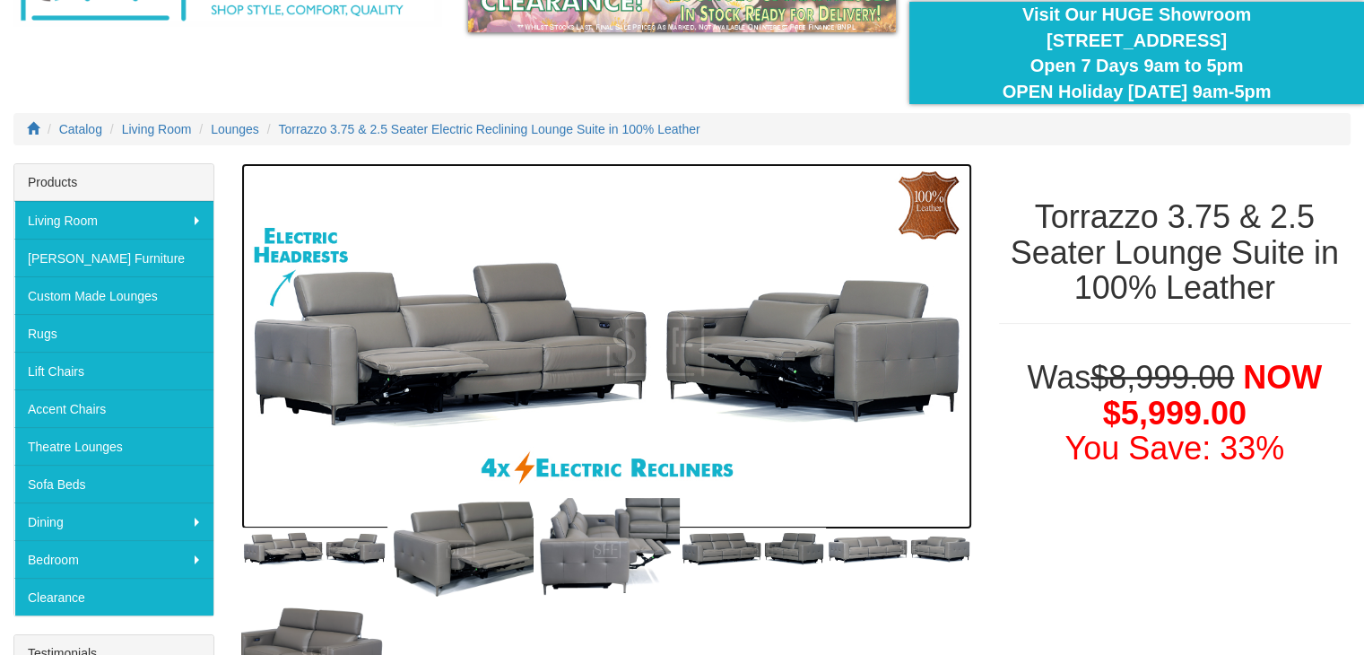
scroll to position [170, 0]
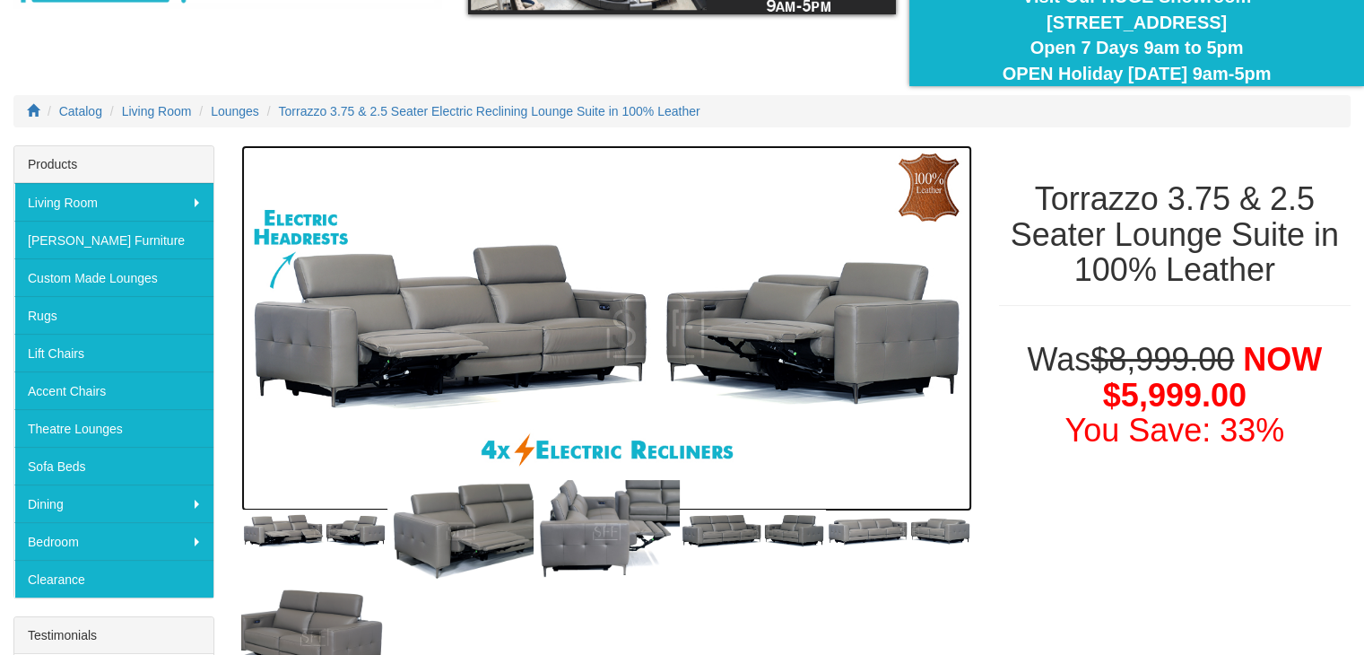
click at [531, 335] on img at bounding box center [606, 328] width 731 height 366
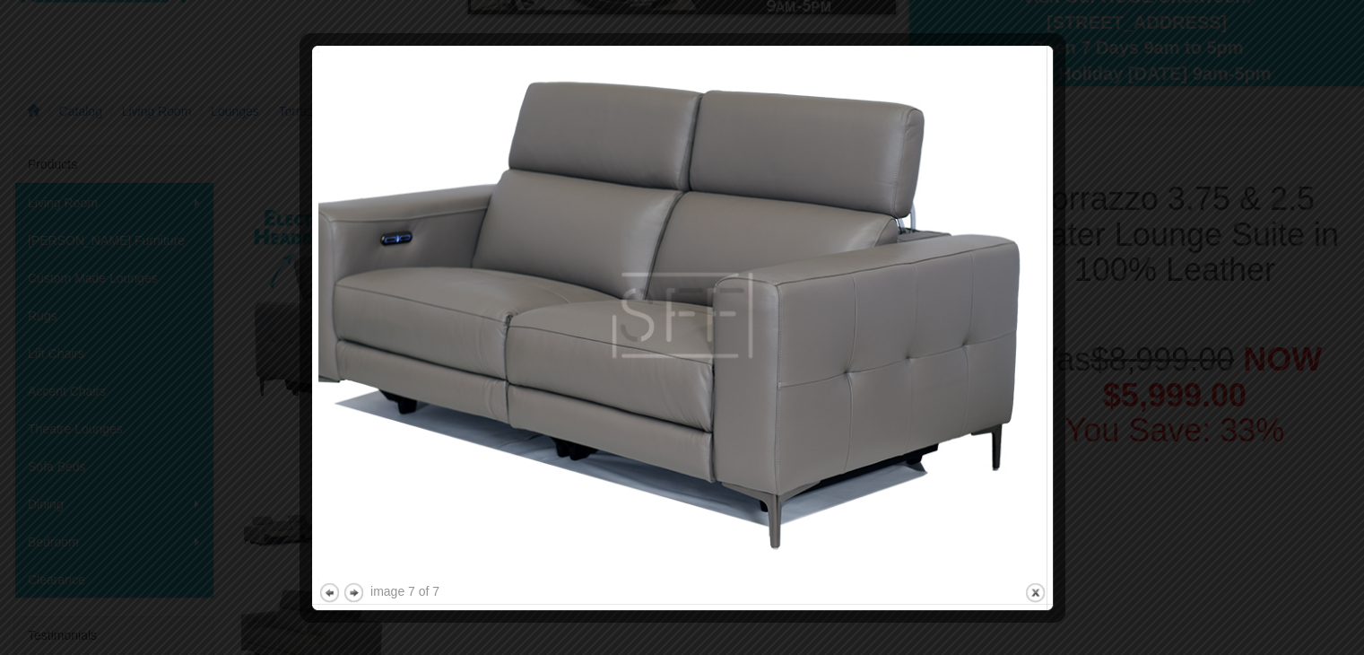
click at [1206, 159] on div at bounding box center [682, 327] width 1364 height 655
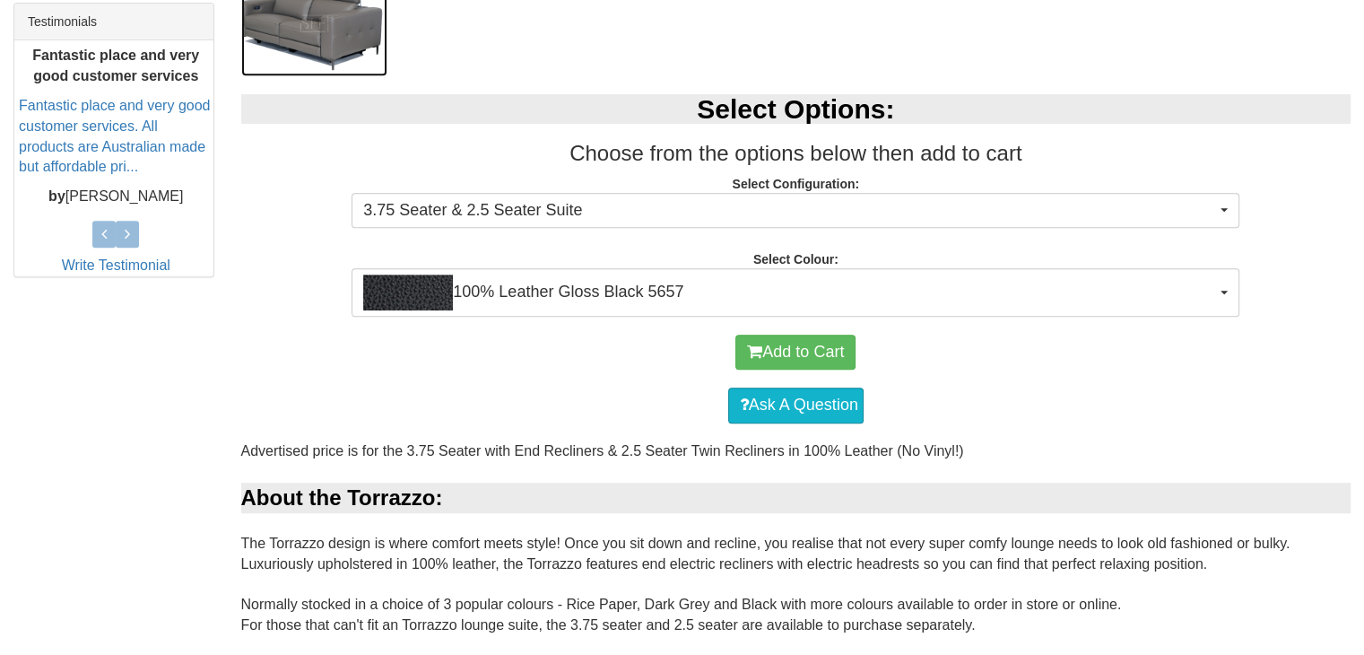
scroll to position [792, 0]
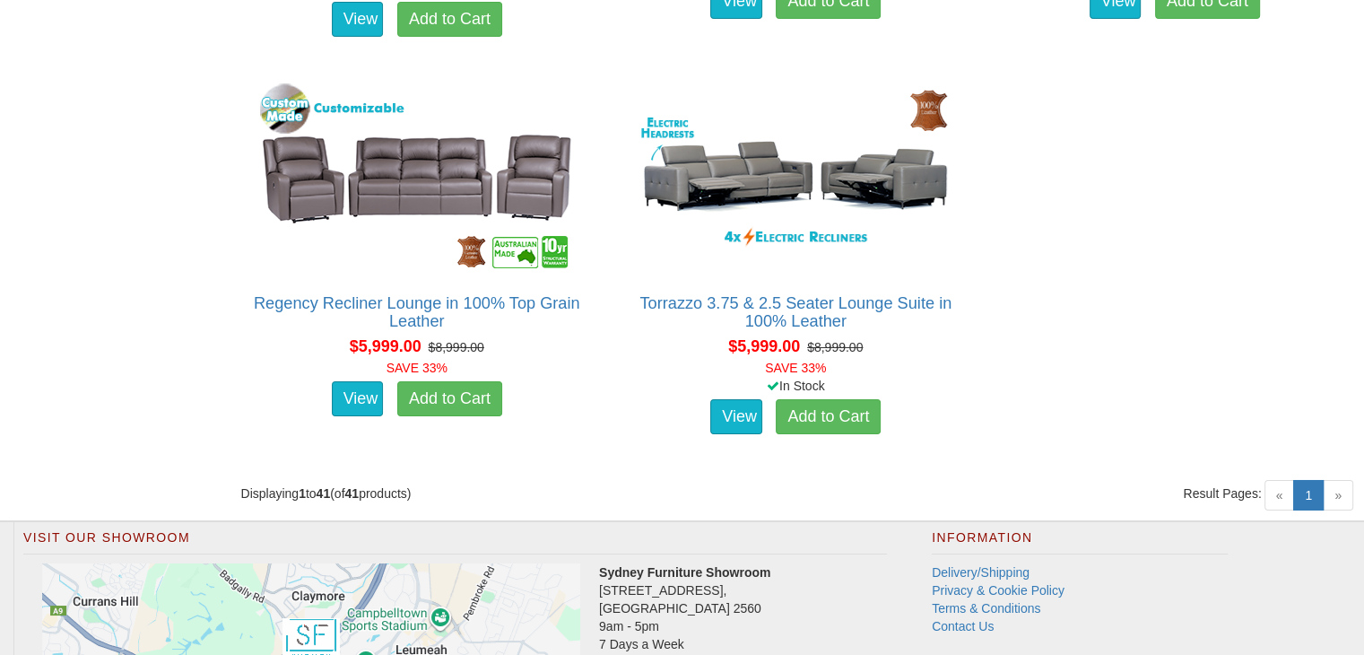
scroll to position [6261, 0]
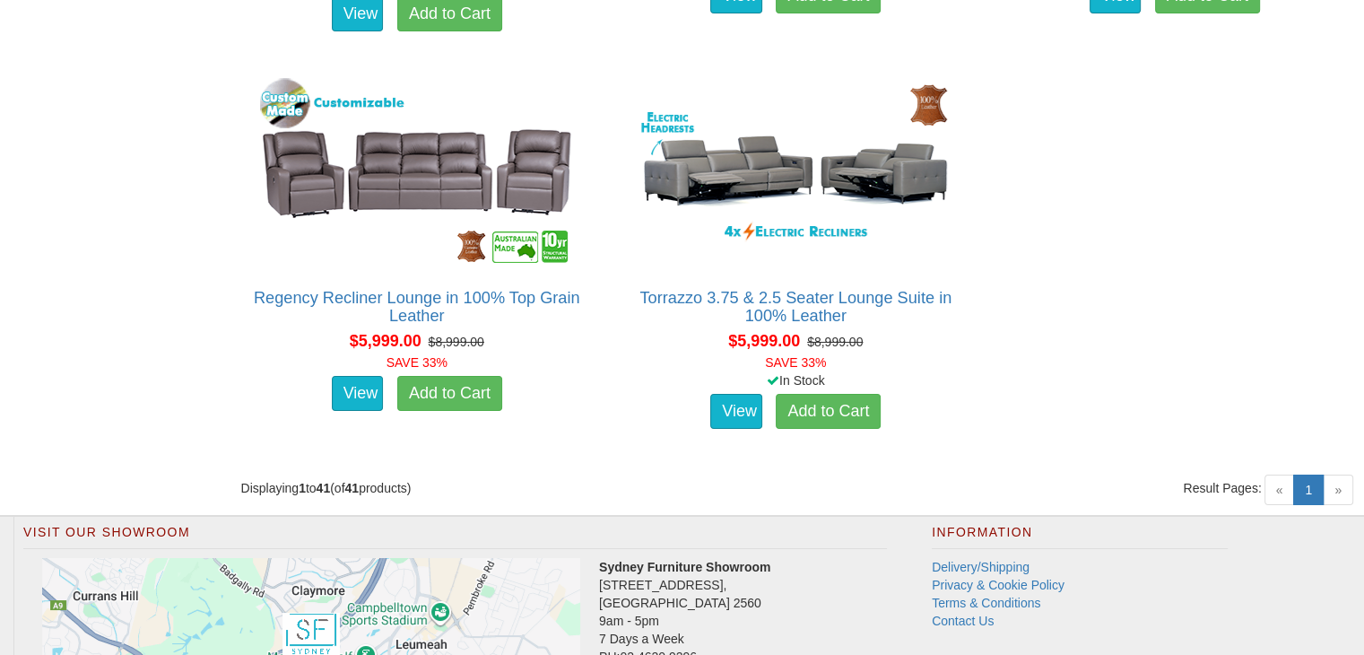
click at [1337, 498] on span "»" at bounding box center [1338, 490] width 30 height 30
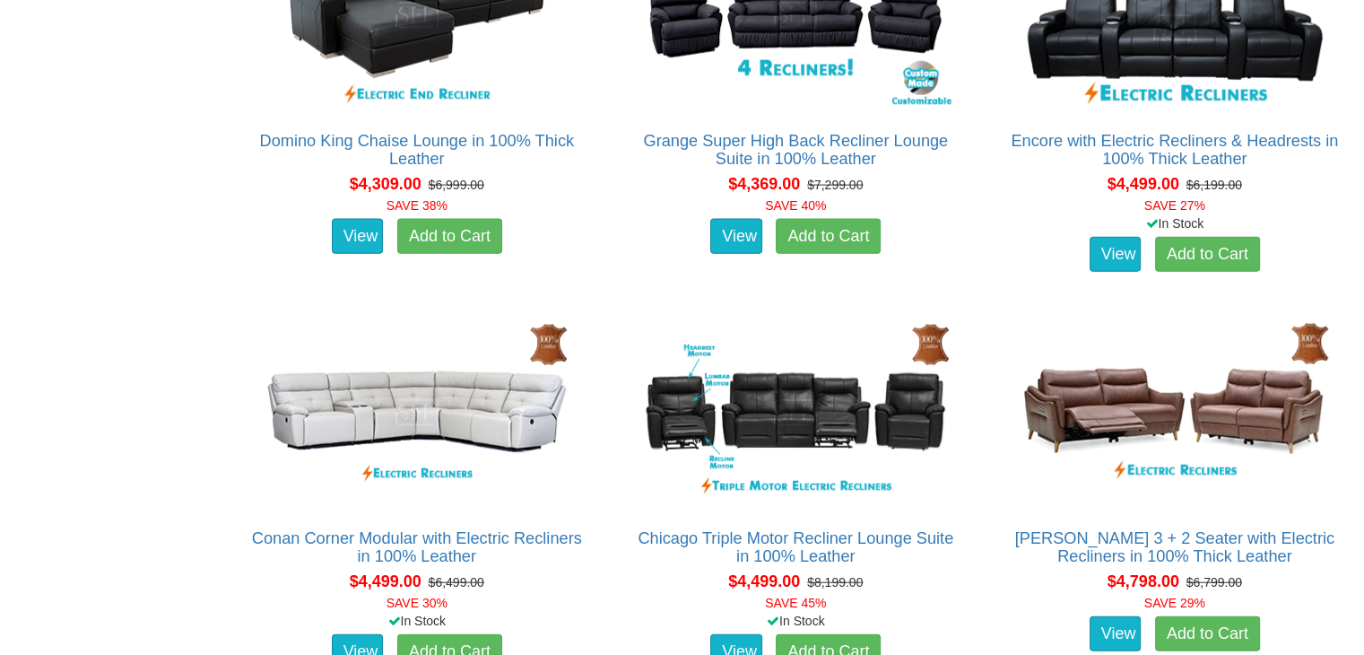
scroll to position [4038, 0]
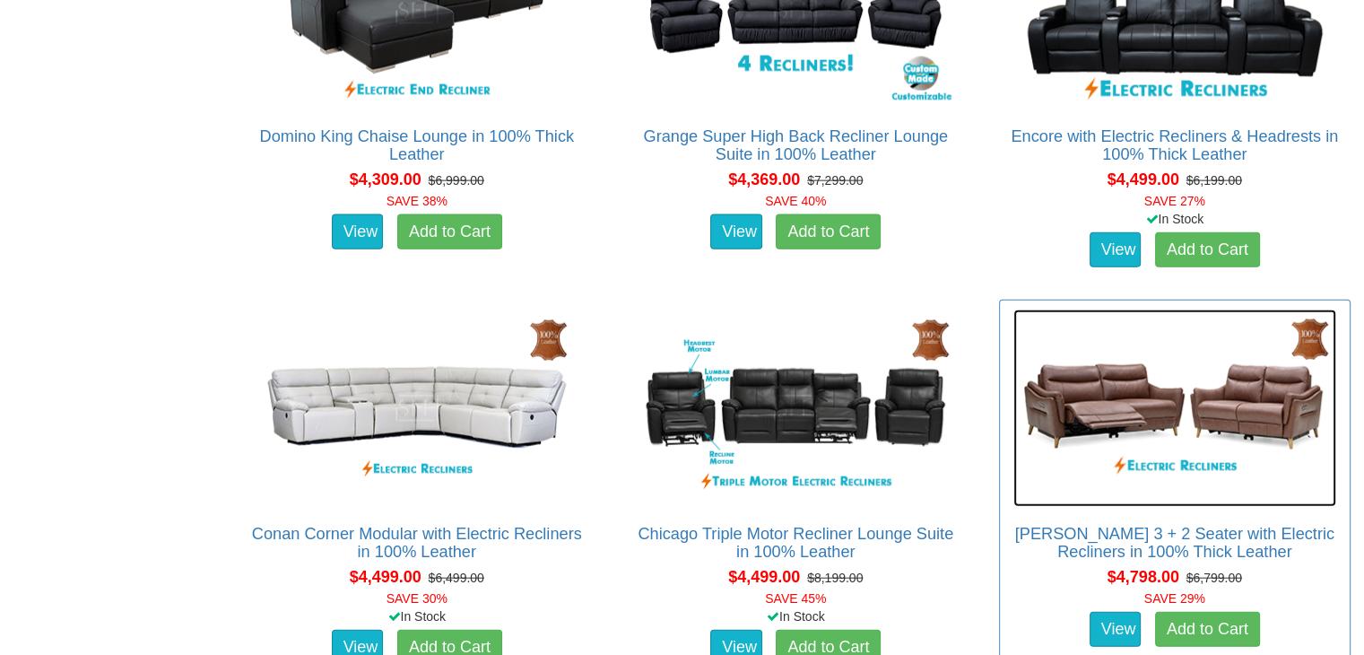
click at [1277, 422] on img at bounding box center [1175, 407] width 323 height 197
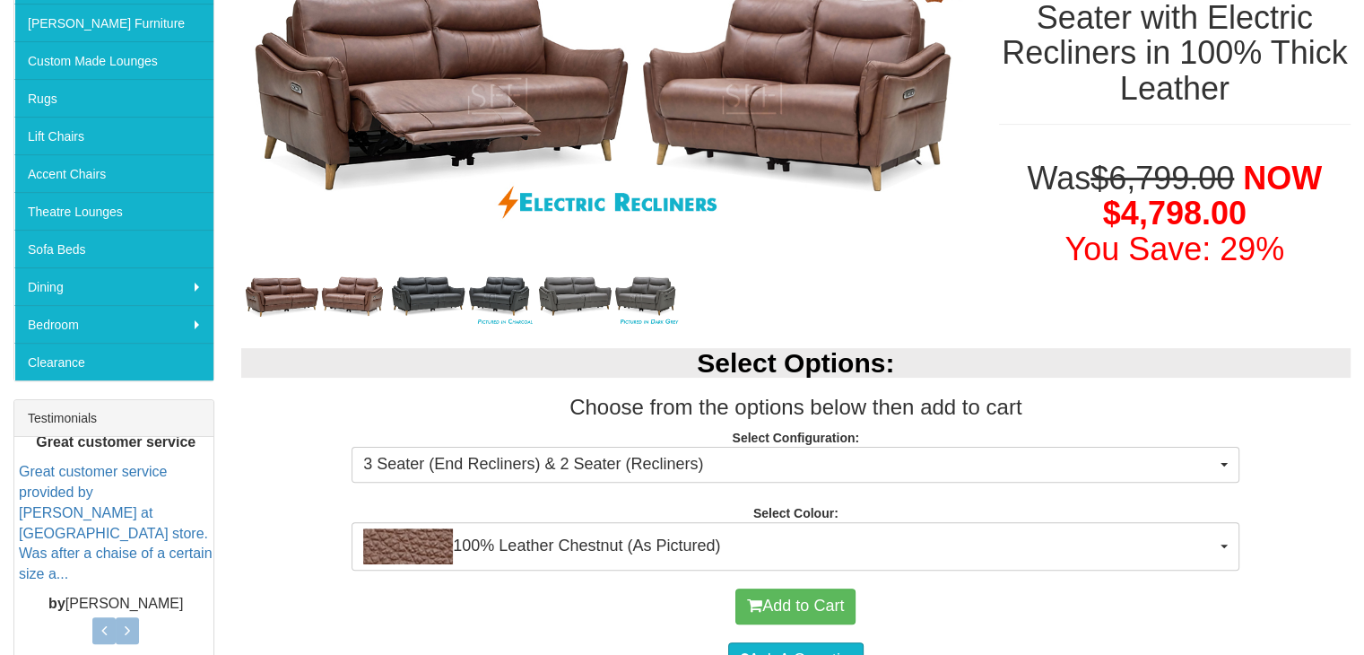
scroll to position [388, 0]
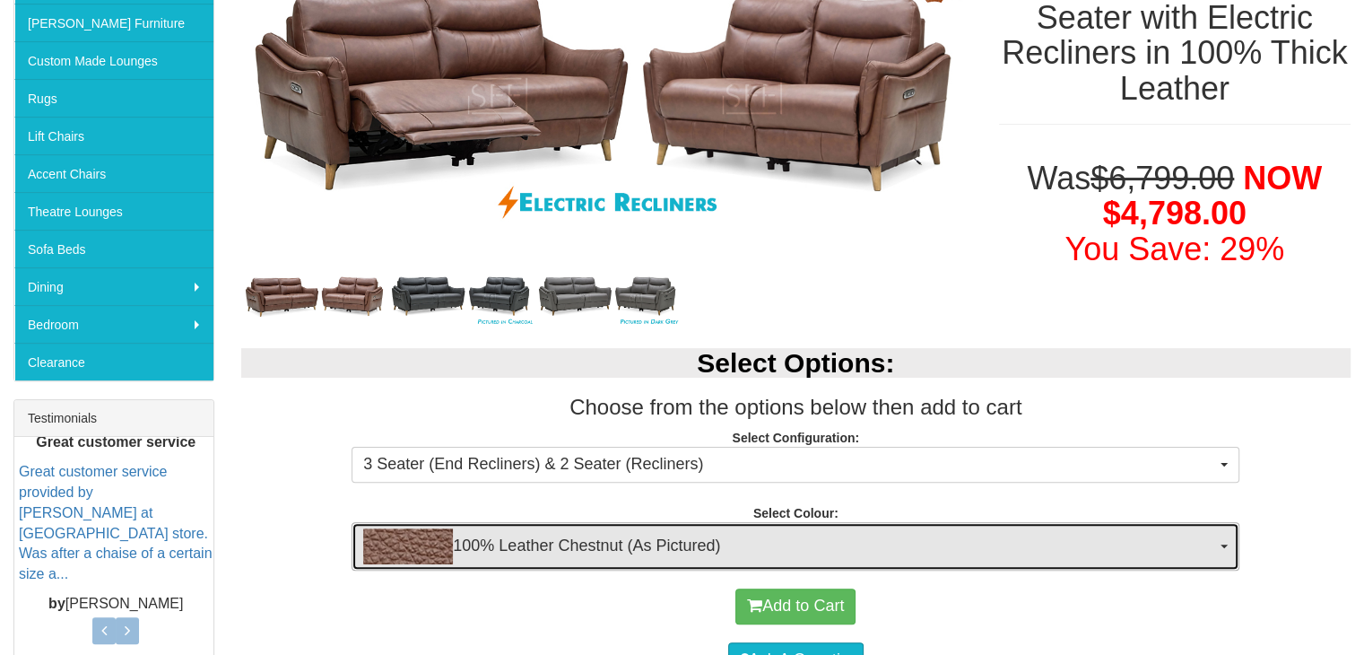
click at [1213, 546] on span "100% Leather Chestnut (As Pictured)" at bounding box center [789, 546] width 853 height 36
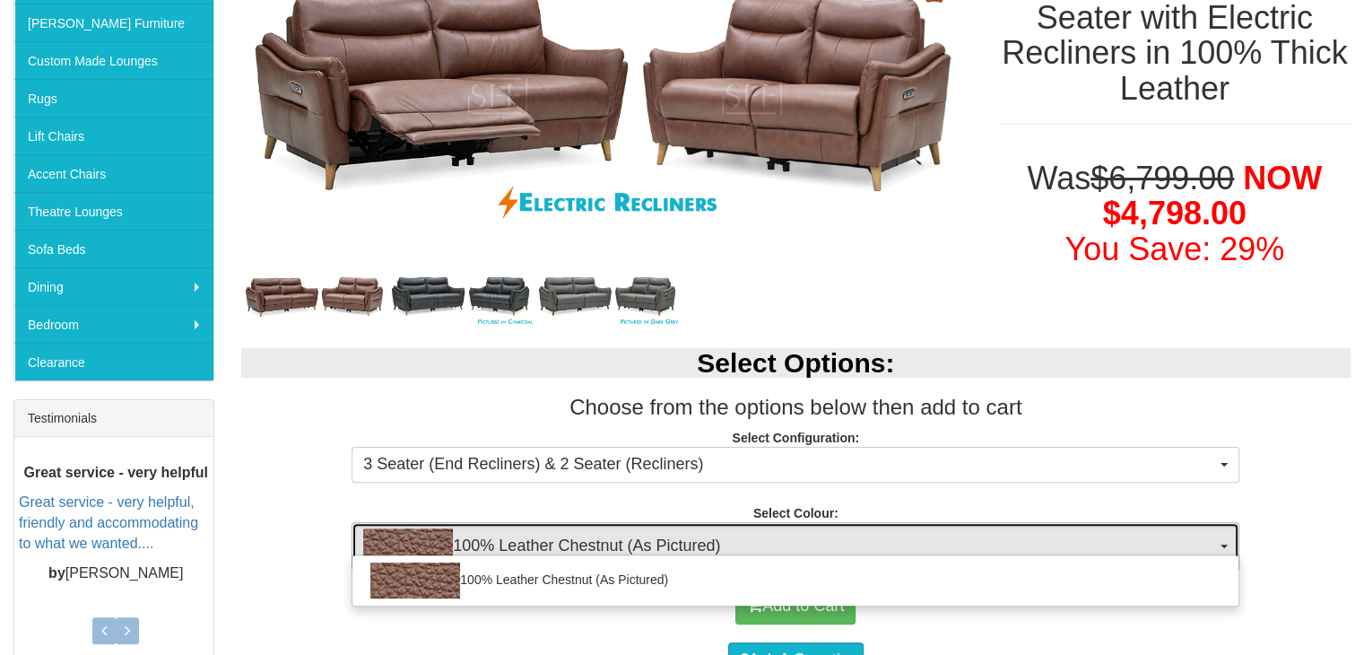
click at [1213, 537] on span "100% Leather Chestnut (As Pictured)" at bounding box center [789, 546] width 853 height 36
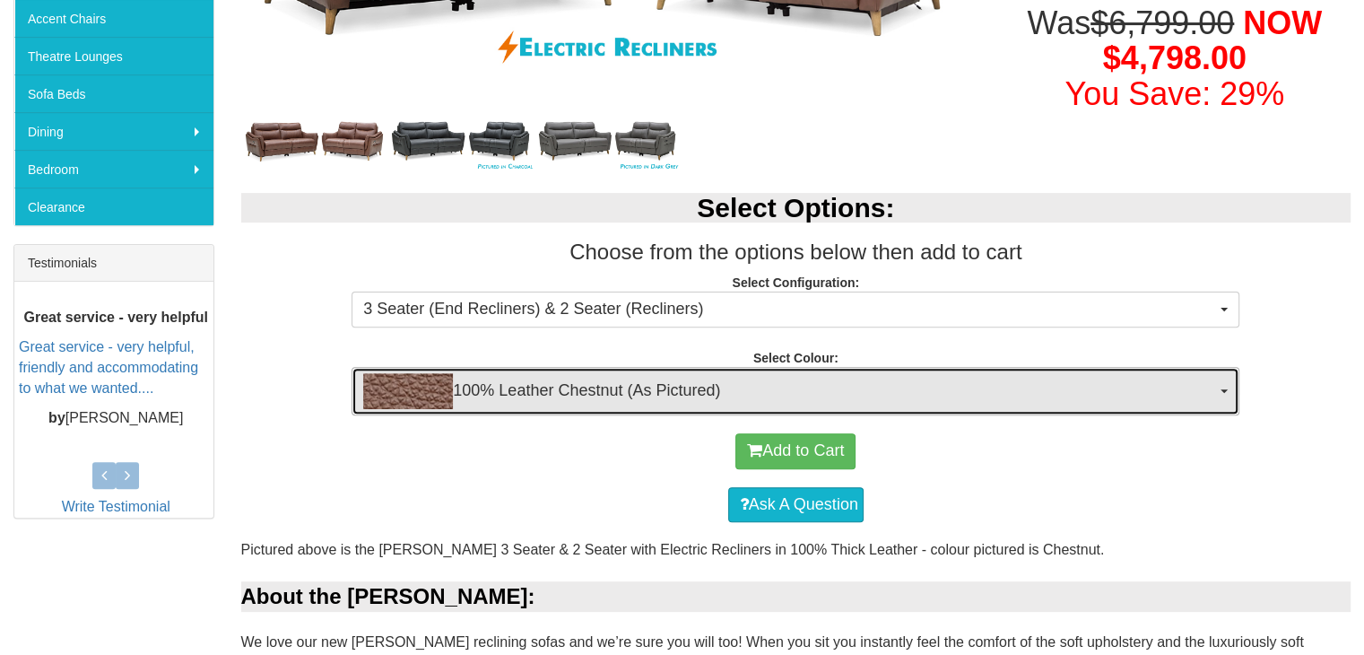
scroll to position [545, 0]
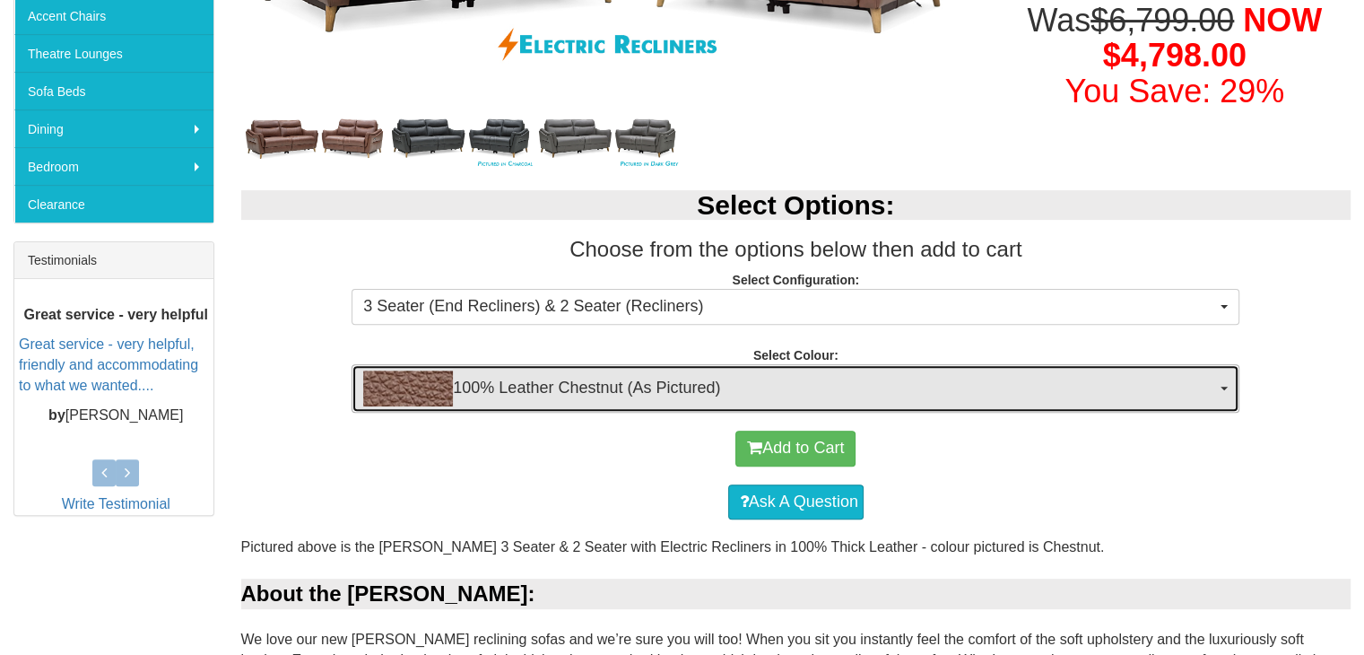
click at [1201, 389] on span "100% Leather Chestnut (As Pictured)" at bounding box center [789, 388] width 853 height 36
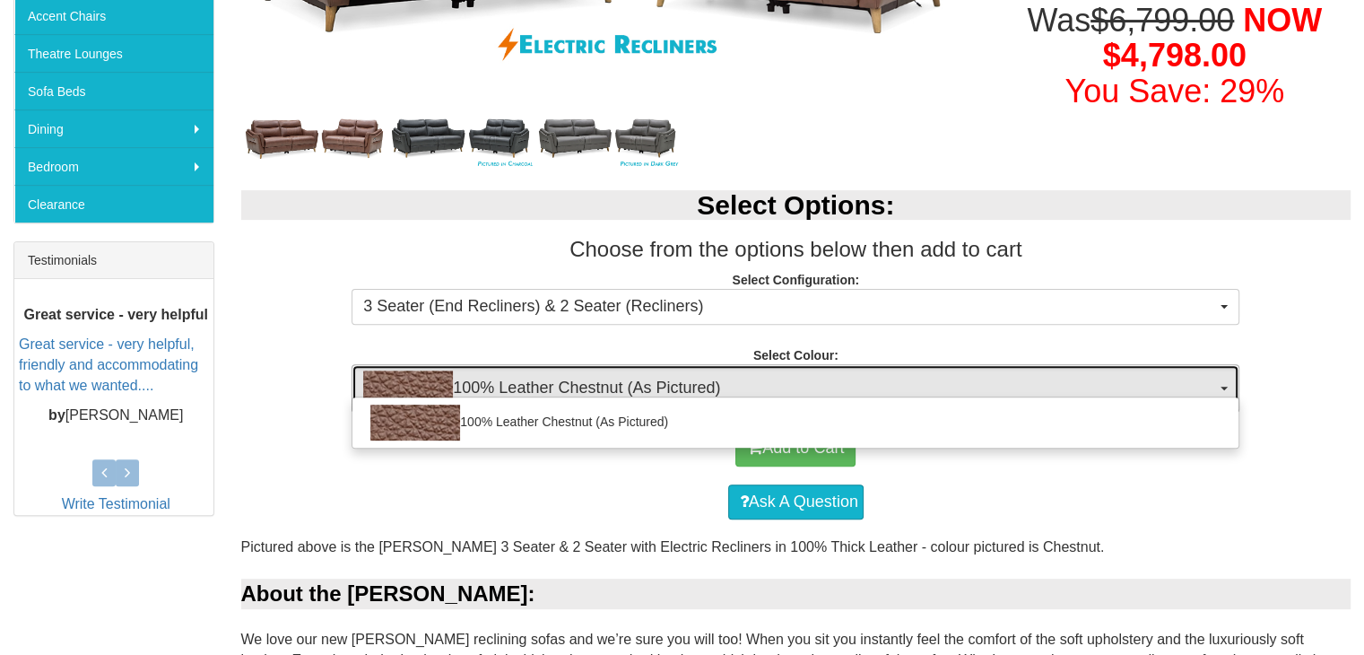
click at [1200, 393] on span "100% Leather Chestnut (As Pictured)" at bounding box center [789, 388] width 853 height 36
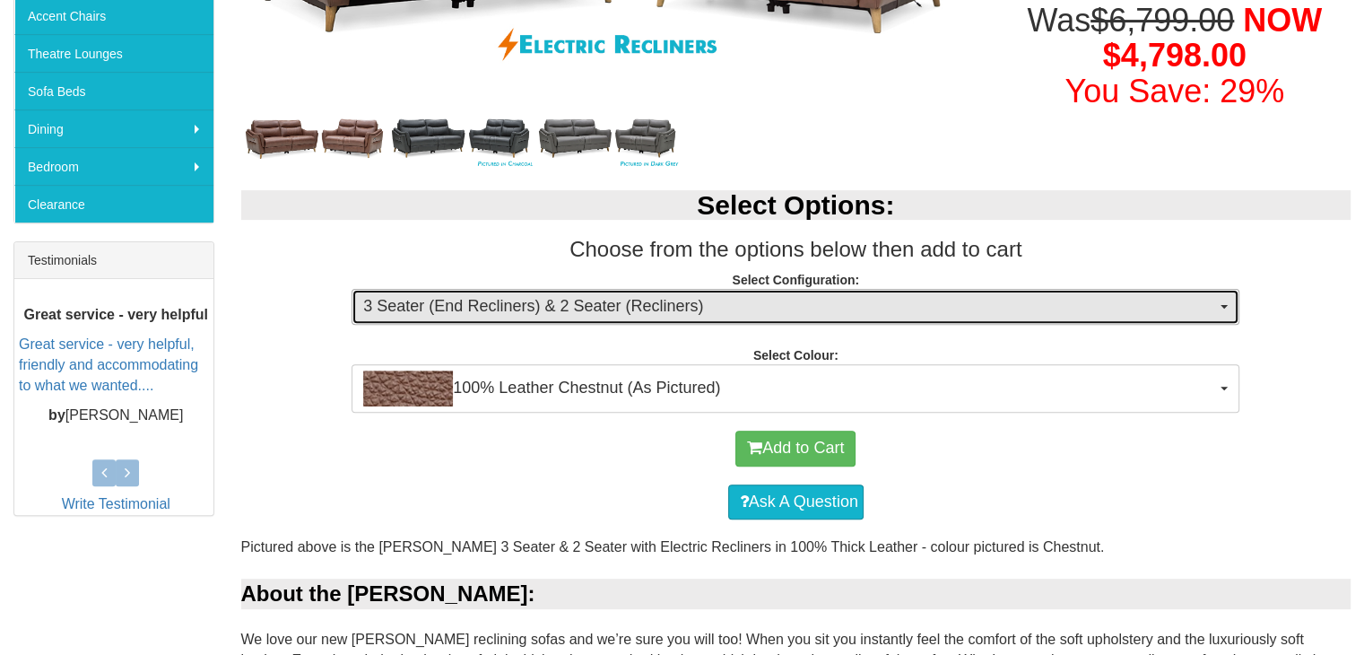
click at [1211, 309] on span "3 Seater (End Recliners) & 2 Seater (Recliners)" at bounding box center [789, 306] width 853 height 23
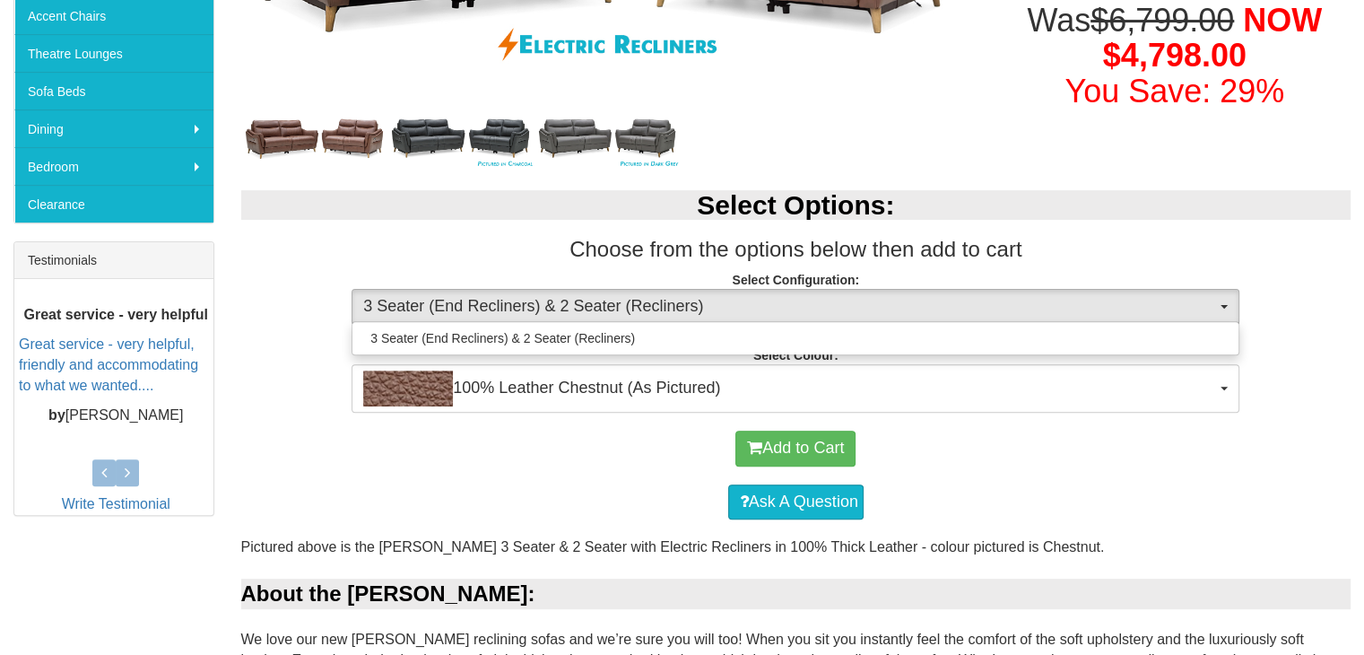
click at [1255, 463] on div "Add to Cart" at bounding box center [796, 449] width 1093 height 54
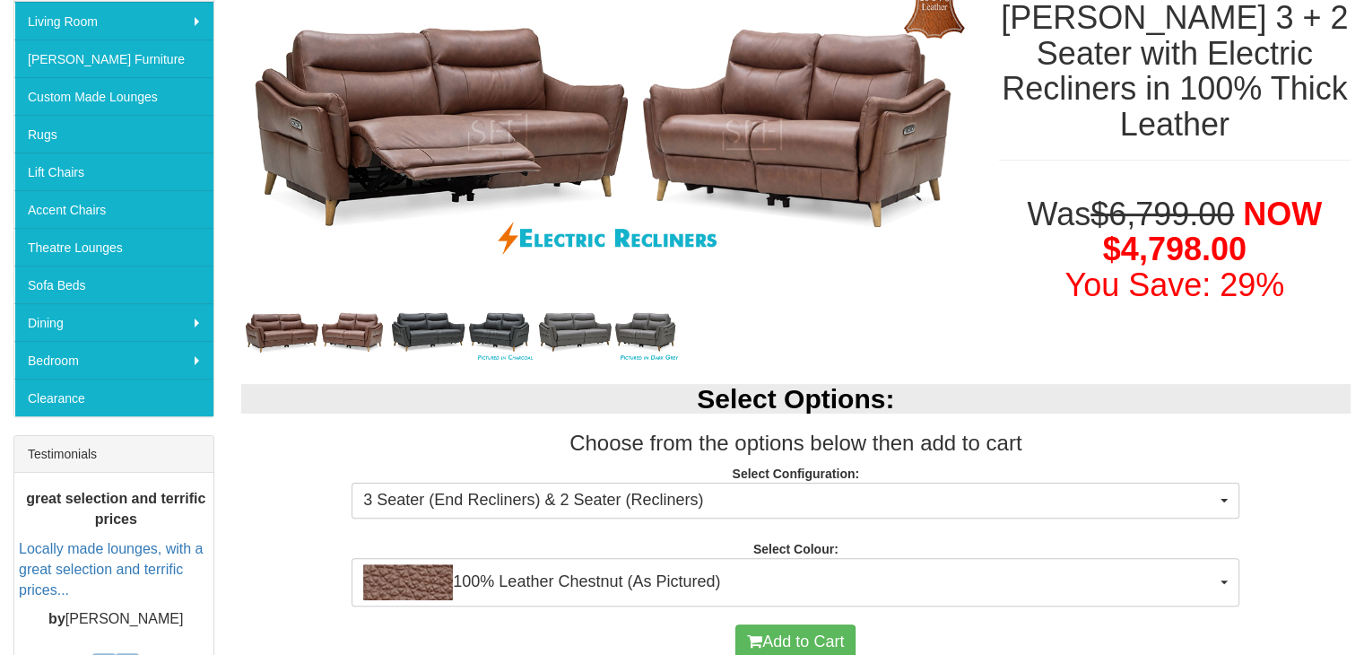
scroll to position [331, 0]
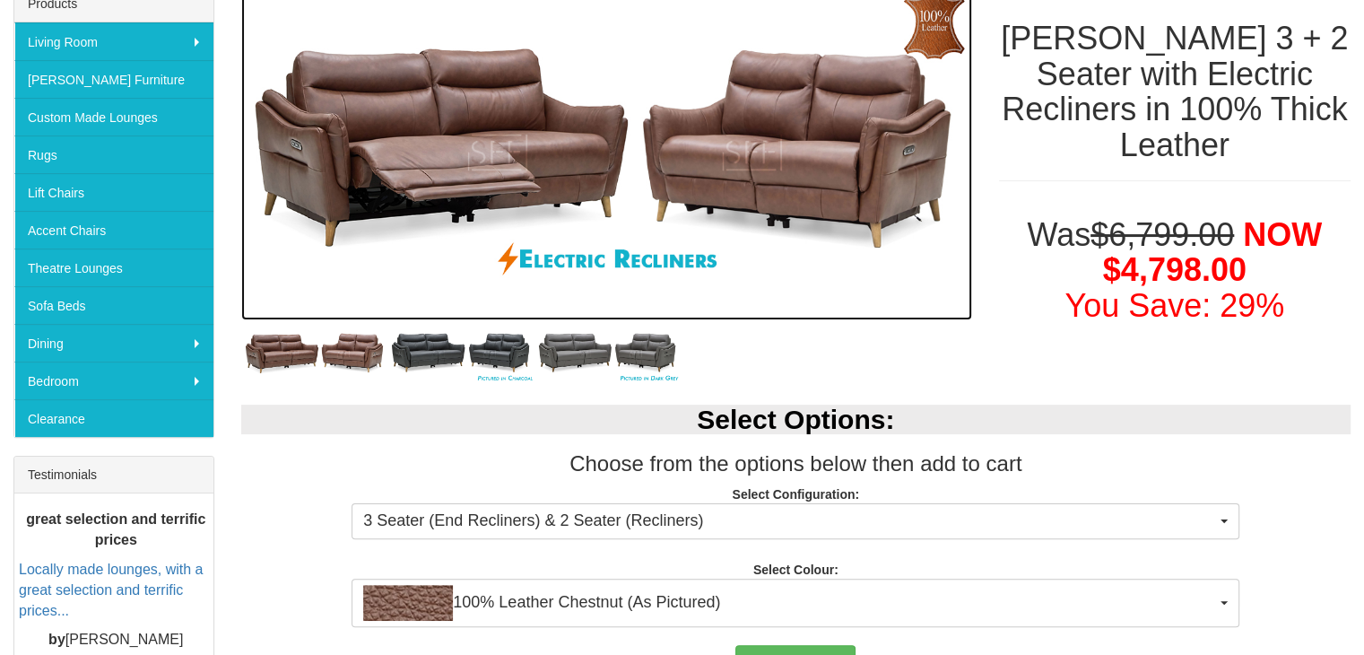
click at [851, 171] on img at bounding box center [606, 152] width 731 height 335
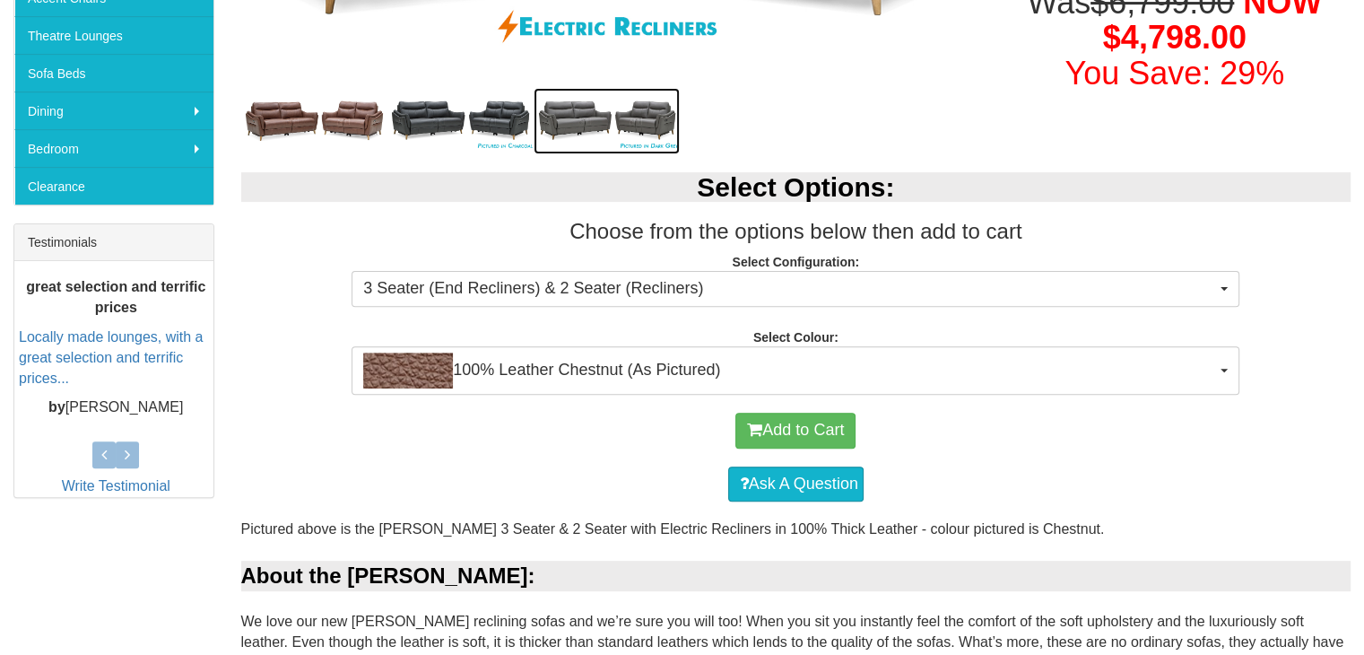
scroll to position [0, 0]
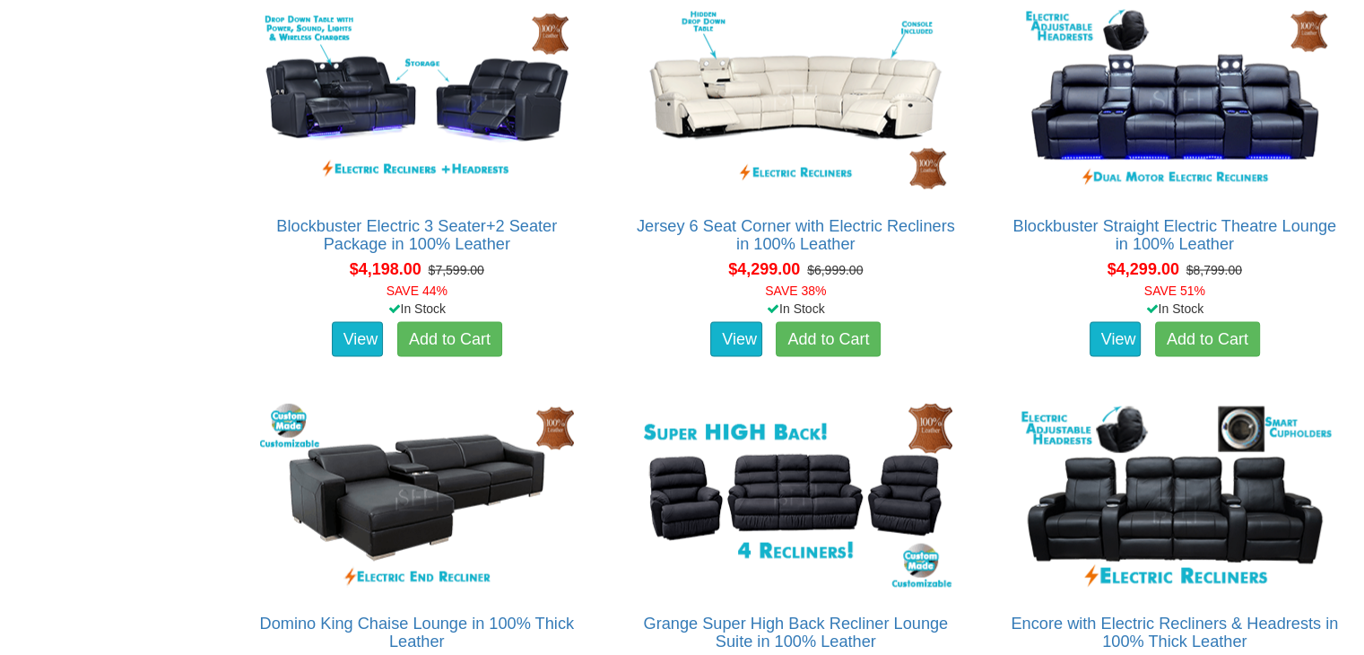
scroll to position [3534, 0]
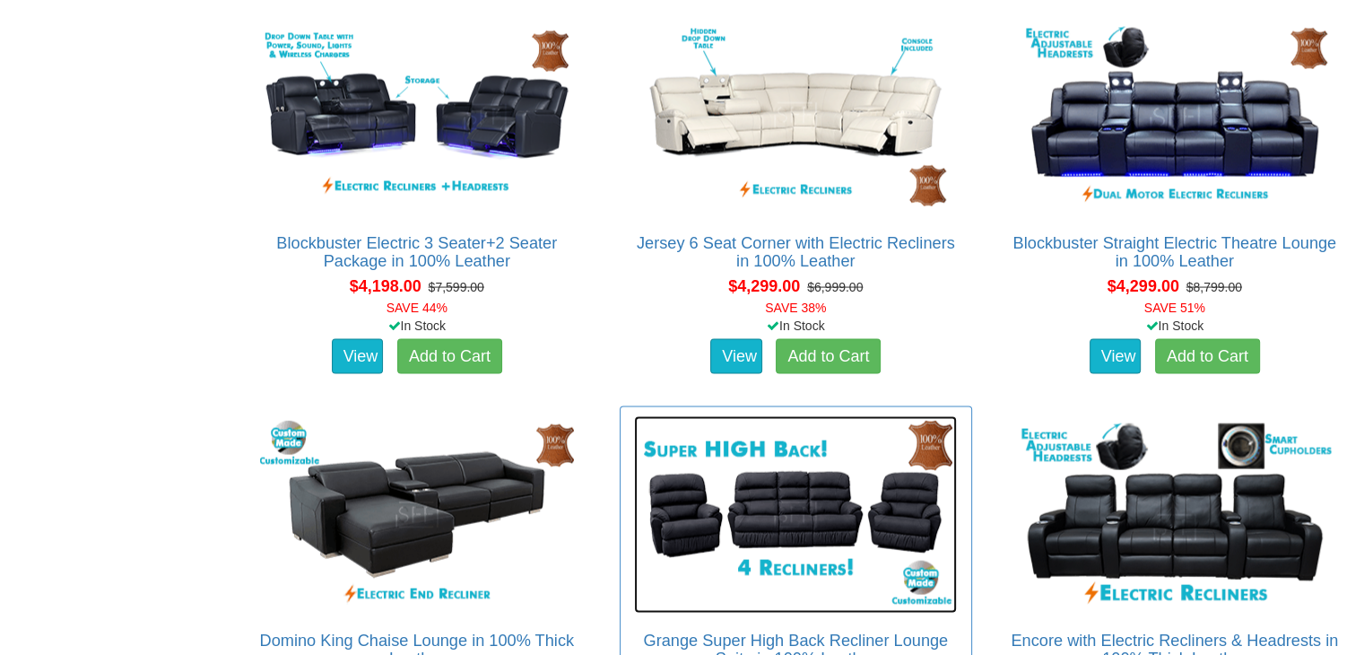
click at [743, 475] on img at bounding box center [795, 514] width 323 height 197
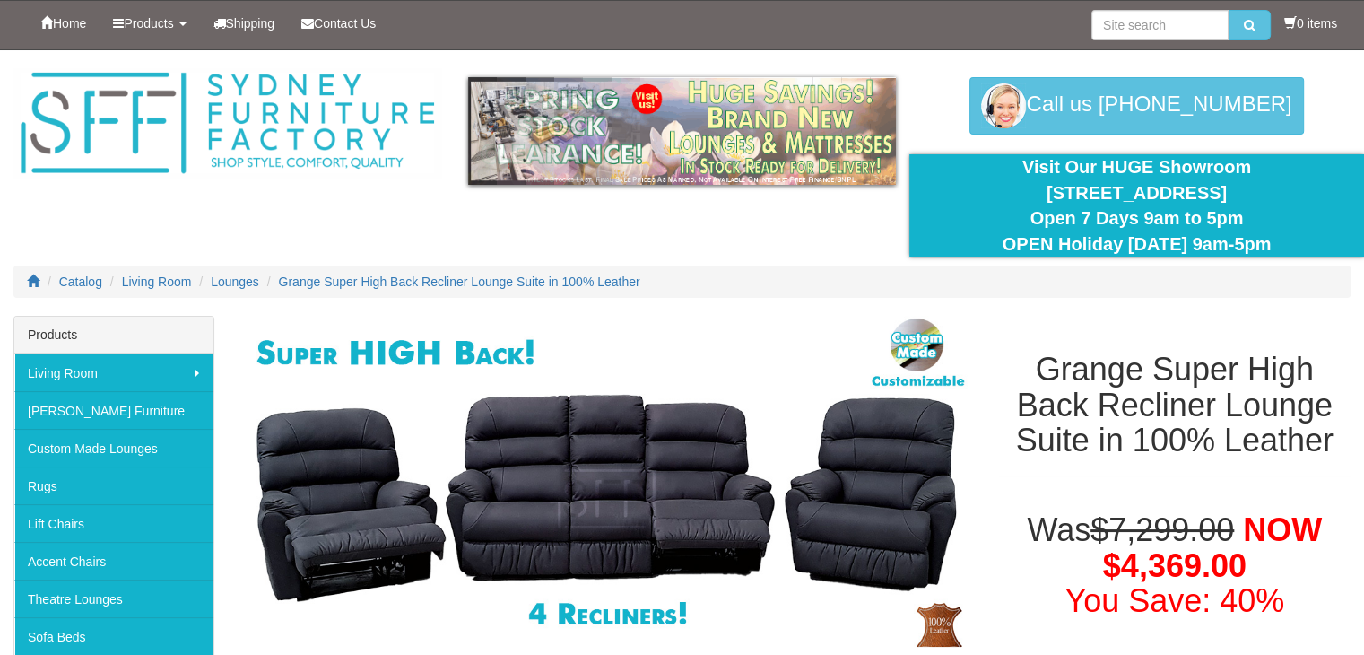
click at [944, 158] on div "Visit Our HUGE Showroom [STREET_ADDRESS] Open 7 Days 9am to 5pm OPEN Holiday [D…" at bounding box center [1137, 205] width 428 height 102
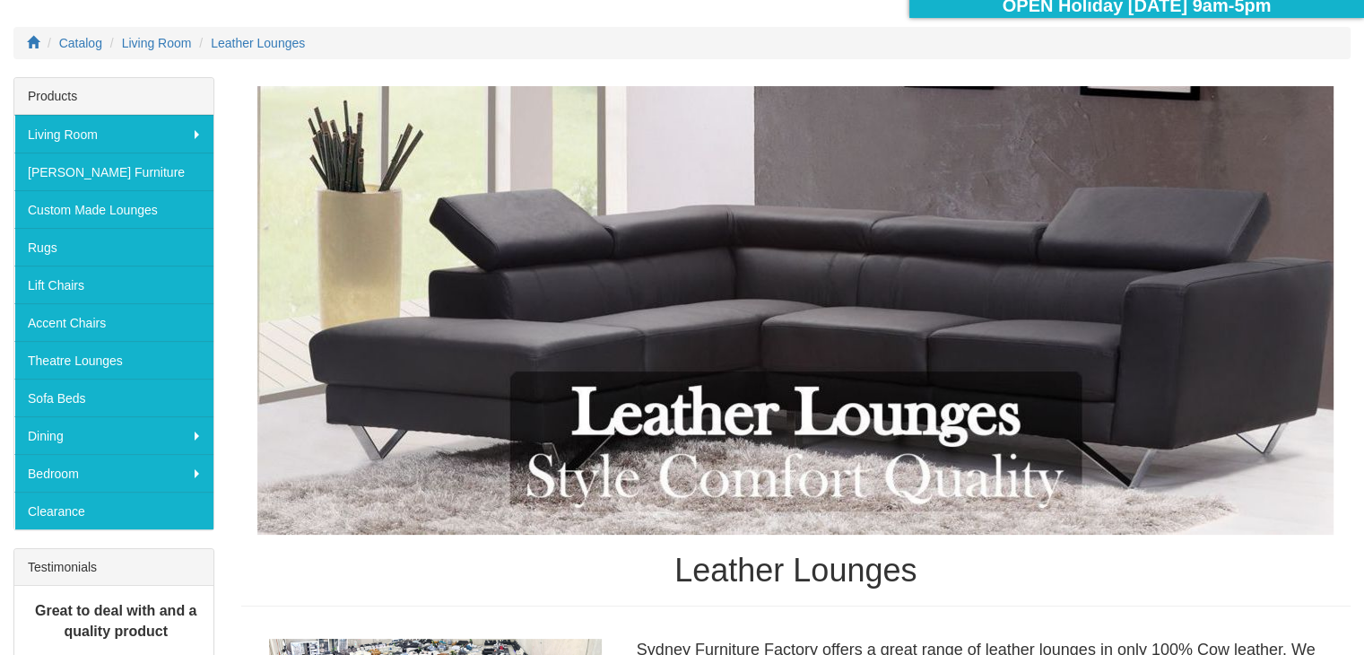
scroll to position [189, 0]
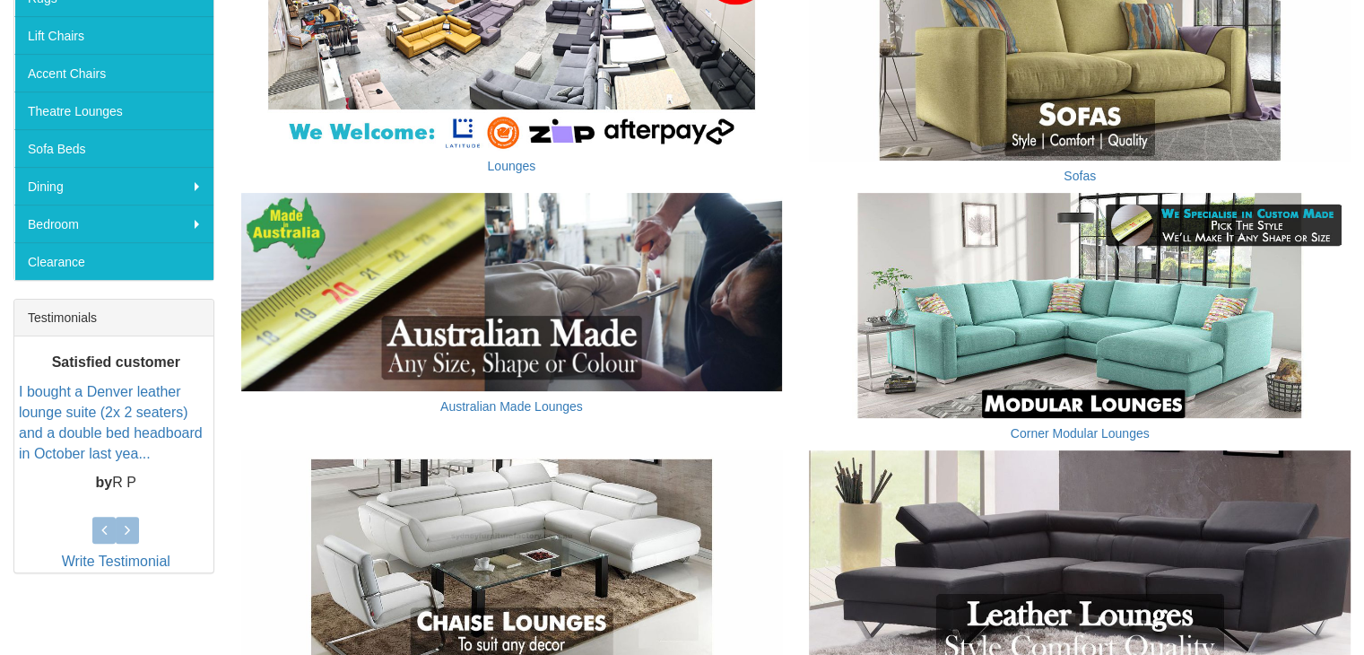
scroll to position [493, 0]
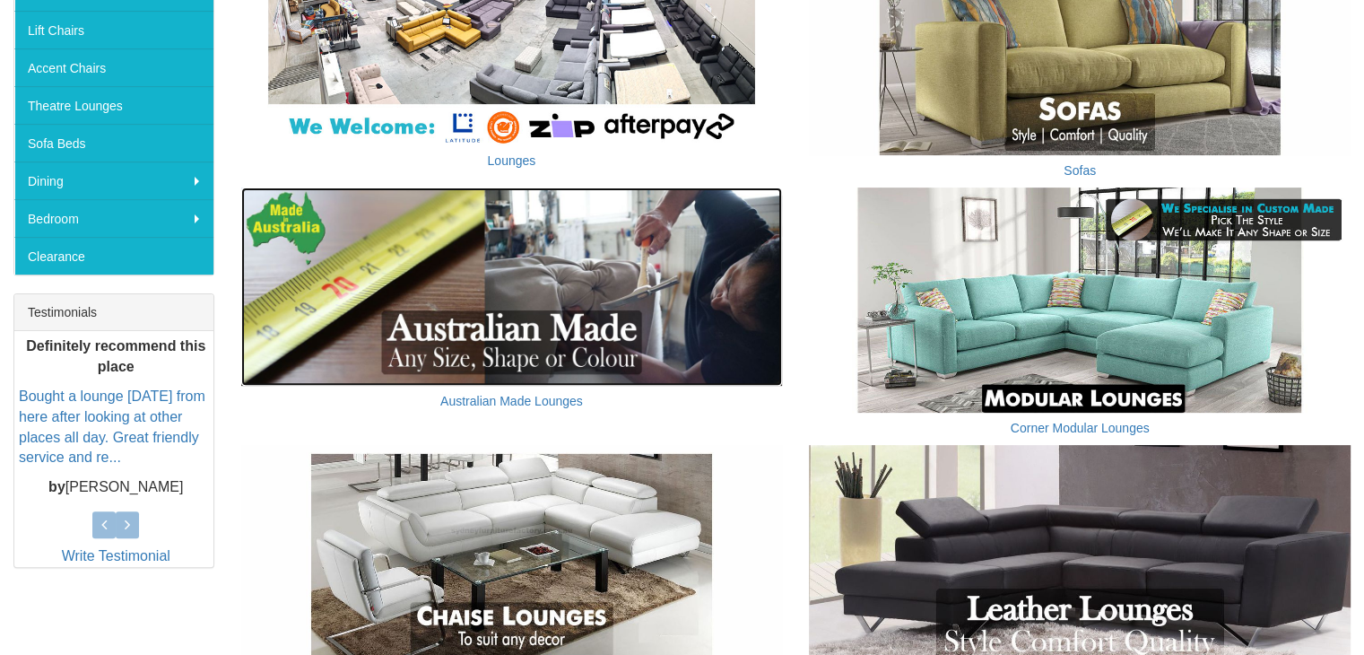
click at [528, 293] on img at bounding box center [512, 286] width 542 height 198
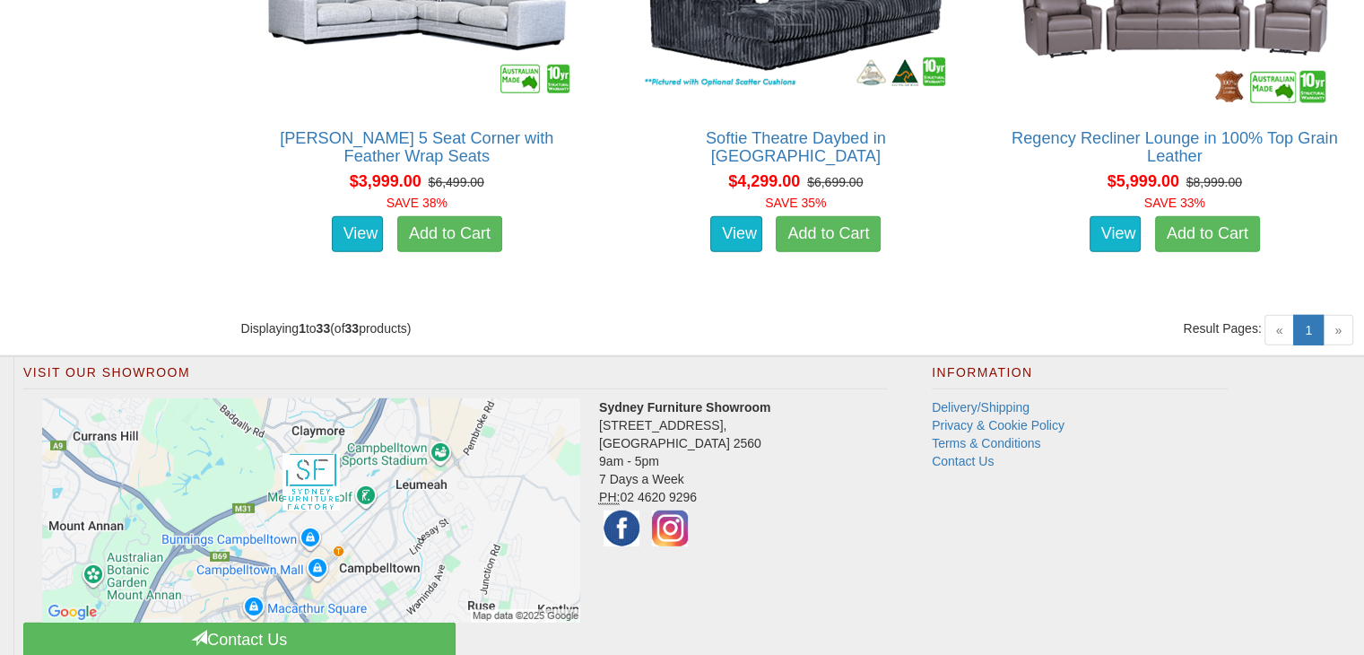
scroll to position [5206, 0]
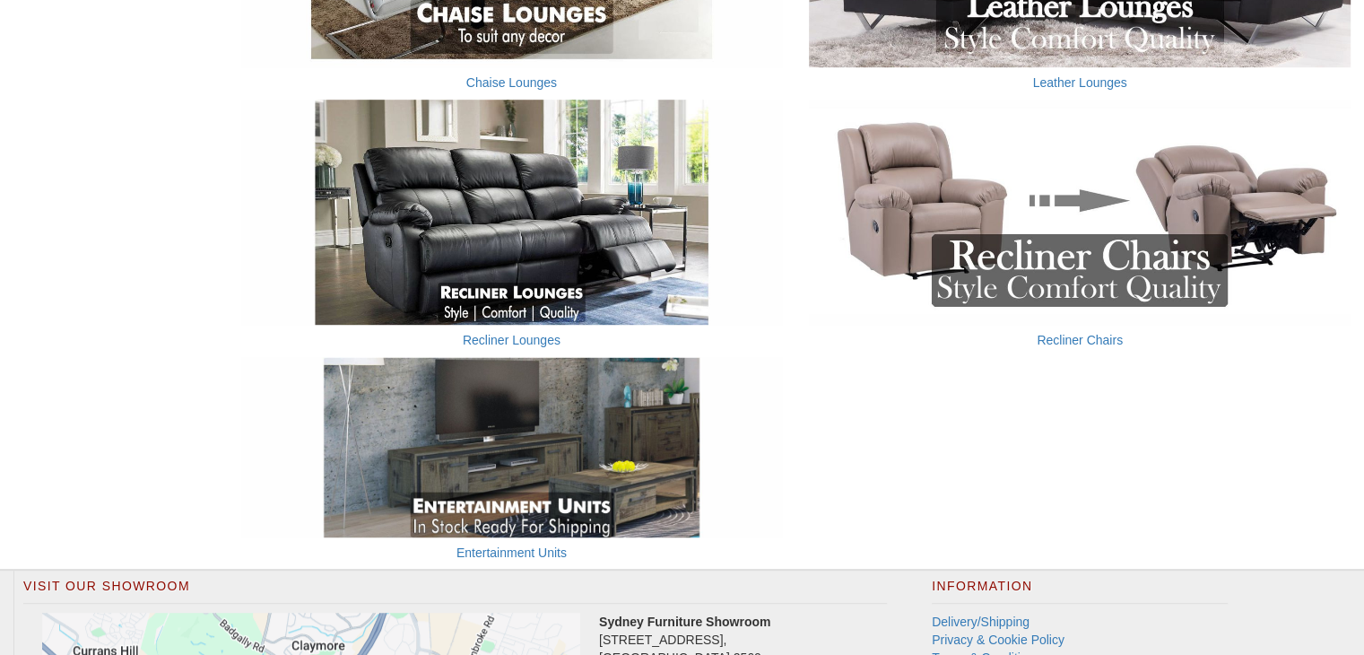
scroll to position [1110, 0]
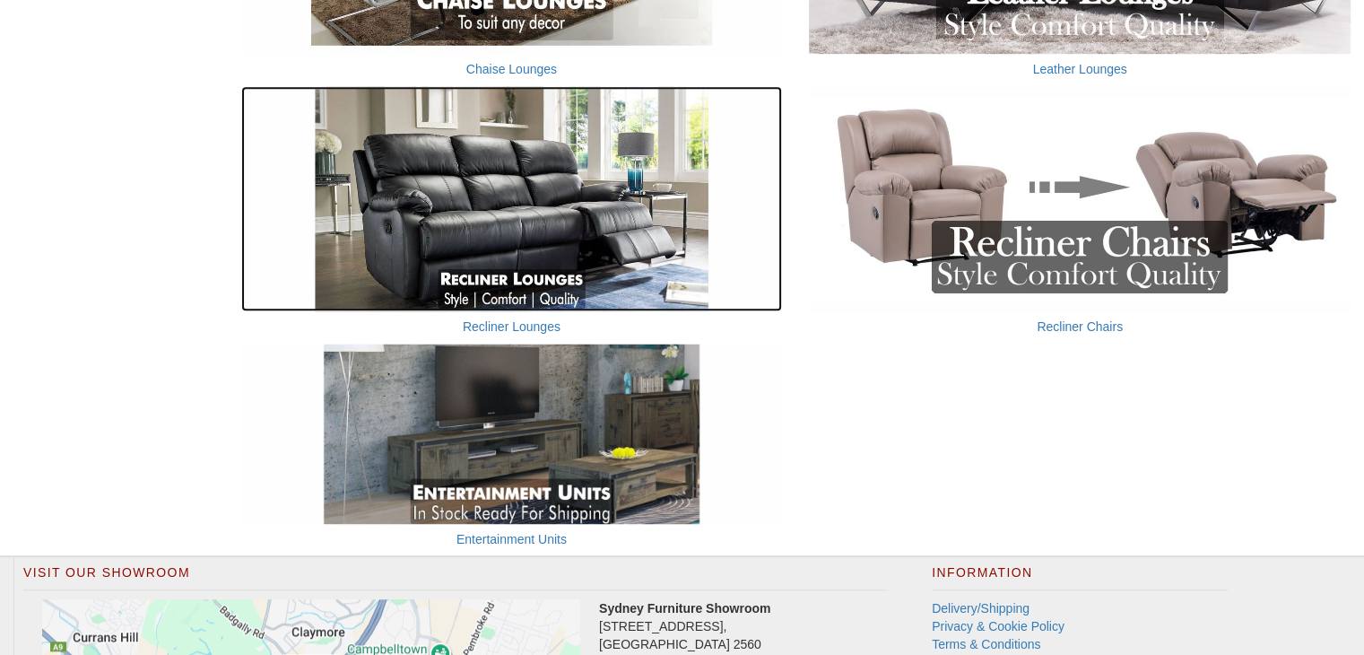
click at [565, 203] on img at bounding box center [512, 199] width 542 height 226
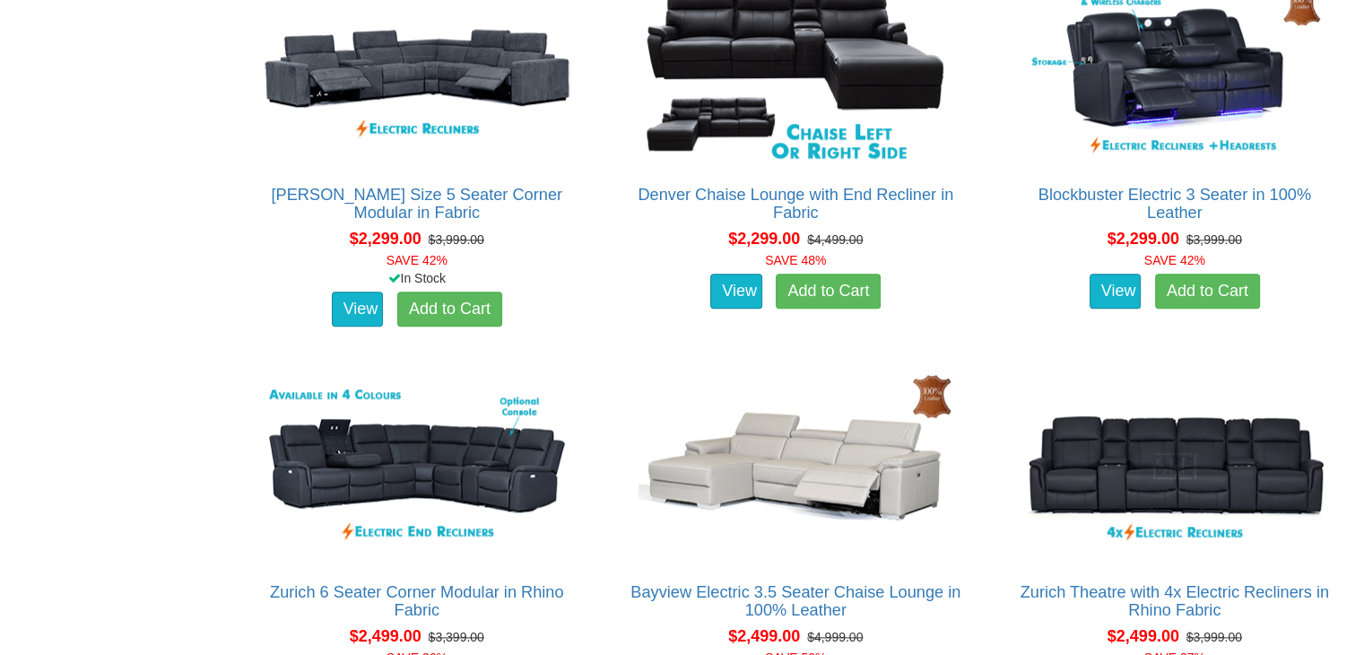
scroll to position [2009, 0]
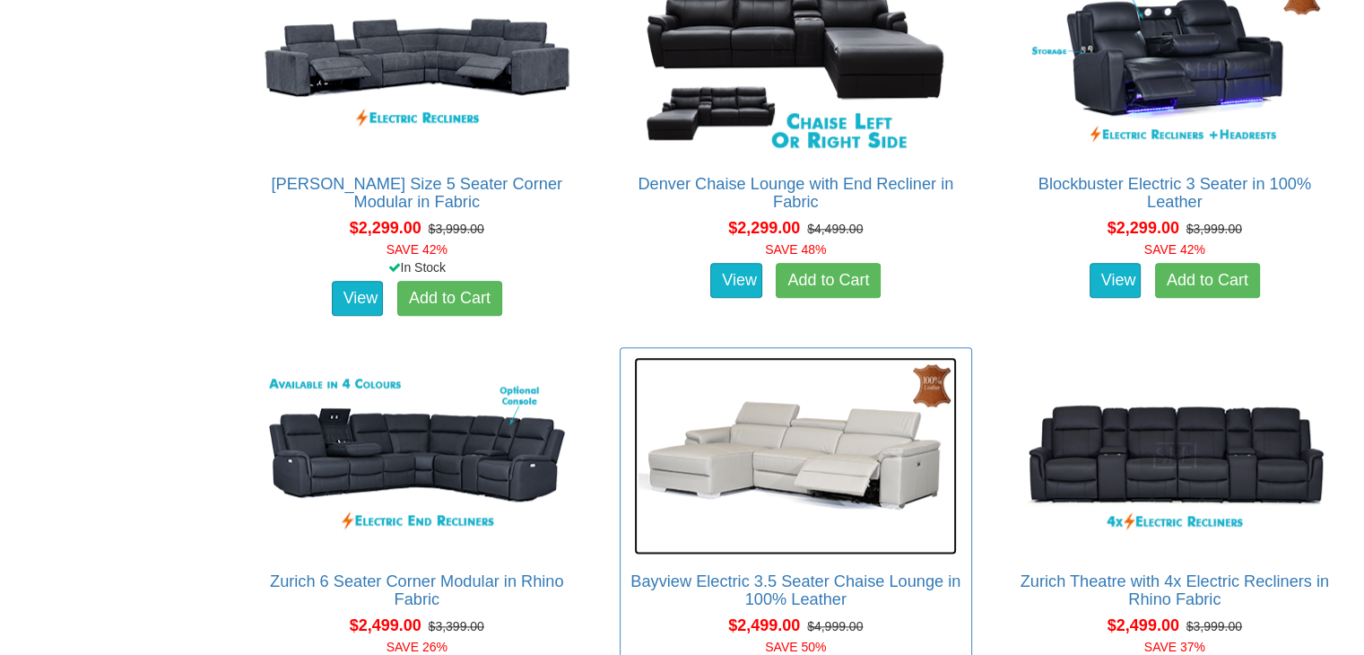
click at [800, 458] on img at bounding box center [795, 455] width 323 height 197
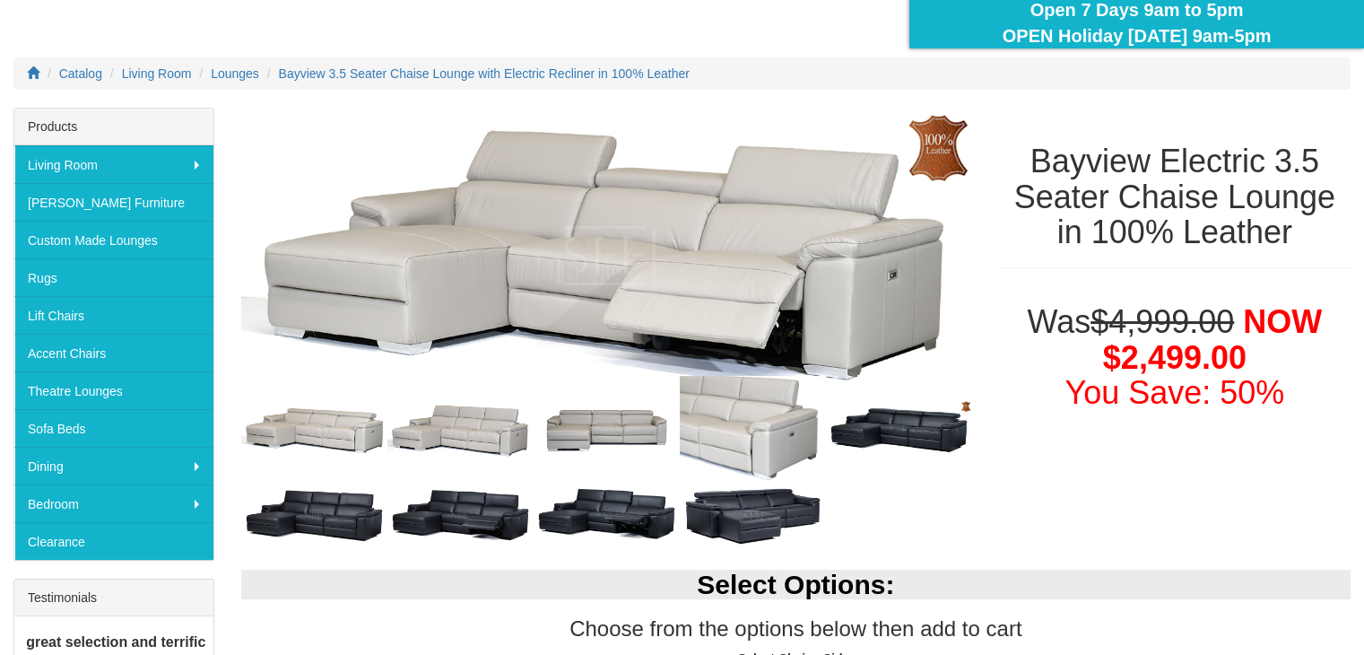
scroll to position [207, 0]
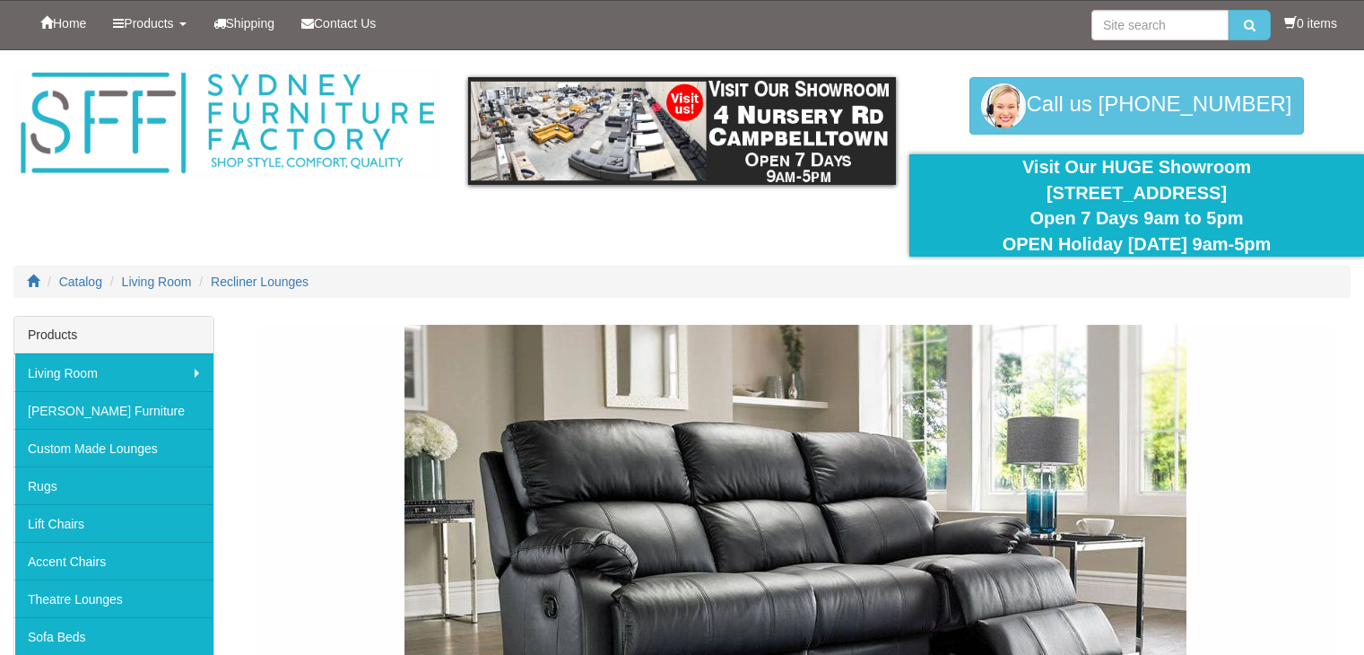
scroll to position [2009, 0]
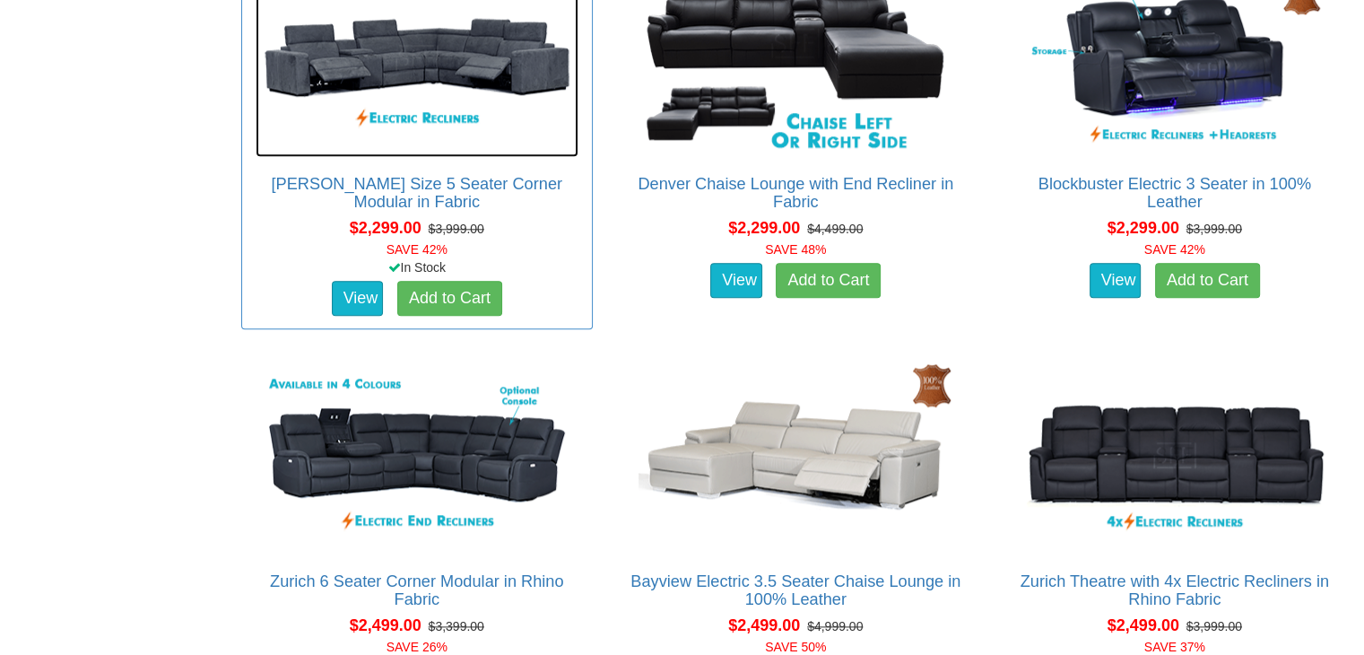
click at [493, 66] on img at bounding box center [417, 58] width 323 height 197
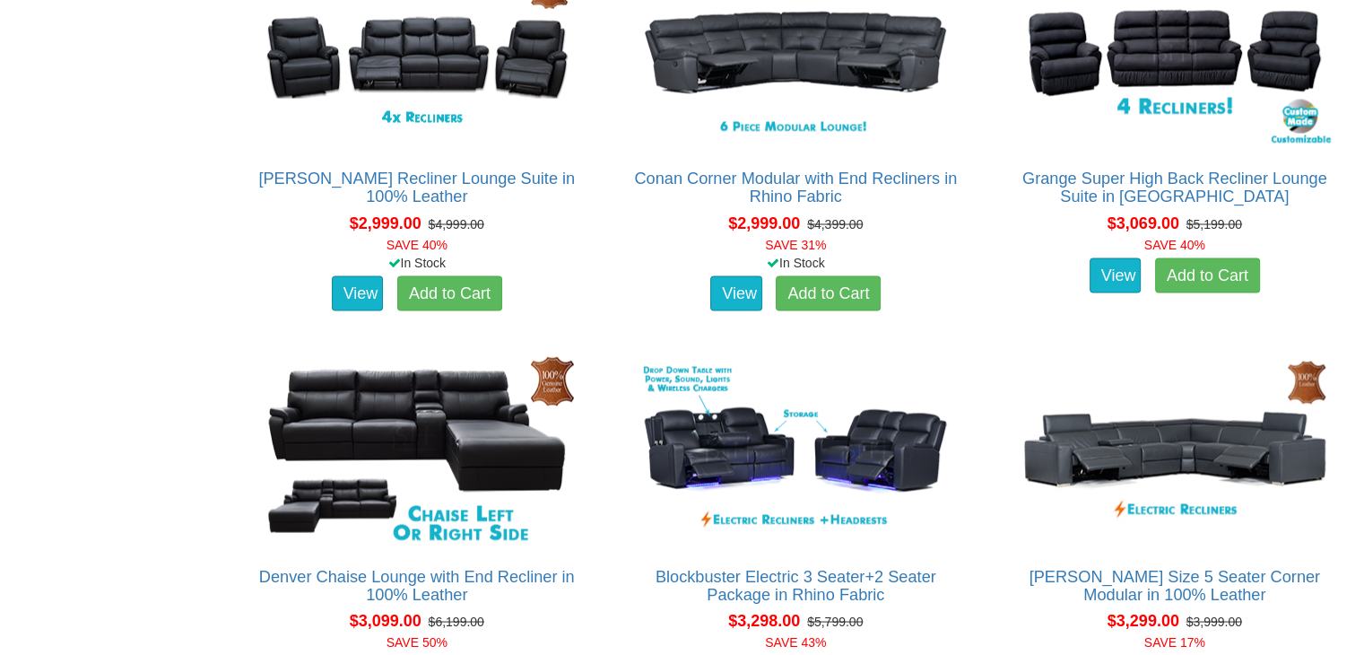
scroll to position [3219, 0]
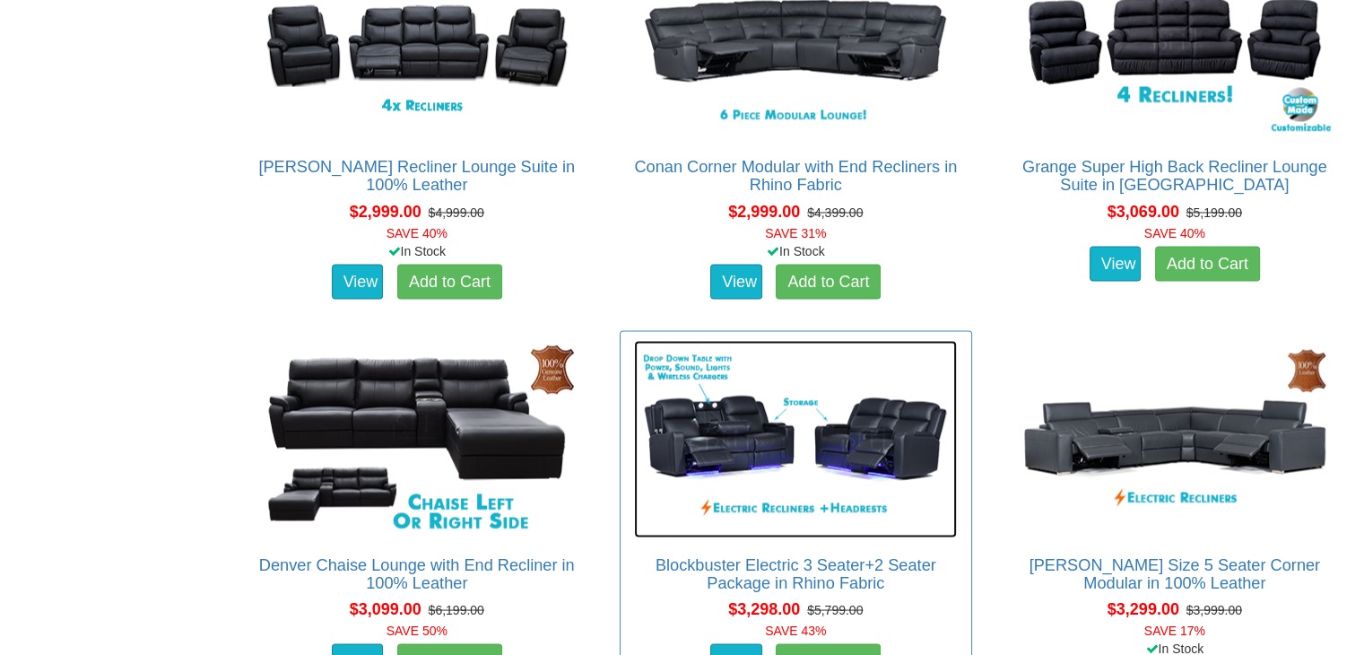
click at [785, 424] on img at bounding box center [795, 438] width 323 height 197
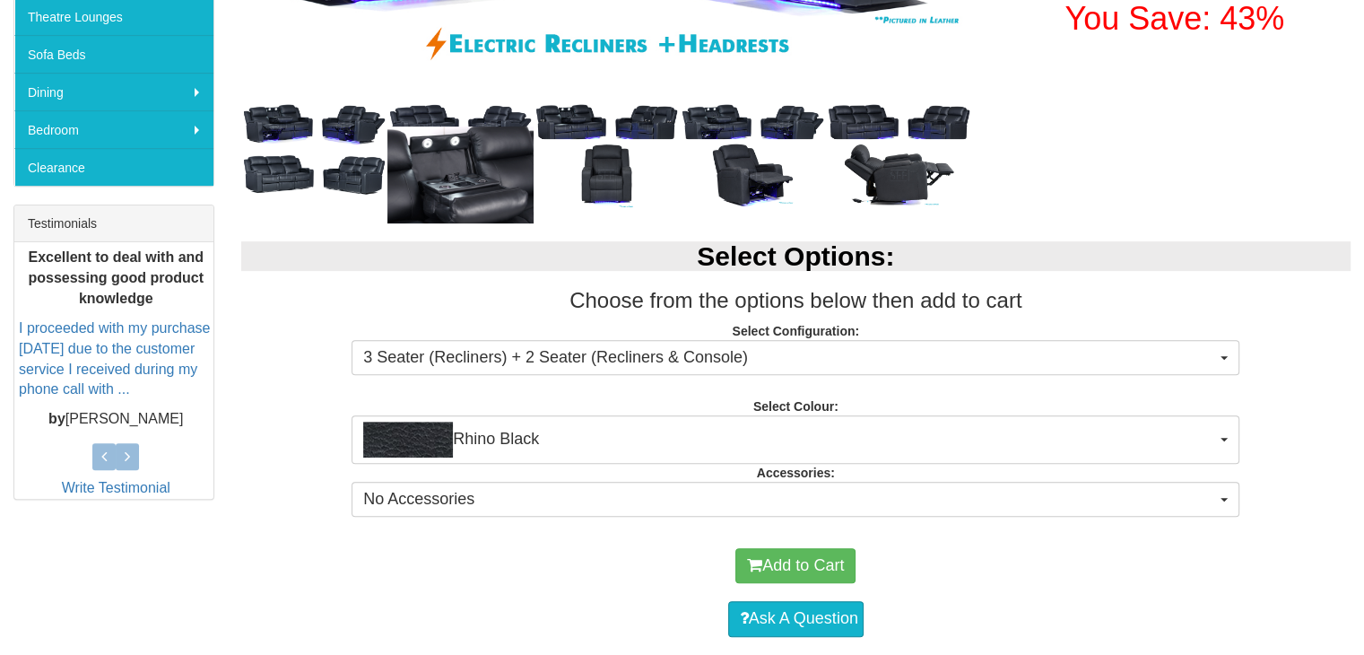
scroll to position [660, 0]
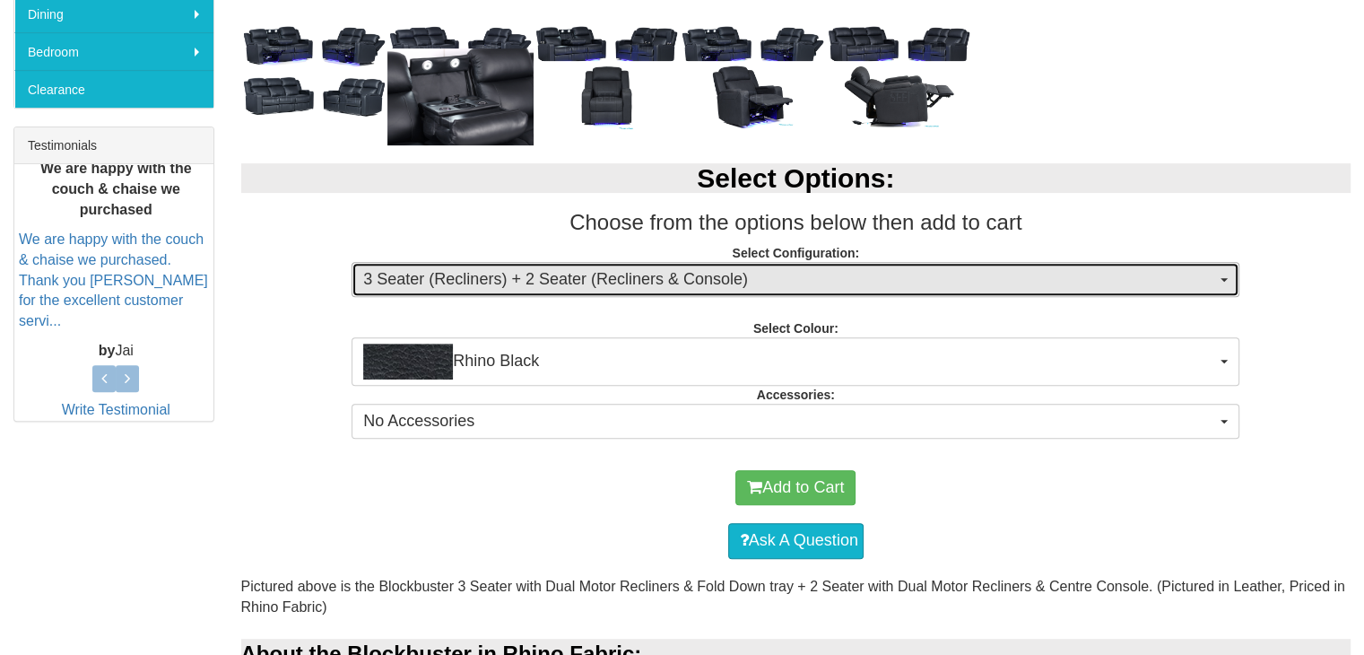
click at [1234, 274] on button "3 Seater (Recliners) + 2 Seater (Recliners & Console)" at bounding box center [796, 280] width 888 height 36
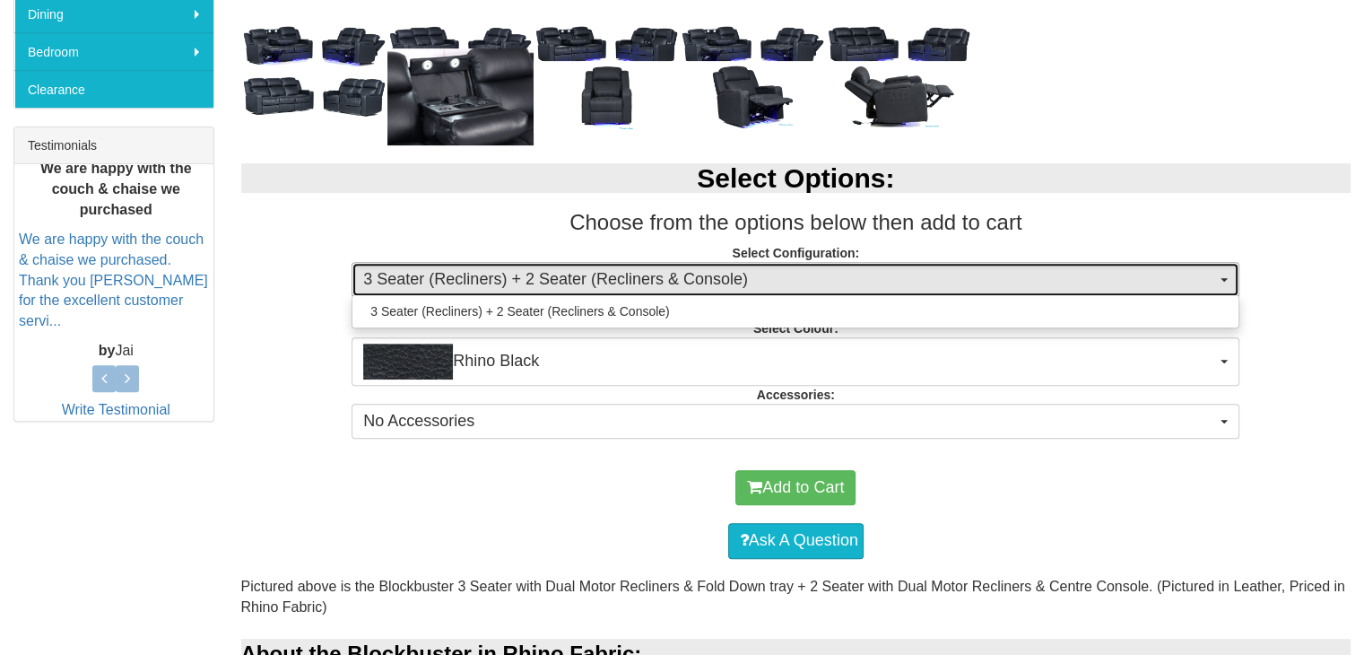
click at [1234, 273] on button "3 Seater (Recliners) + 2 Seater (Recliners & Console)" at bounding box center [796, 280] width 888 height 36
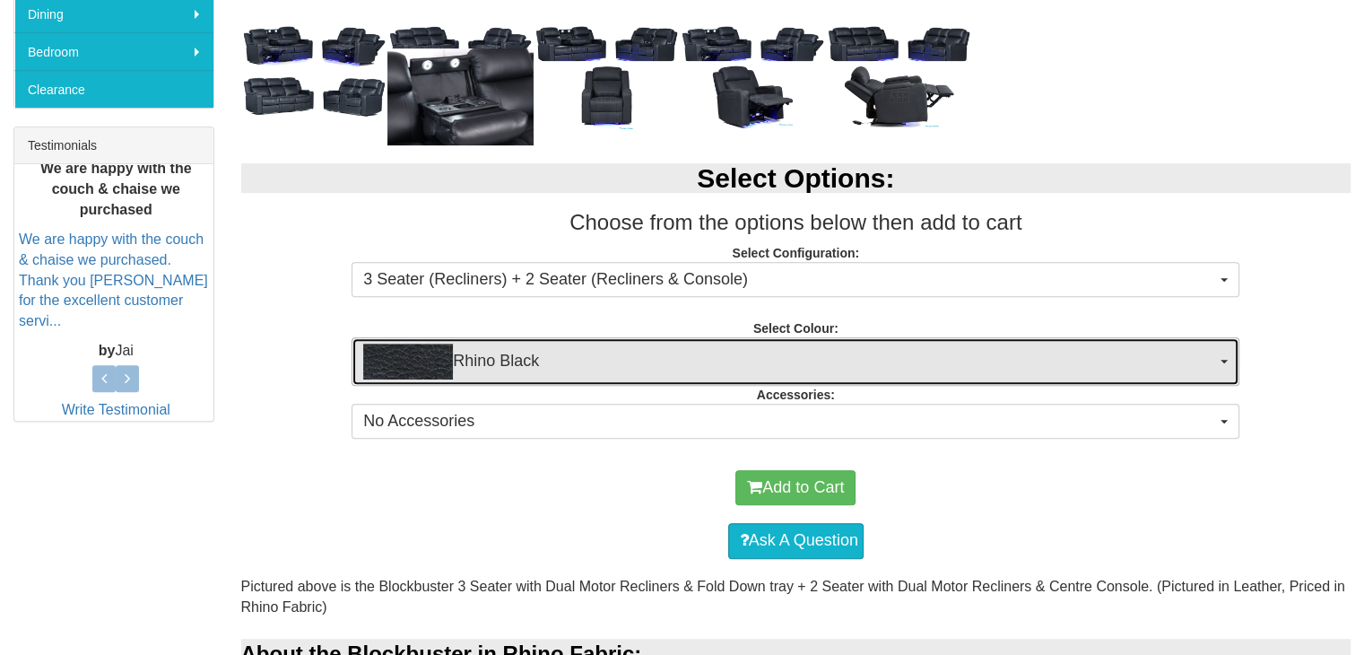
click at [1224, 352] on button "Rhino Black" at bounding box center [796, 361] width 888 height 48
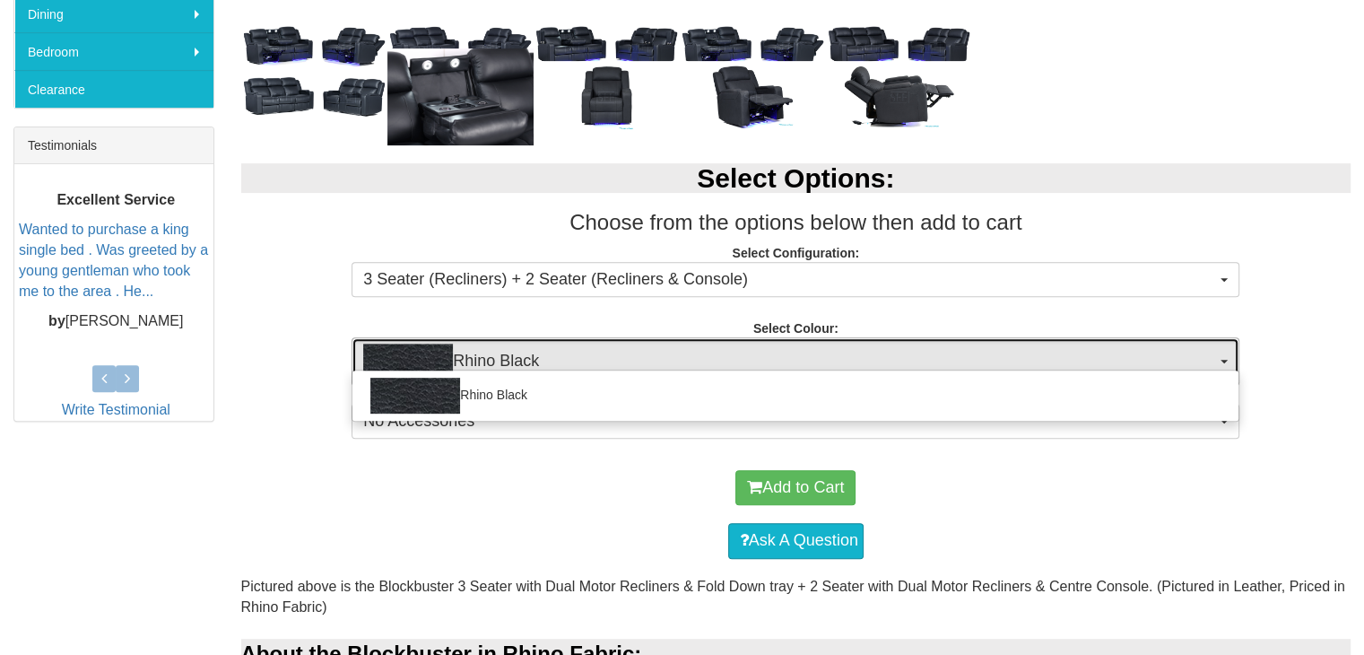
click at [1224, 352] on button "Rhino Black" at bounding box center [796, 361] width 888 height 48
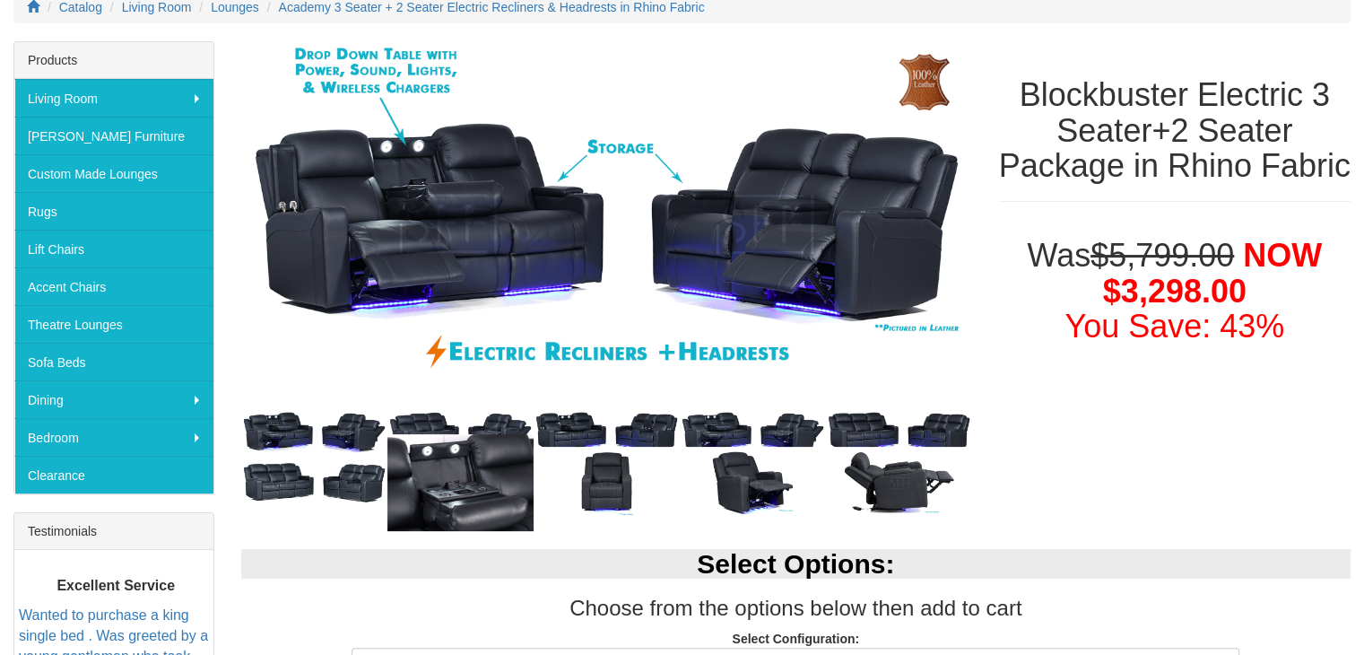
scroll to position [257, 0]
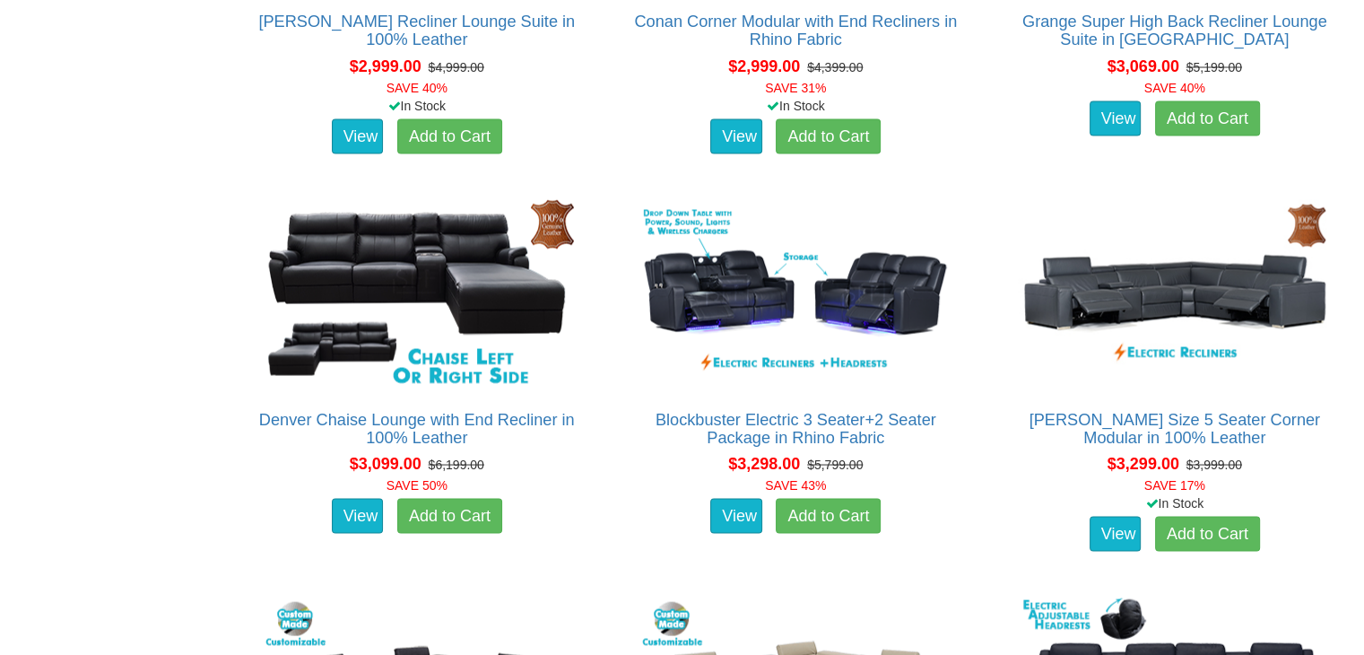
scroll to position [3376, 0]
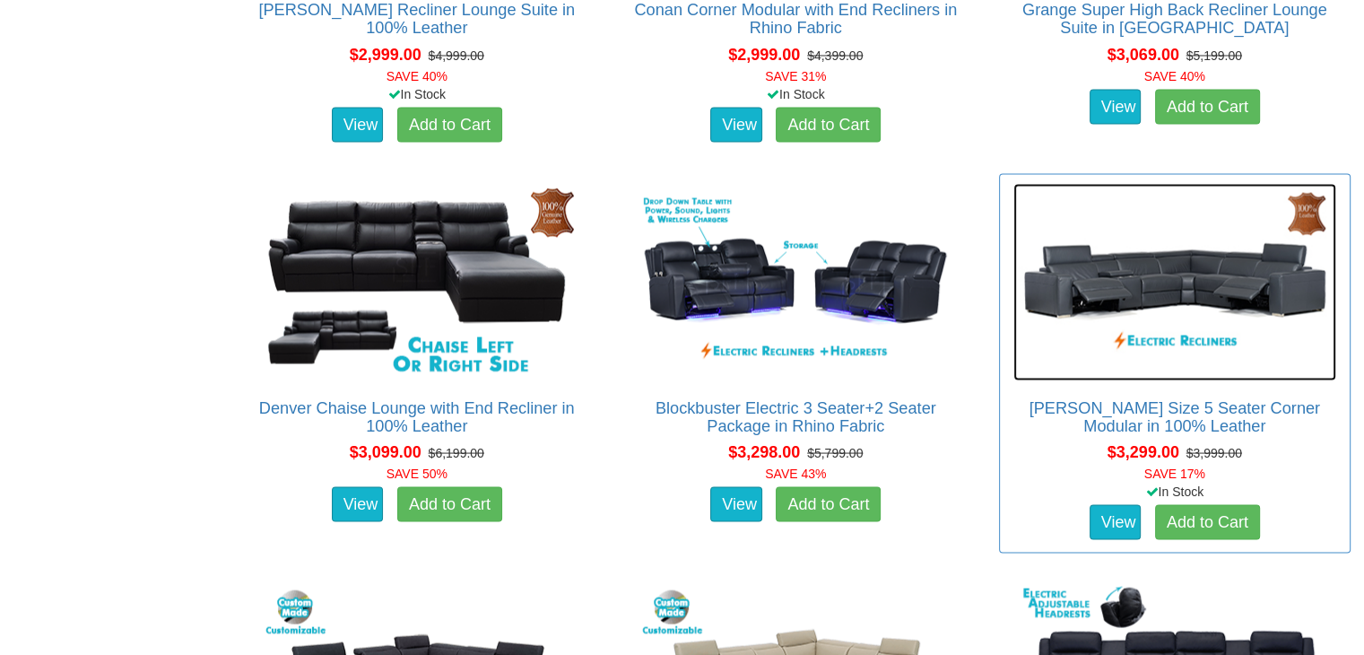
click at [1159, 281] on img at bounding box center [1175, 281] width 323 height 197
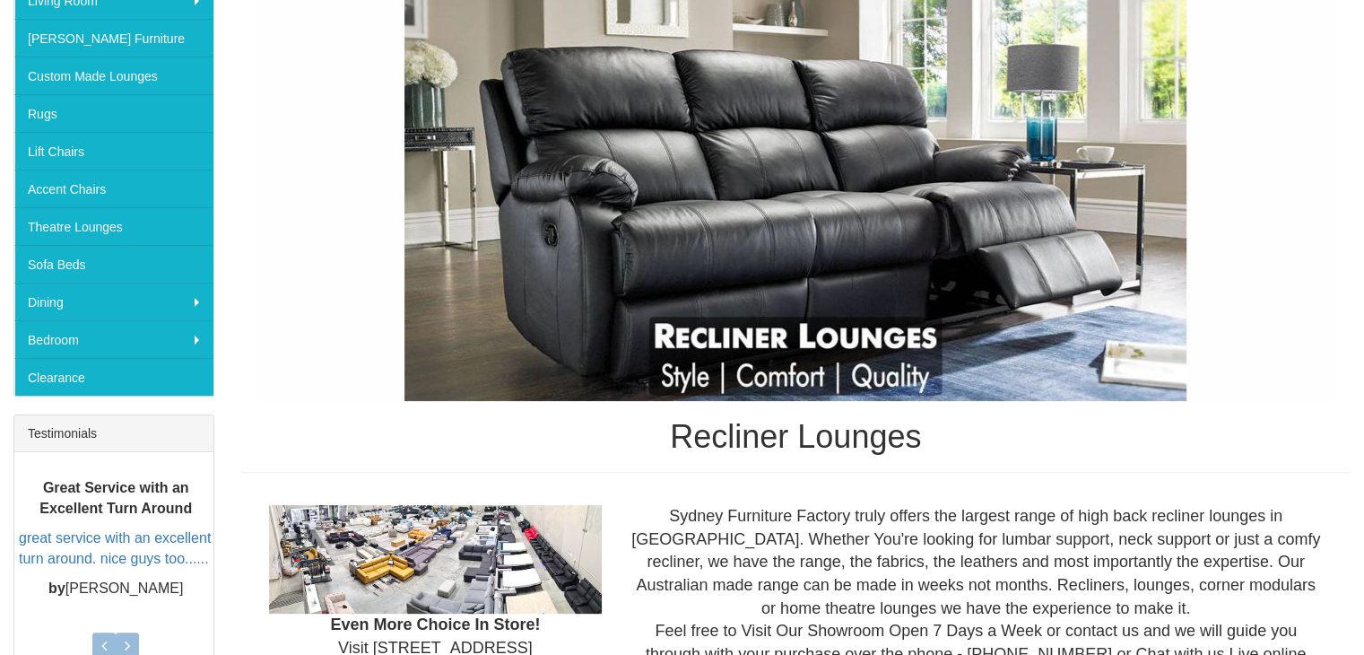
scroll to position [349, 0]
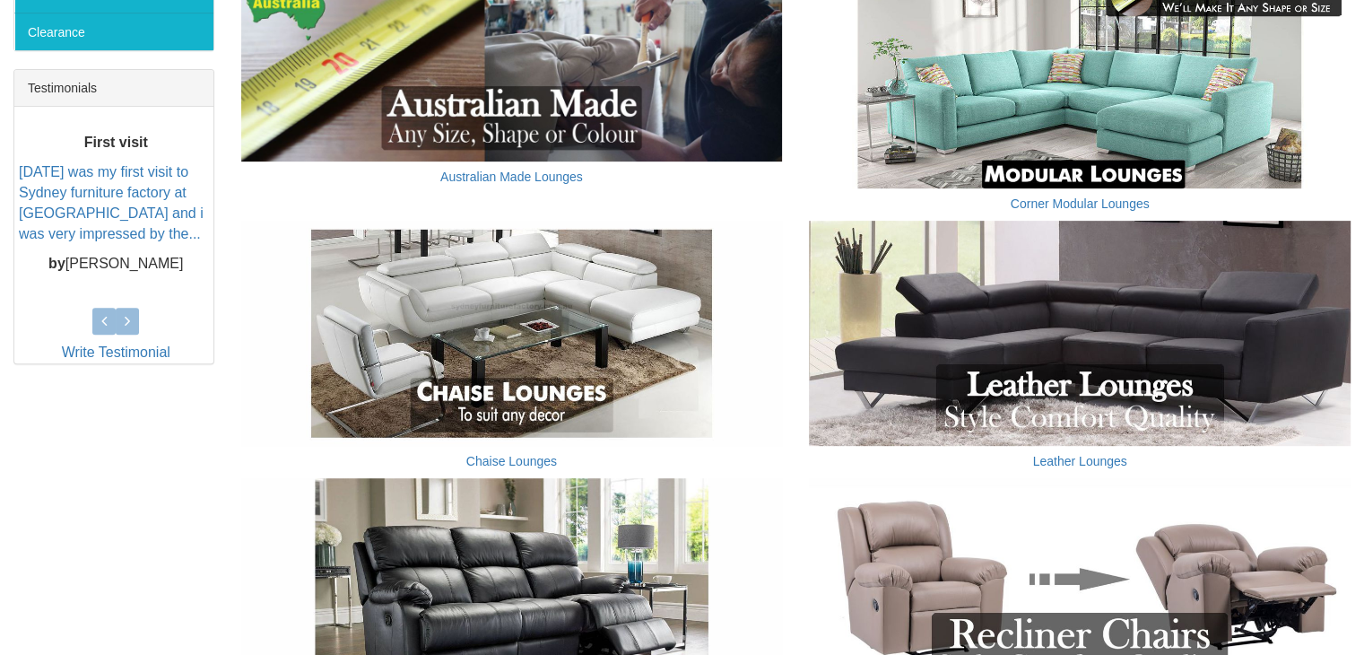
scroll to position [706, 0]
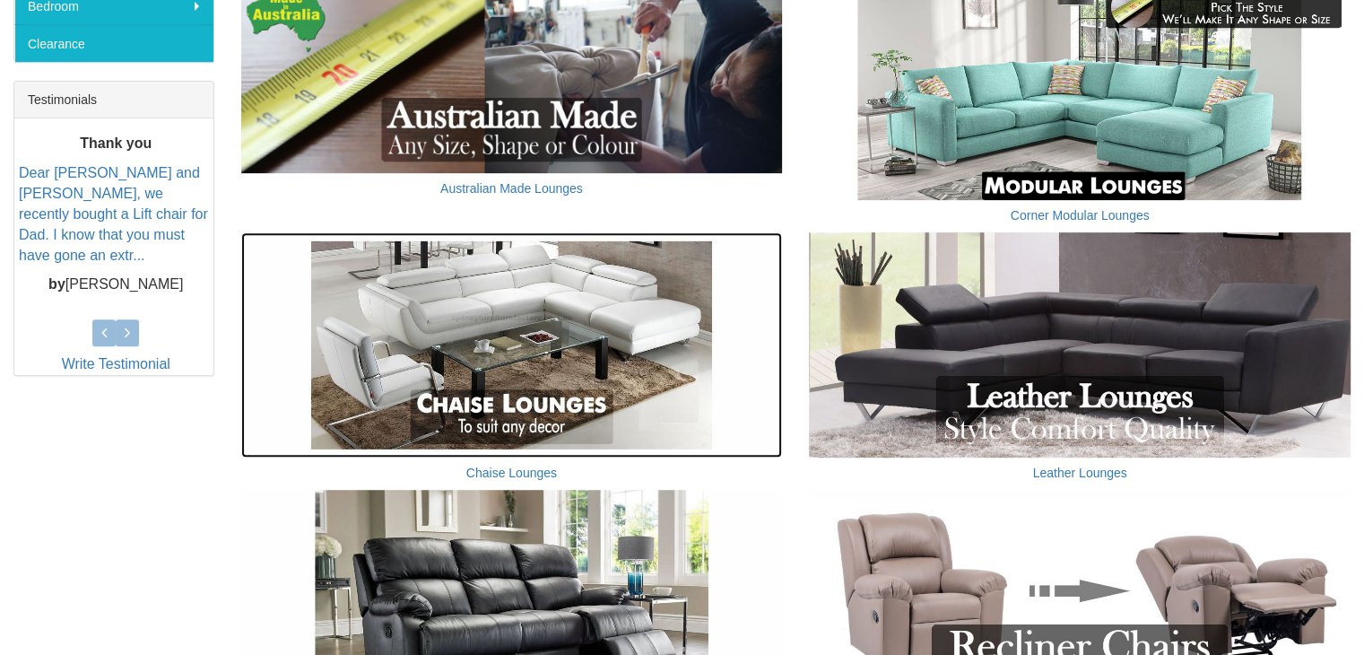
click at [630, 378] on img at bounding box center [512, 345] width 542 height 226
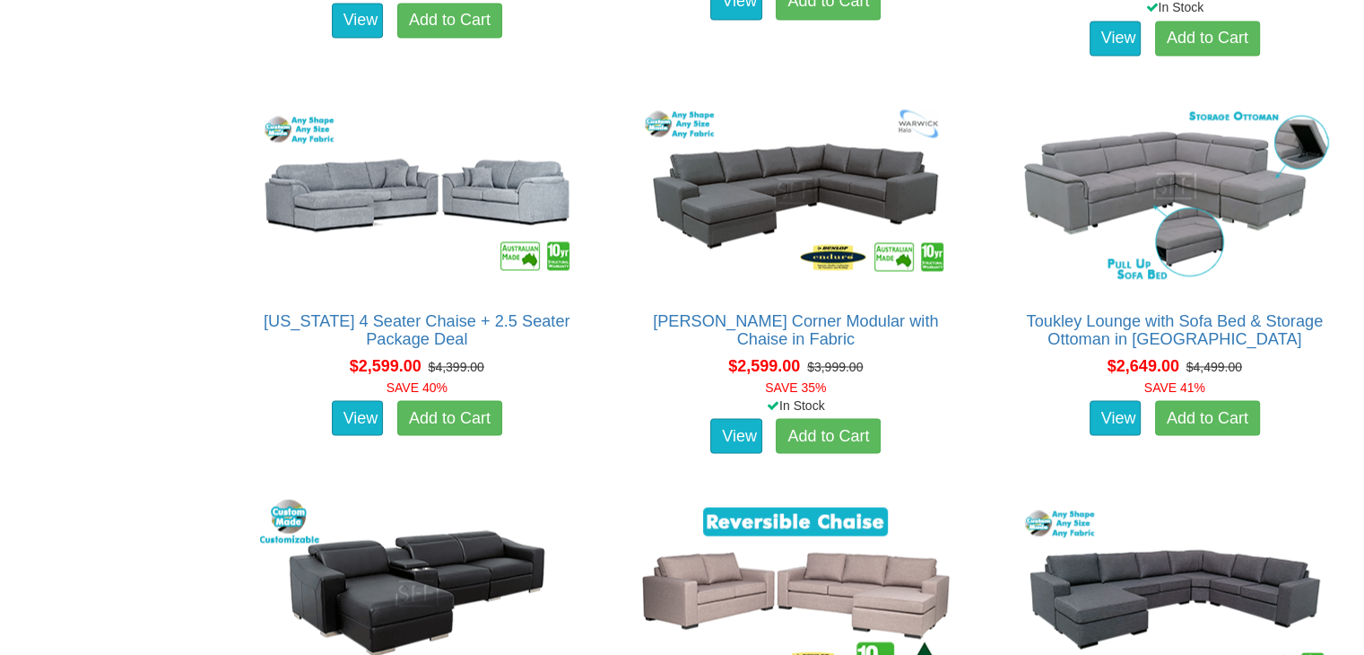
scroll to position [3033, 0]
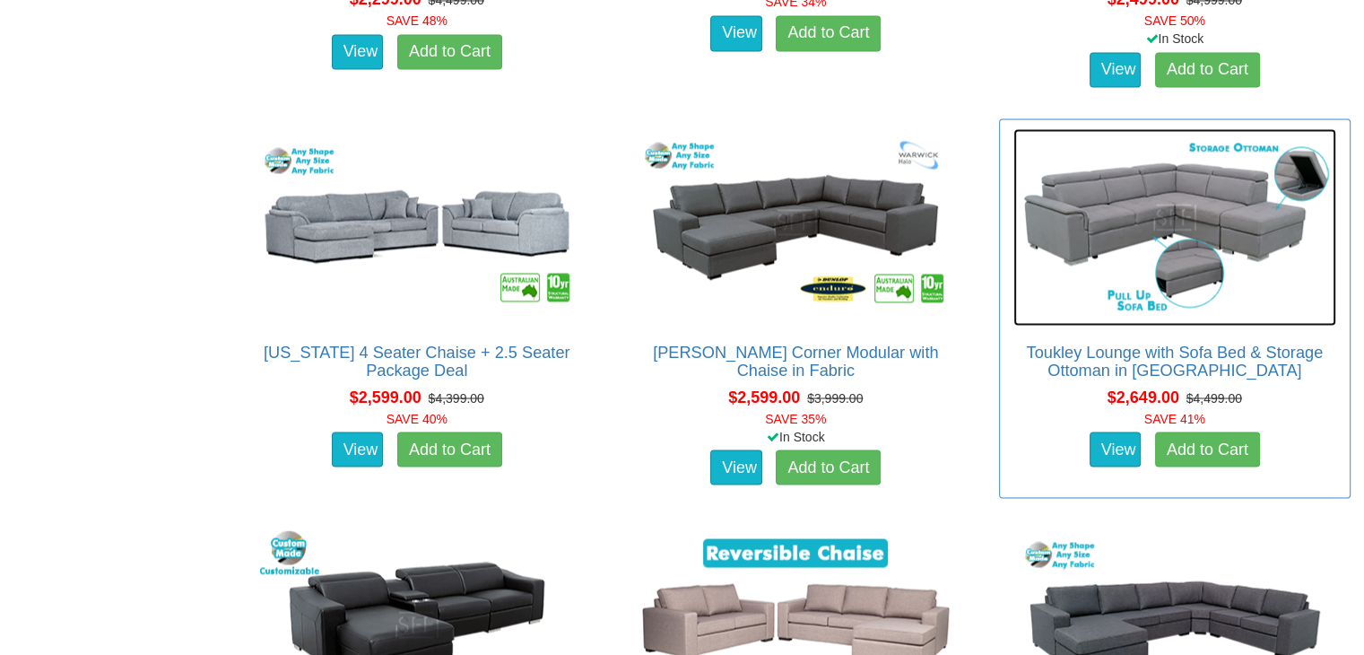
click at [1179, 185] on img at bounding box center [1175, 226] width 323 height 197
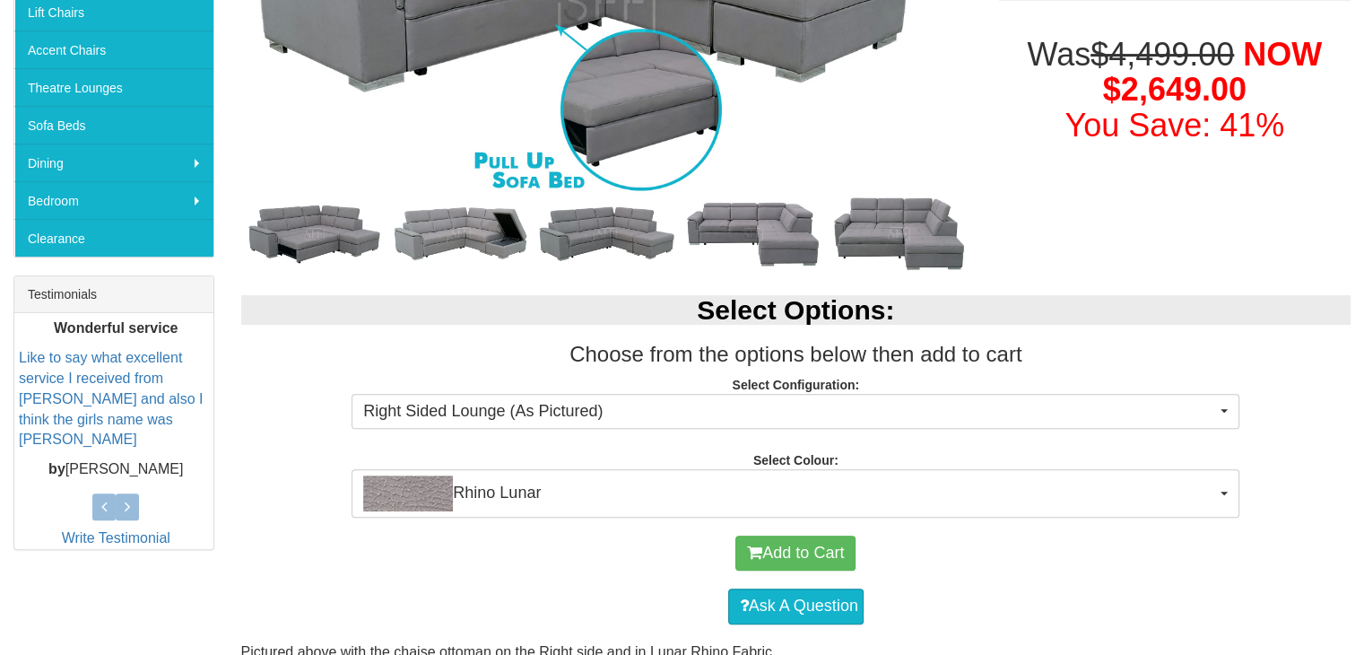
scroll to position [301, 0]
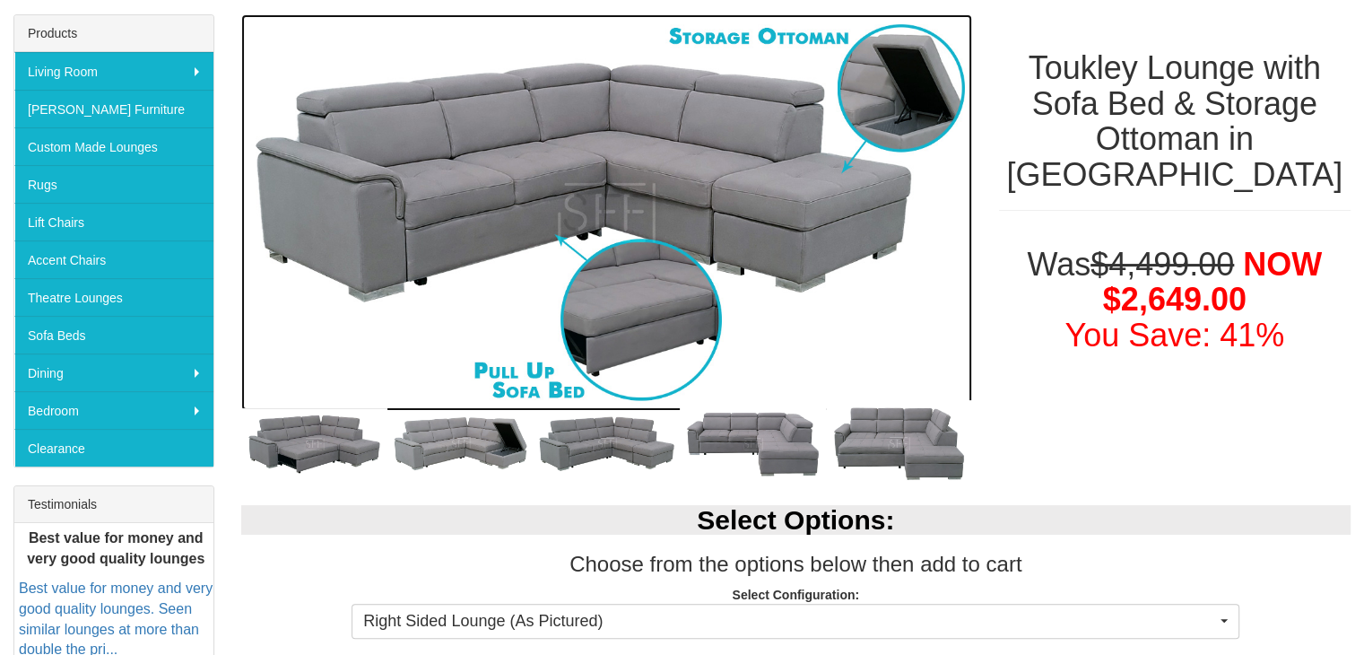
click at [561, 150] on img at bounding box center [606, 212] width 731 height 396
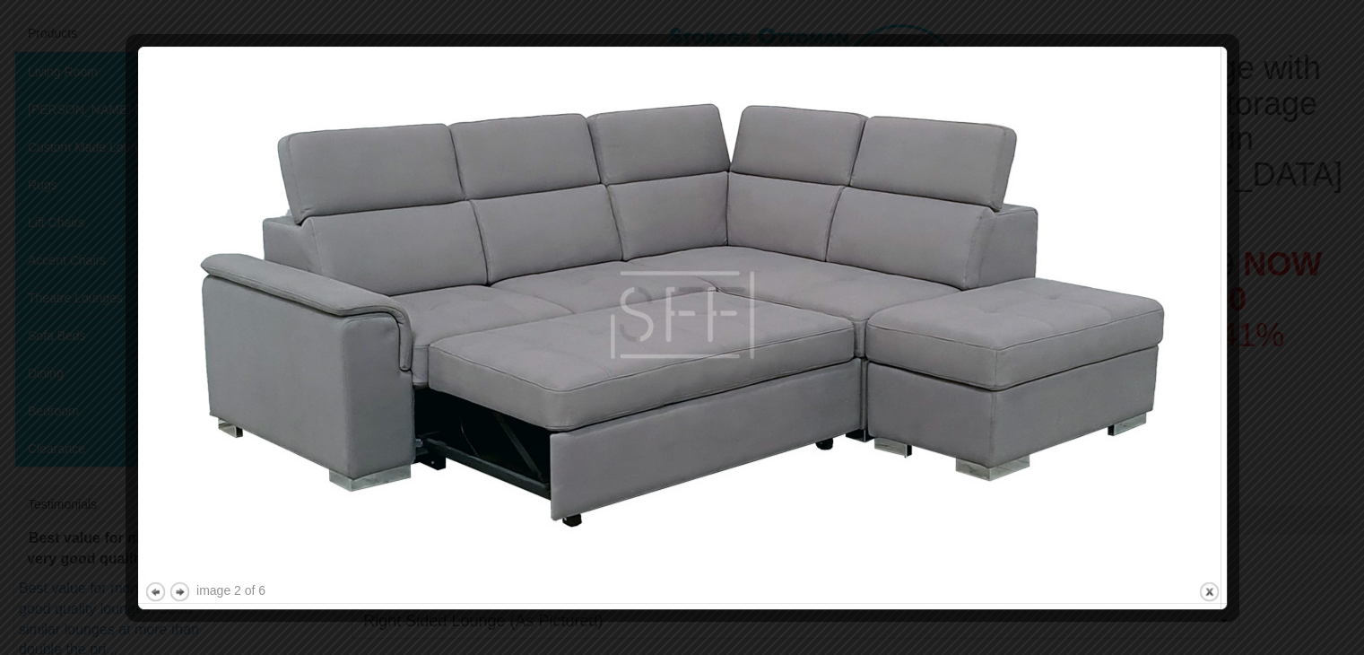
click at [1311, 326] on div at bounding box center [682, 327] width 1364 height 655
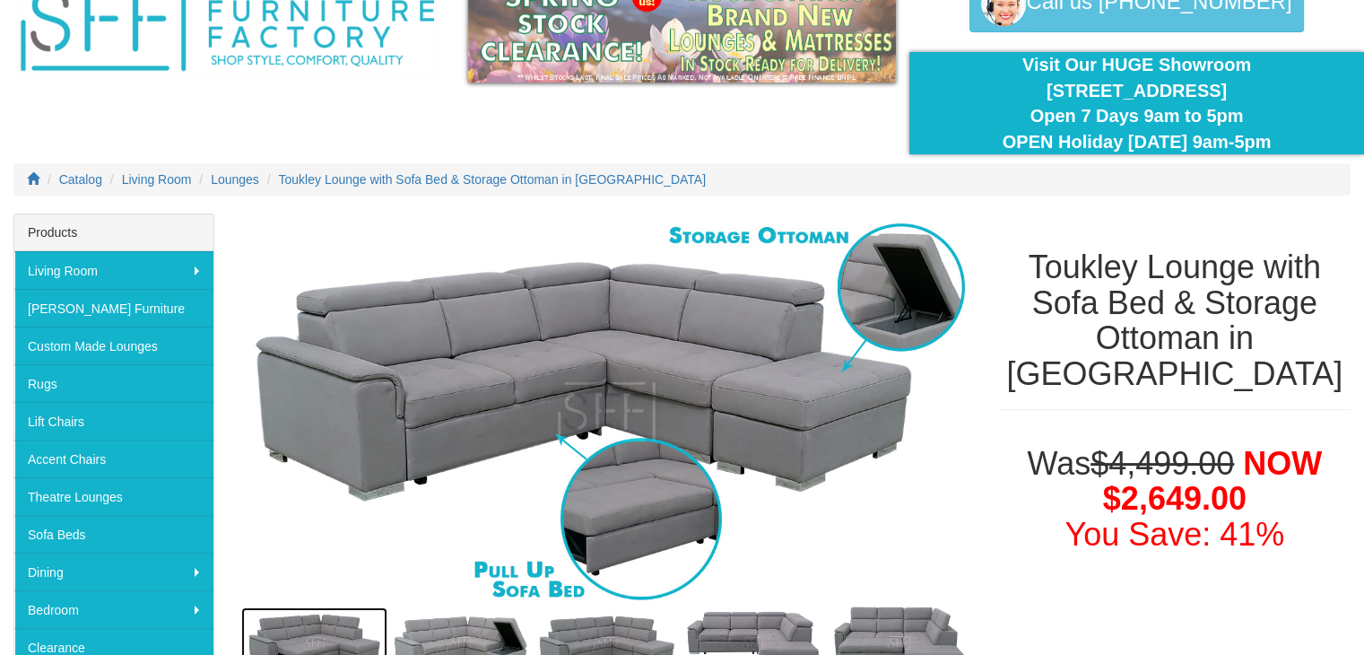
scroll to position [0, 0]
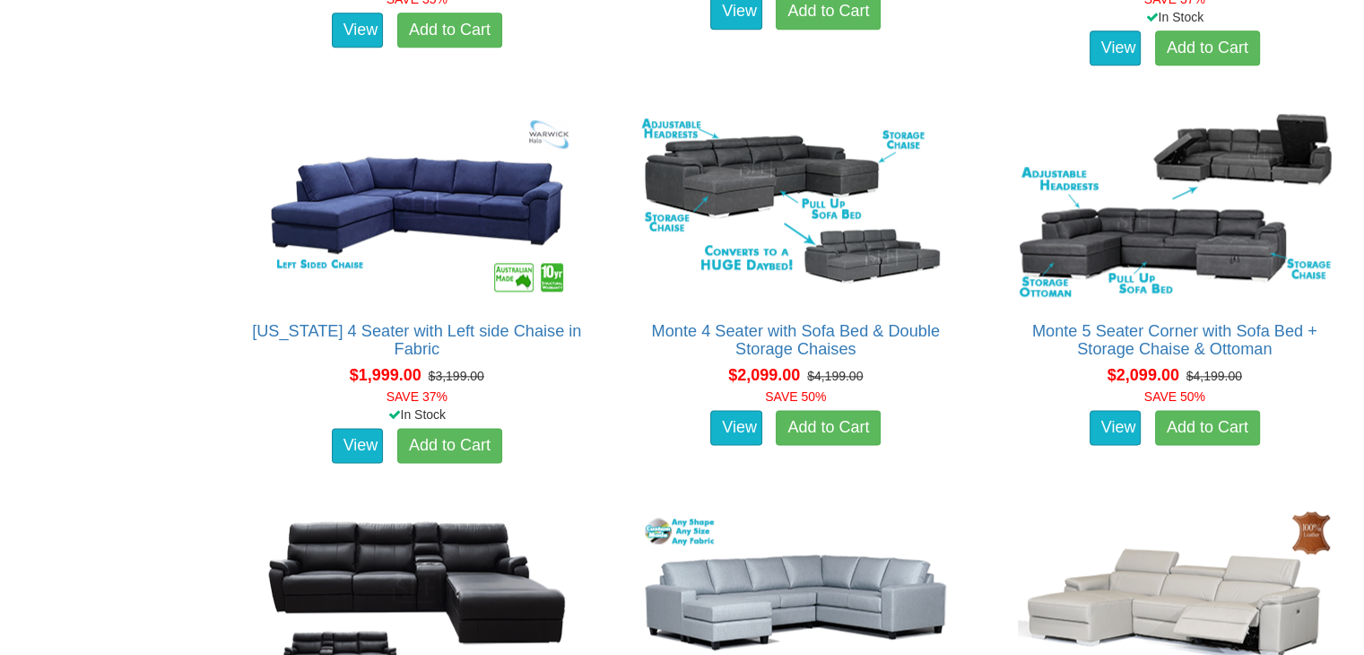
scroll to position [2120, 0]
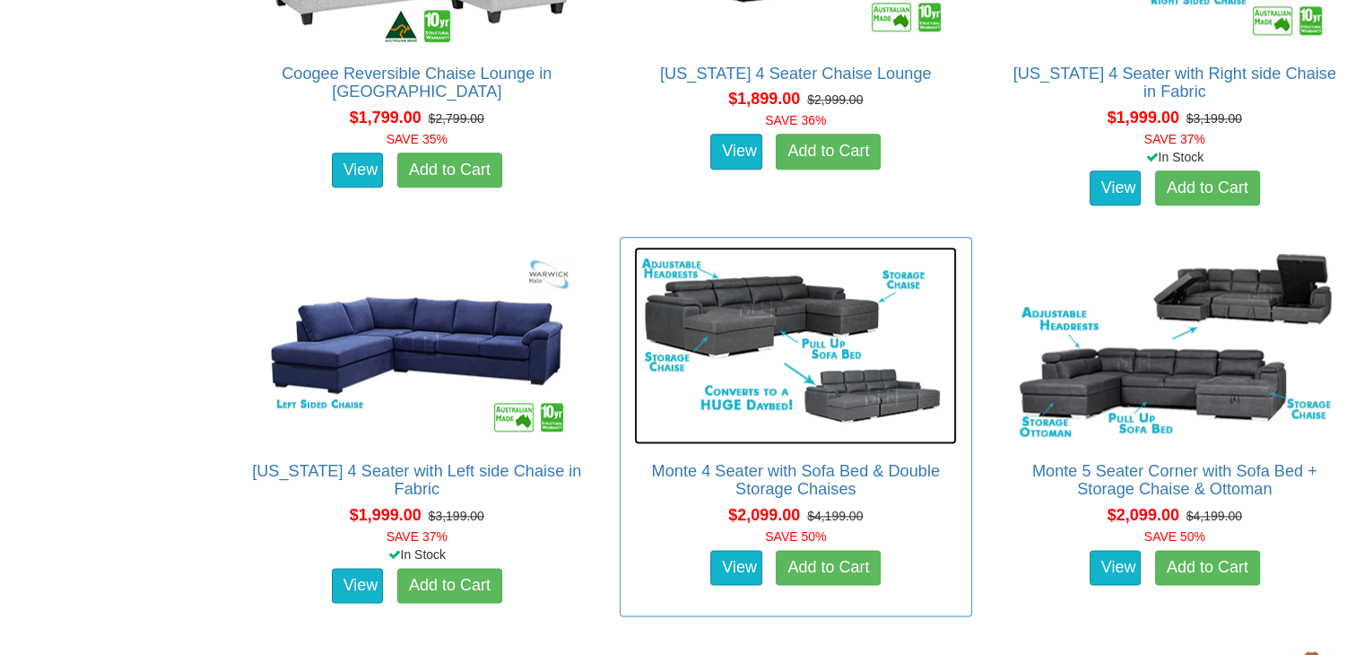
click at [823, 283] on img at bounding box center [795, 345] width 323 height 197
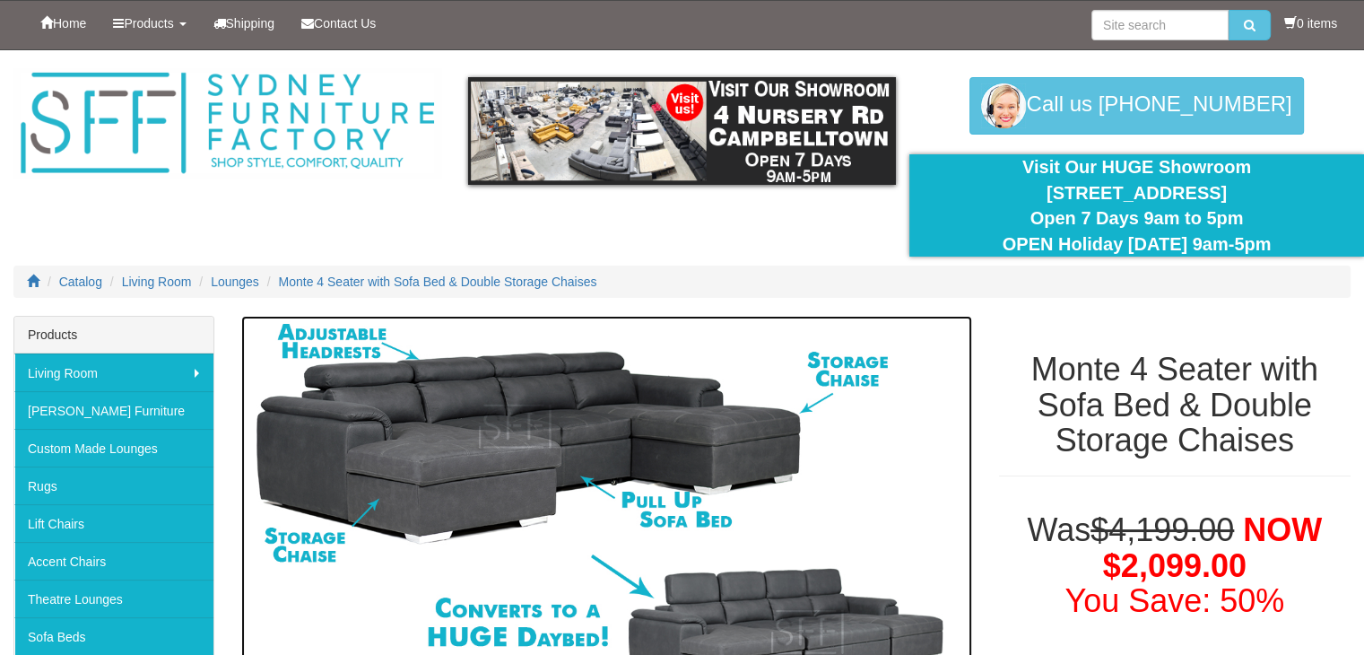
click at [730, 433] on img at bounding box center [606, 514] width 731 height 396
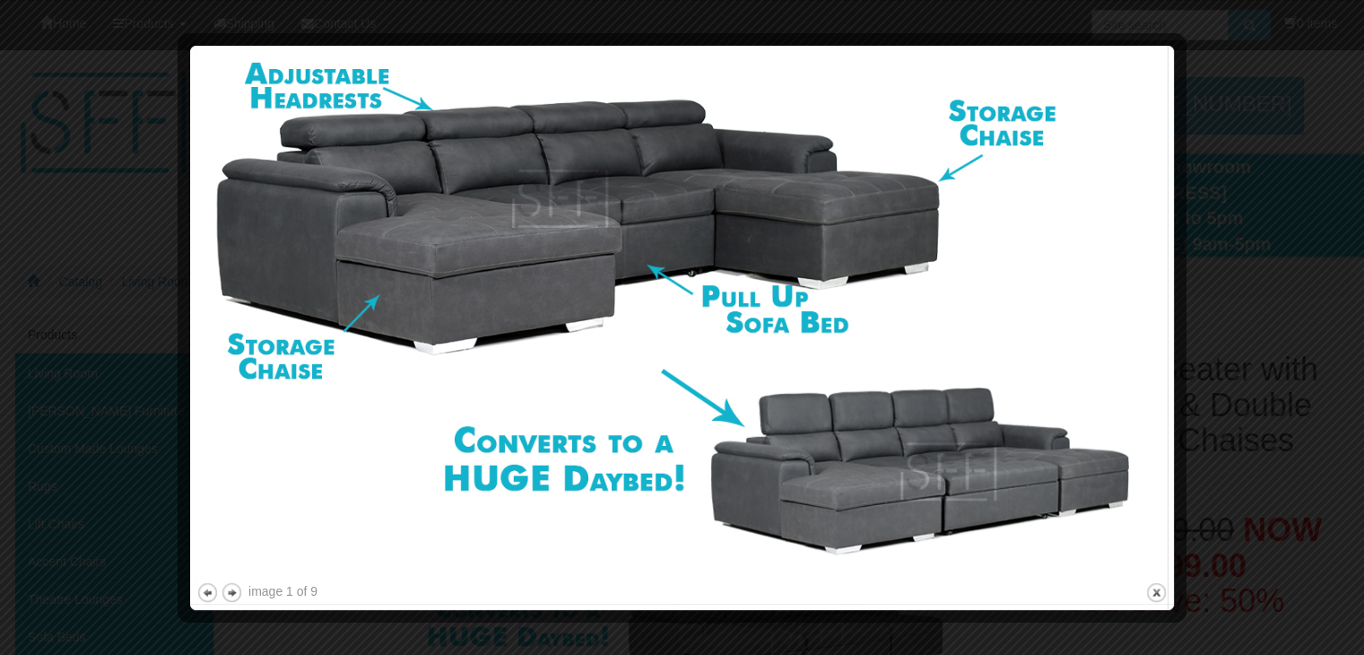
click at [1236, 183] on div at bounding box center [682, 327] width 1364 height 655
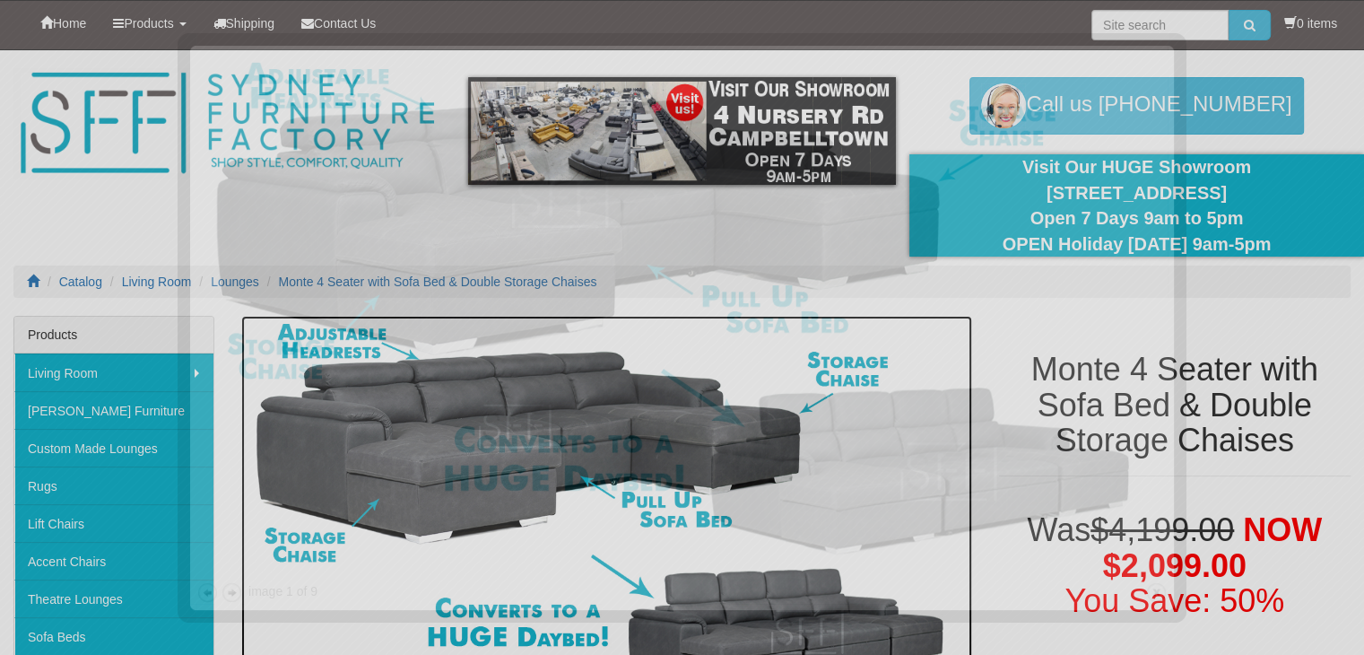
scroll to position [57, 0]
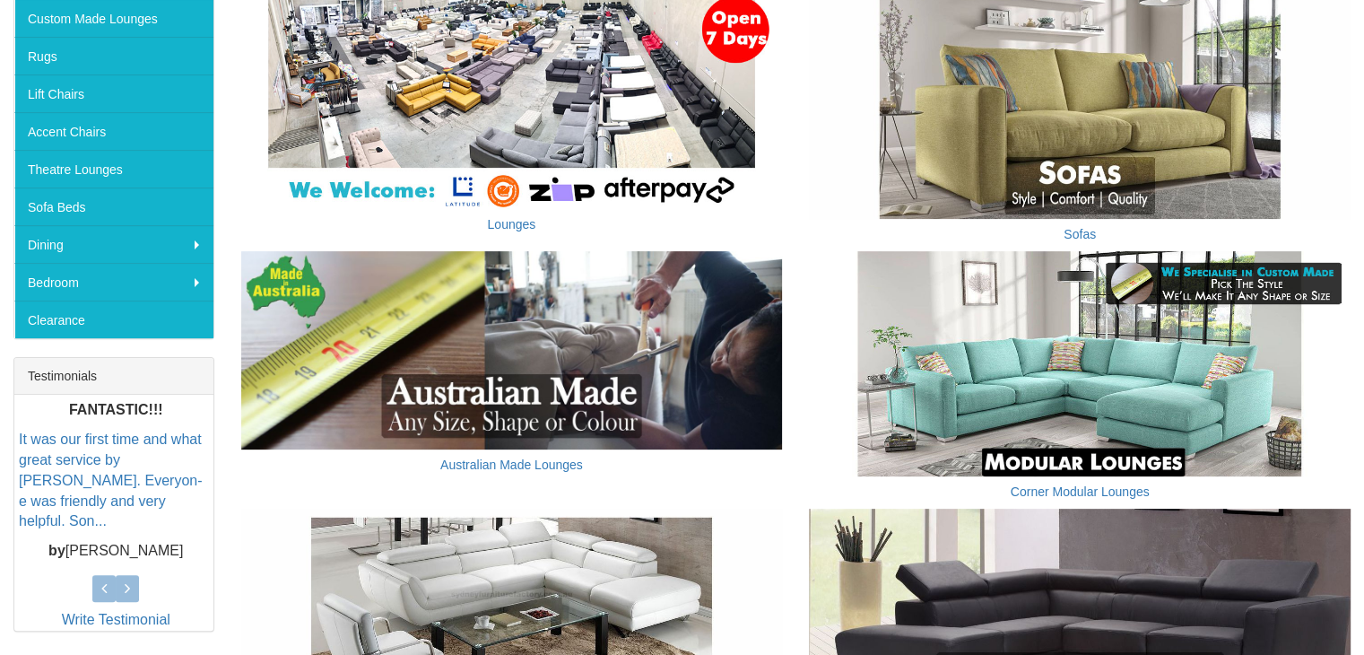
scroll to position [628, 0]
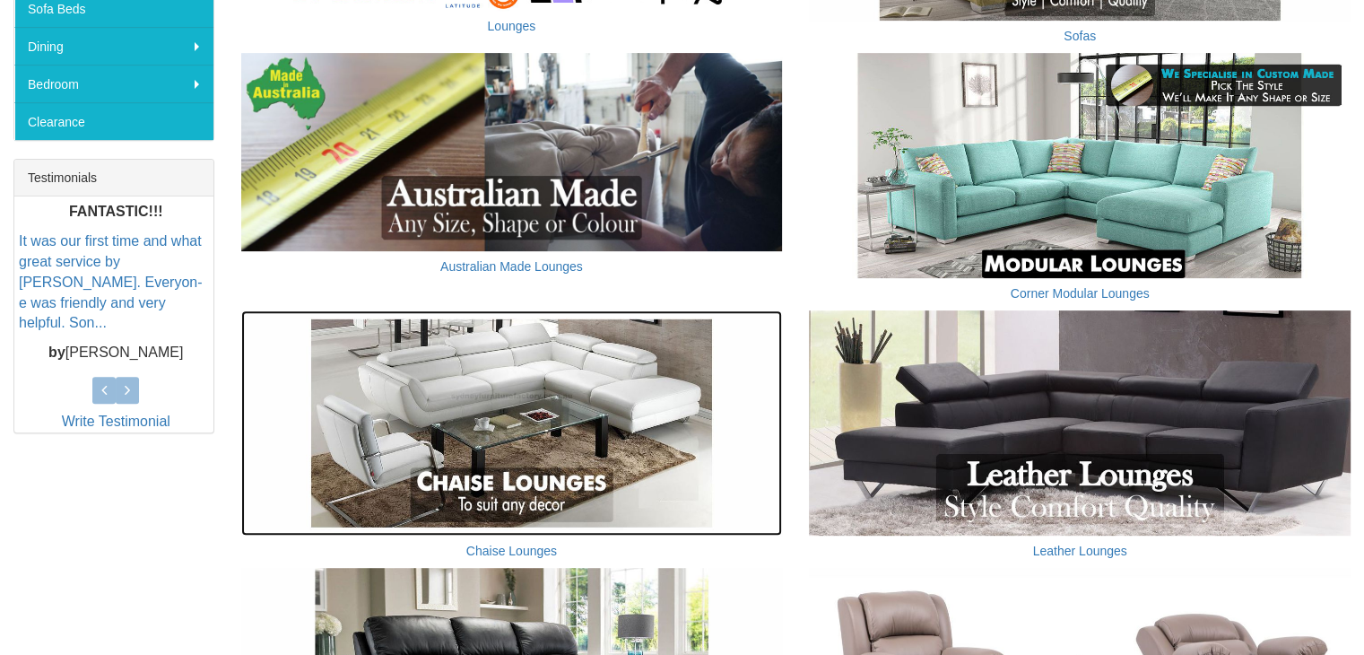
click at [584, 453] on img at bounding box center [512, 423] width 542 height 226
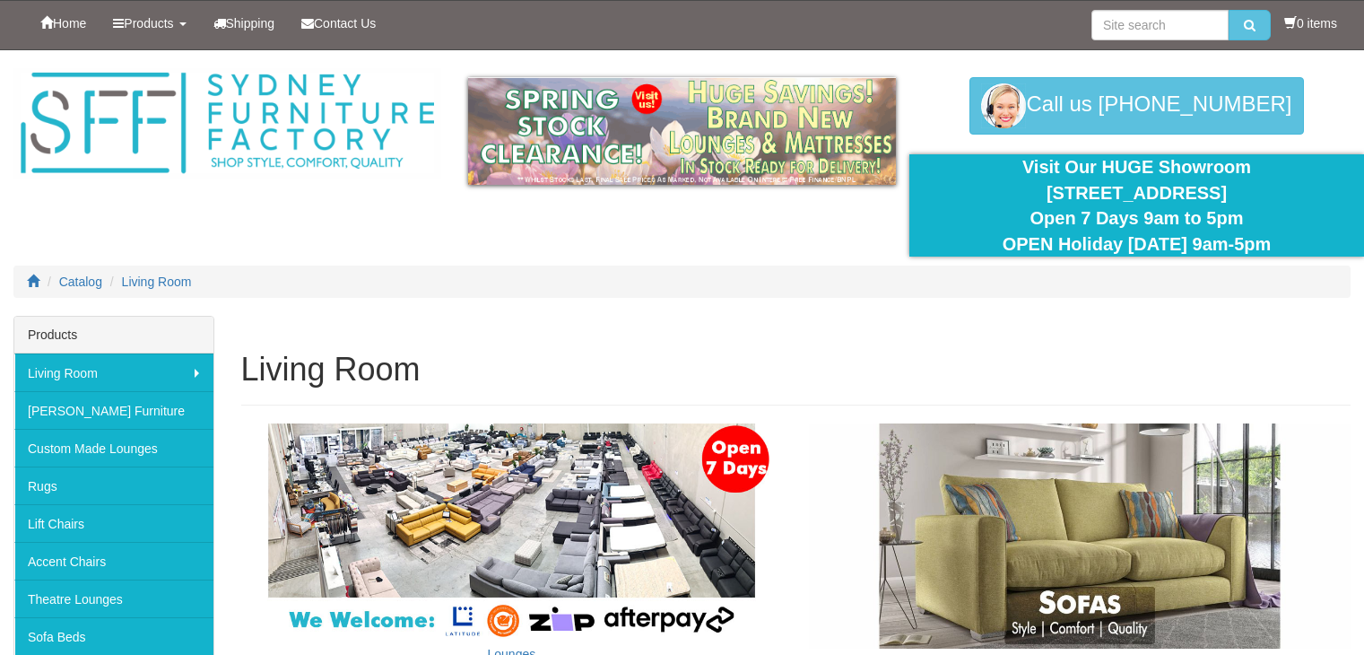
scroll to position [628, 0]
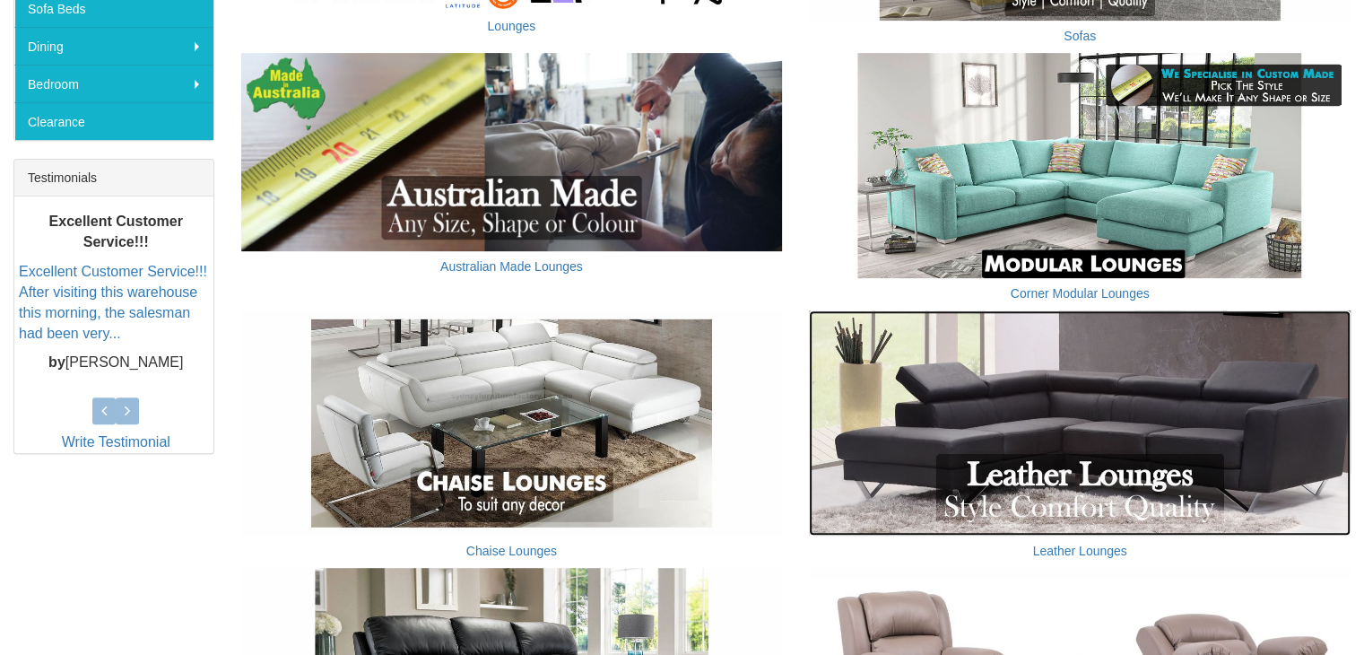
click at [1242, 413] on img at bounding box center [1080, 423] width 542 height 226
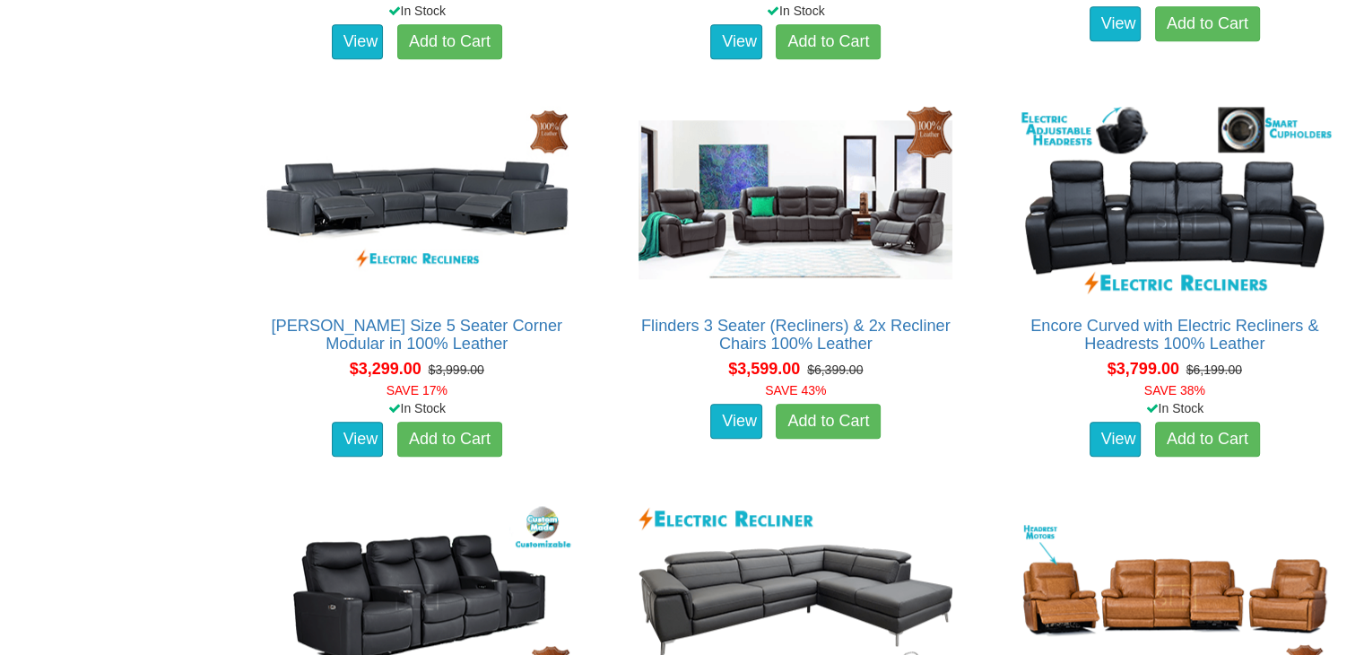
scroll to position [1804, 0]
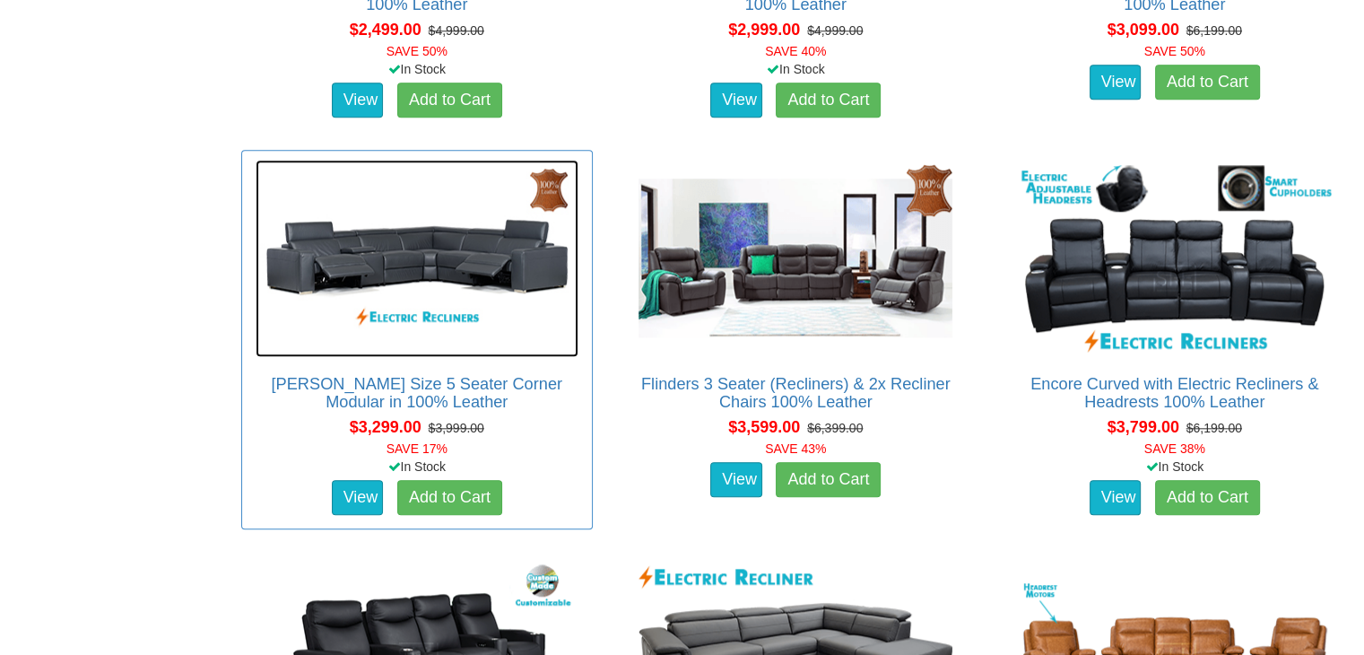
click at [423, 242] on img at bounding box center [417, 258] width 323 height 197
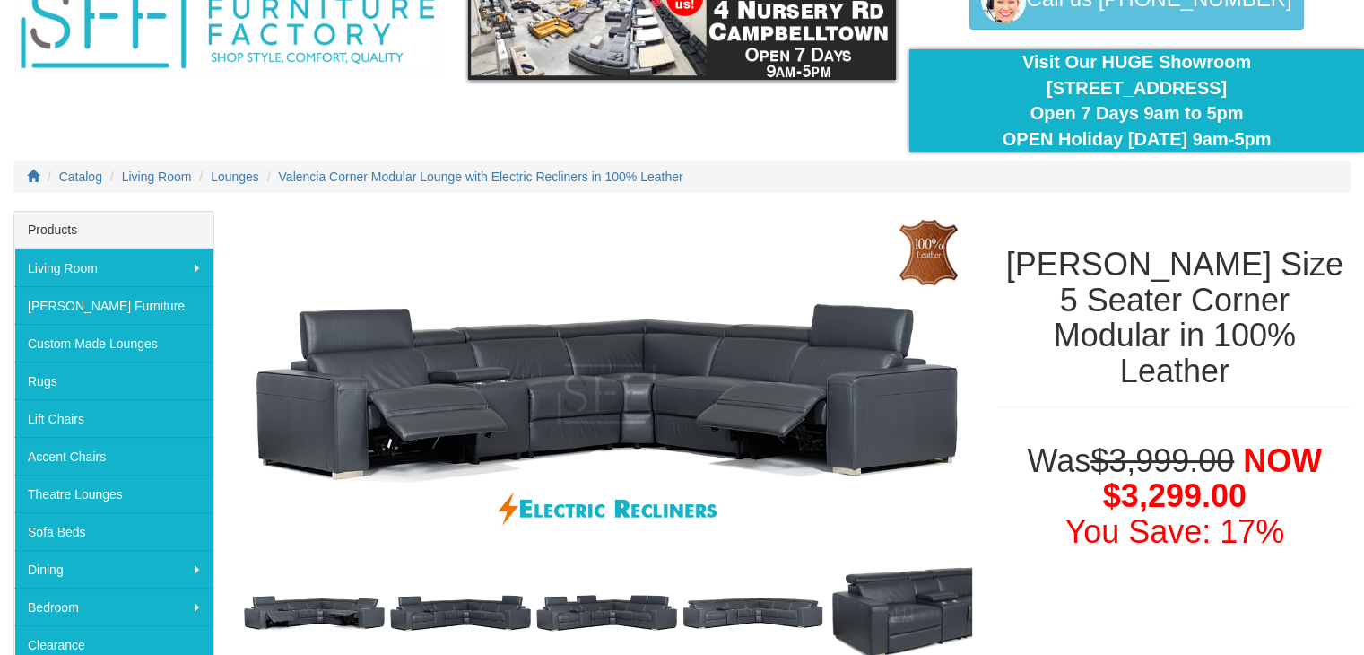
scroll to position [81, 0]
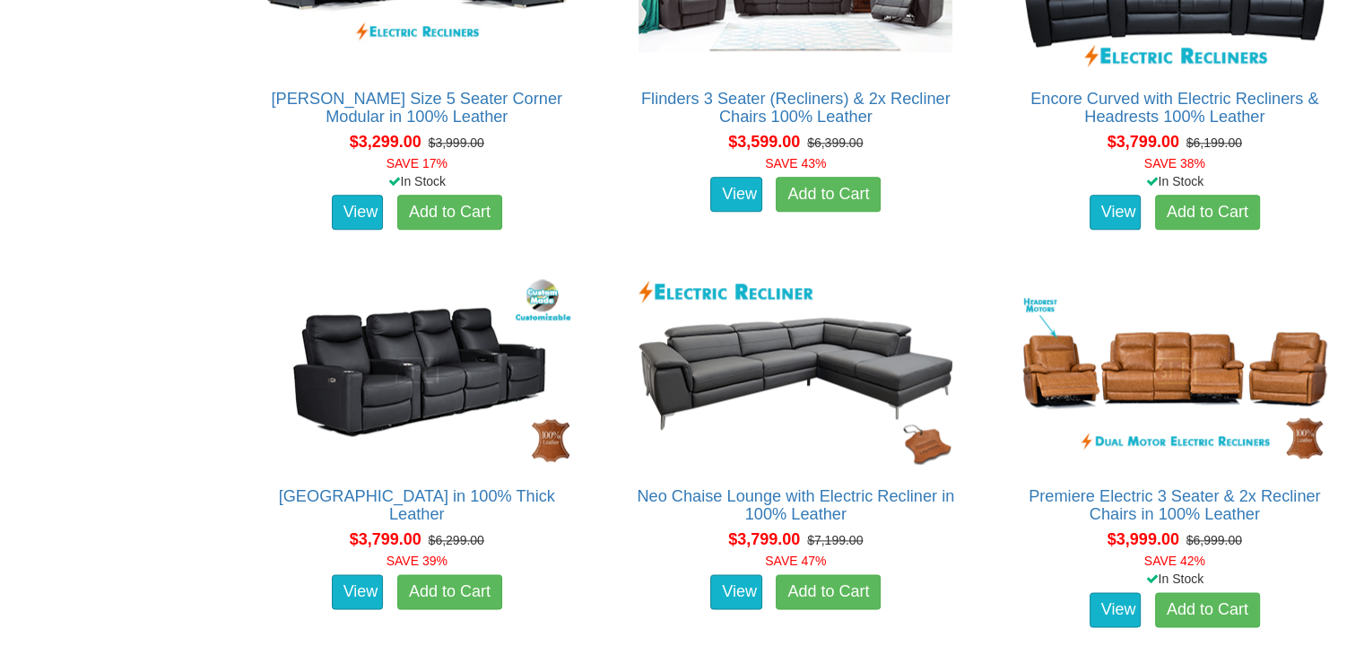
scroll to position [2114, 0]
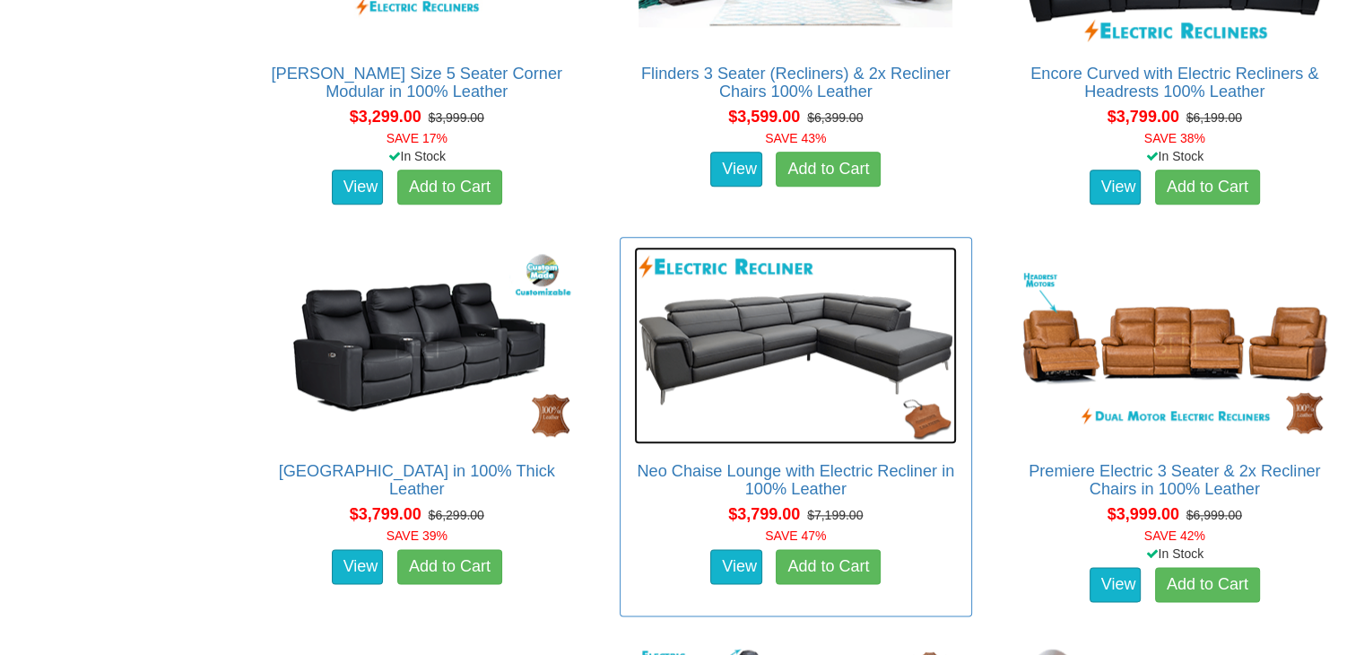
click at [757, 322] on img at bounding box center [795, 345] width 323 height 197
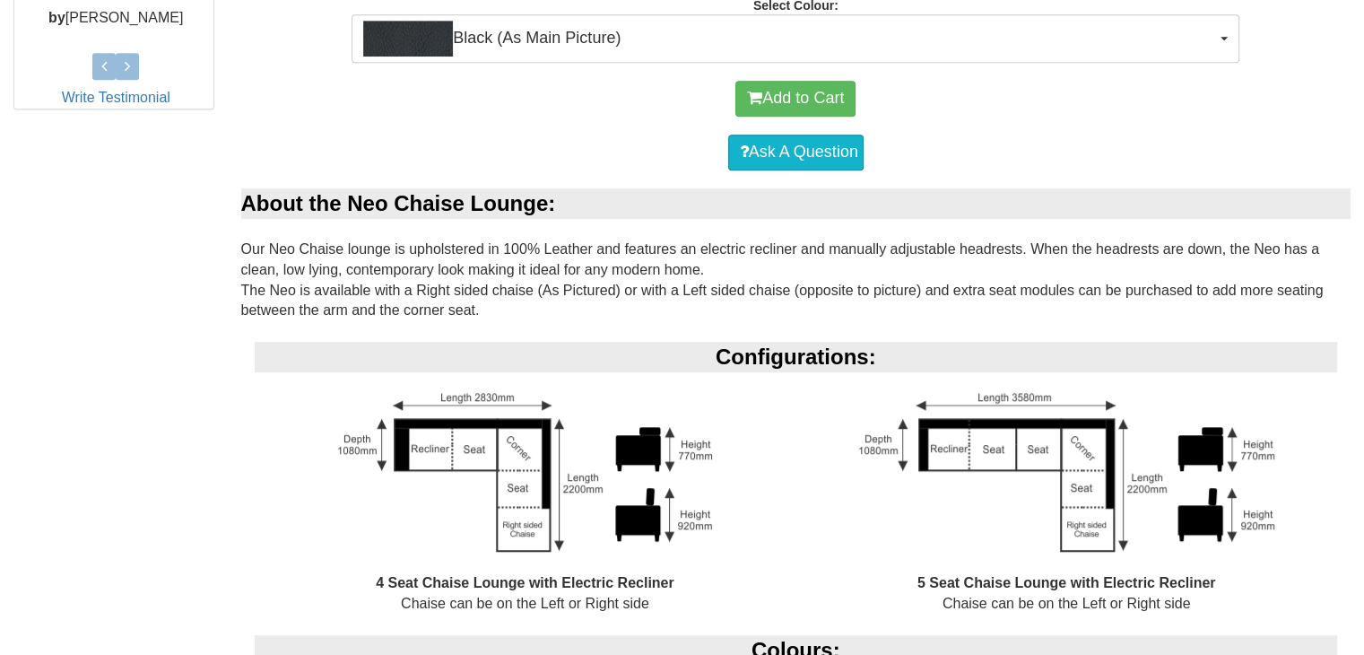
scroll to position [1094, 0]
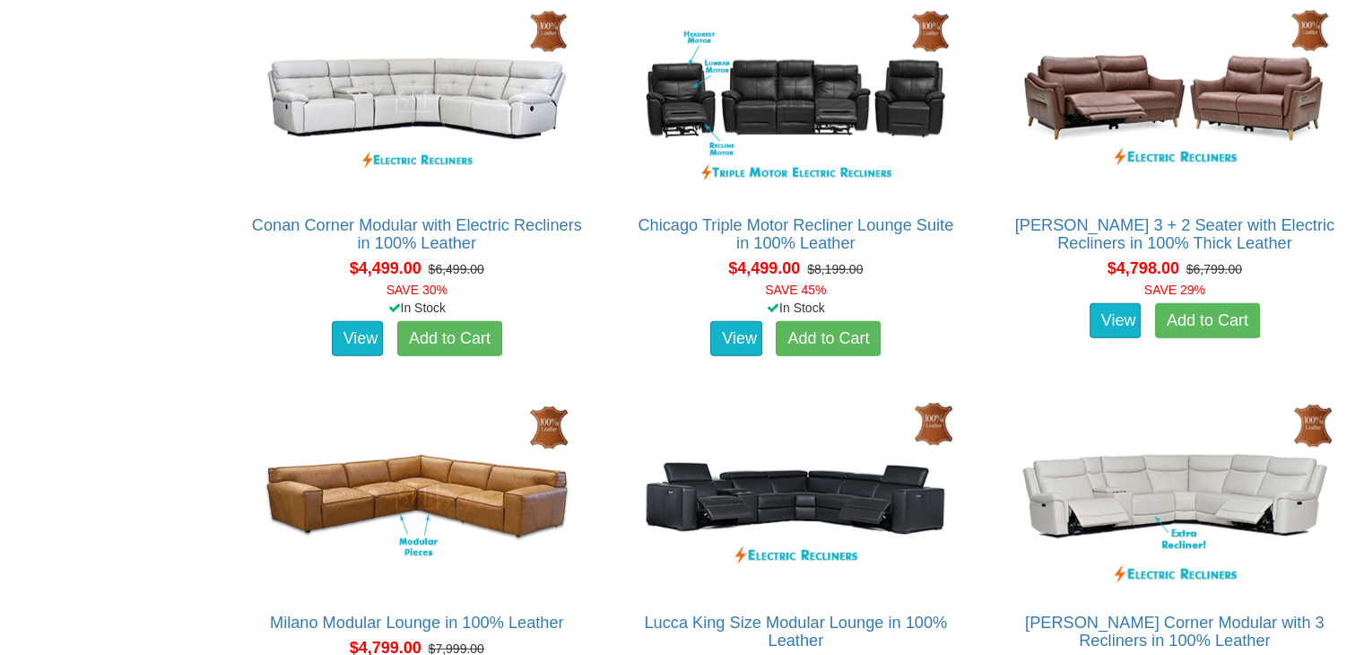
scroll to position [4363, 0]
